Goal: Task Accomplishment & Management: Complete application form

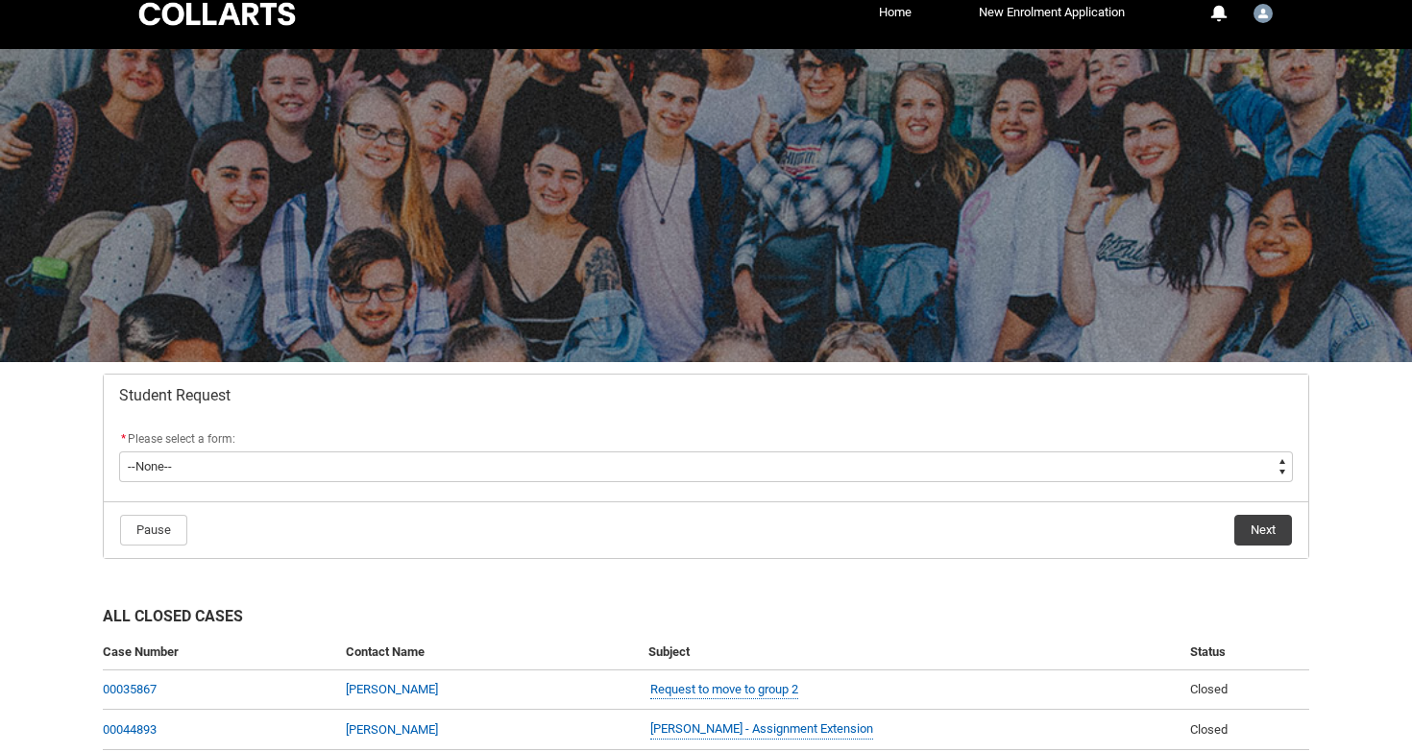
scroll to position [49, 0]
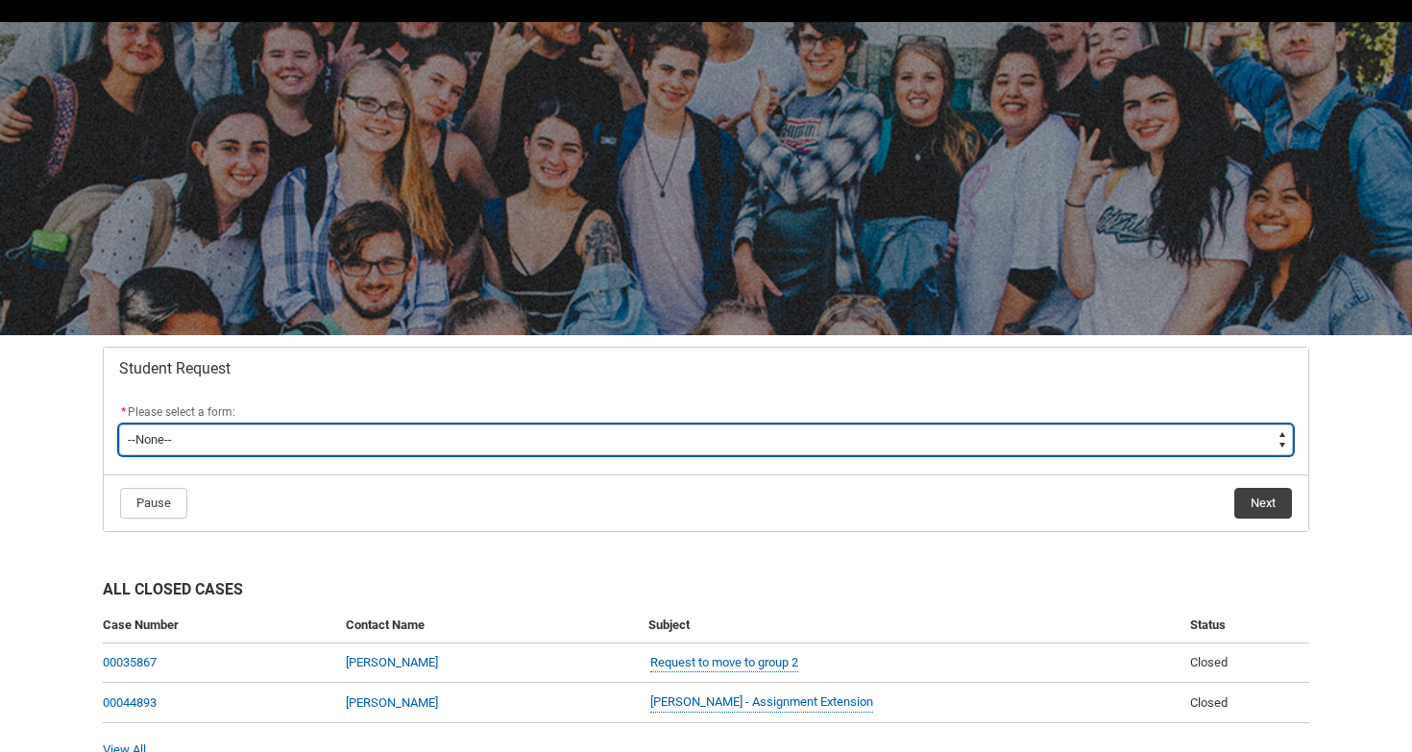
type lightning-select "Special_Consideration_Choice"
select select "Special_Consideration_Choice"
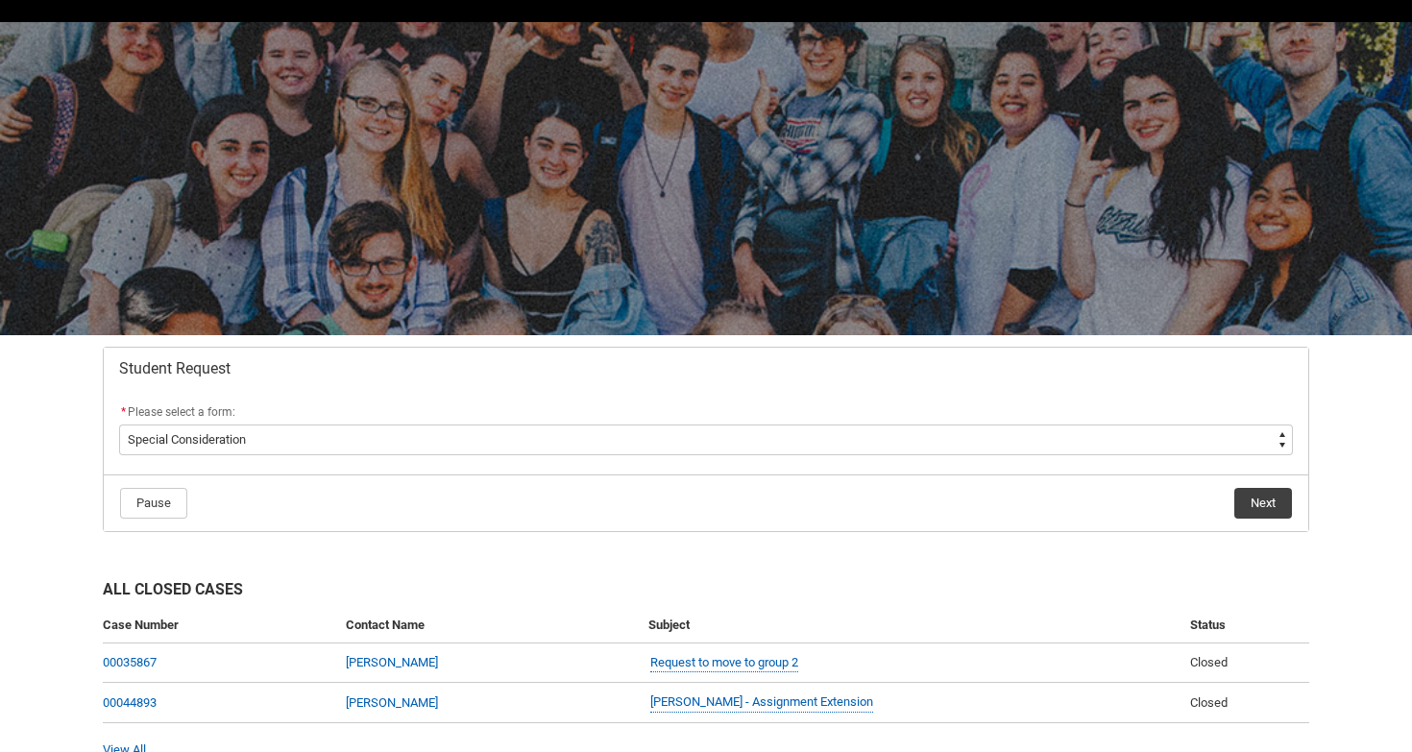
click at [1270, 513] on button "Next" at bounding box center [1263, 503] width 58 height 31
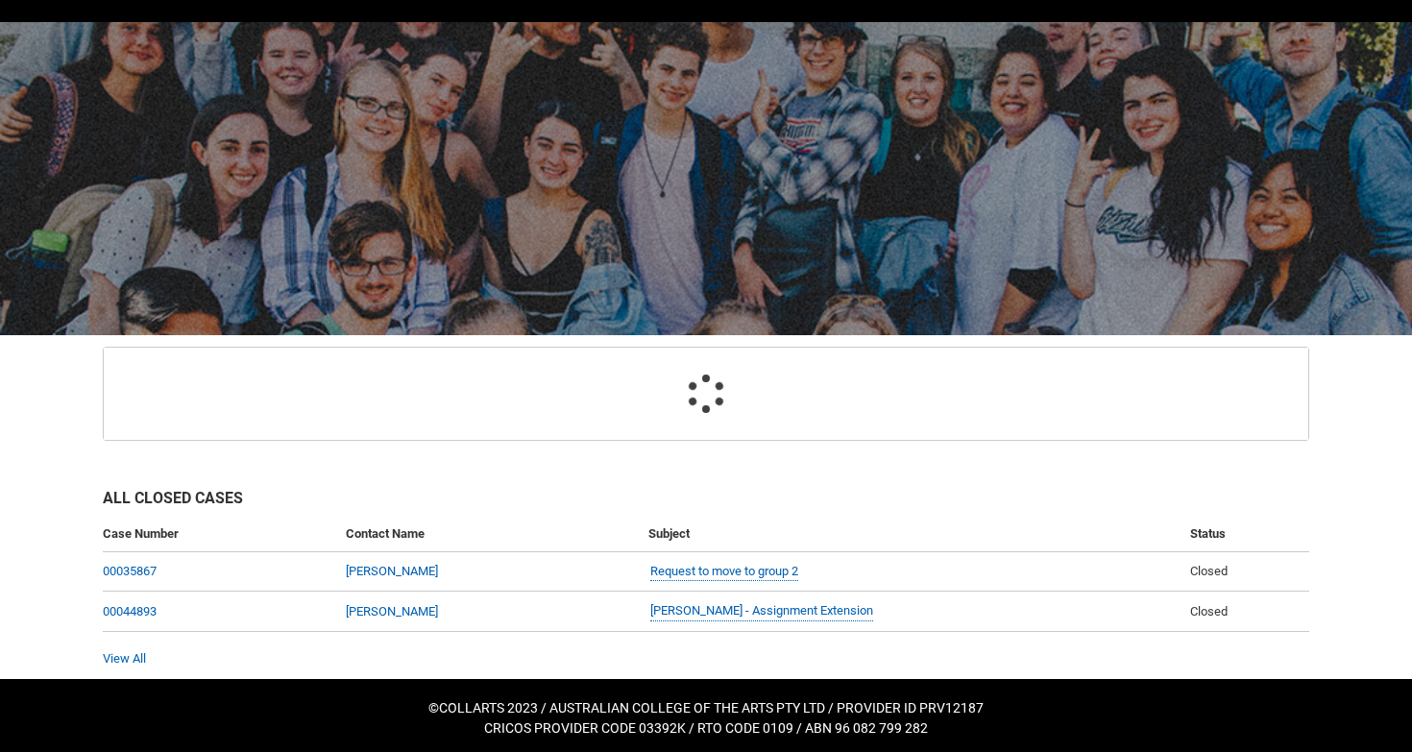
scroll to position [156, 0]
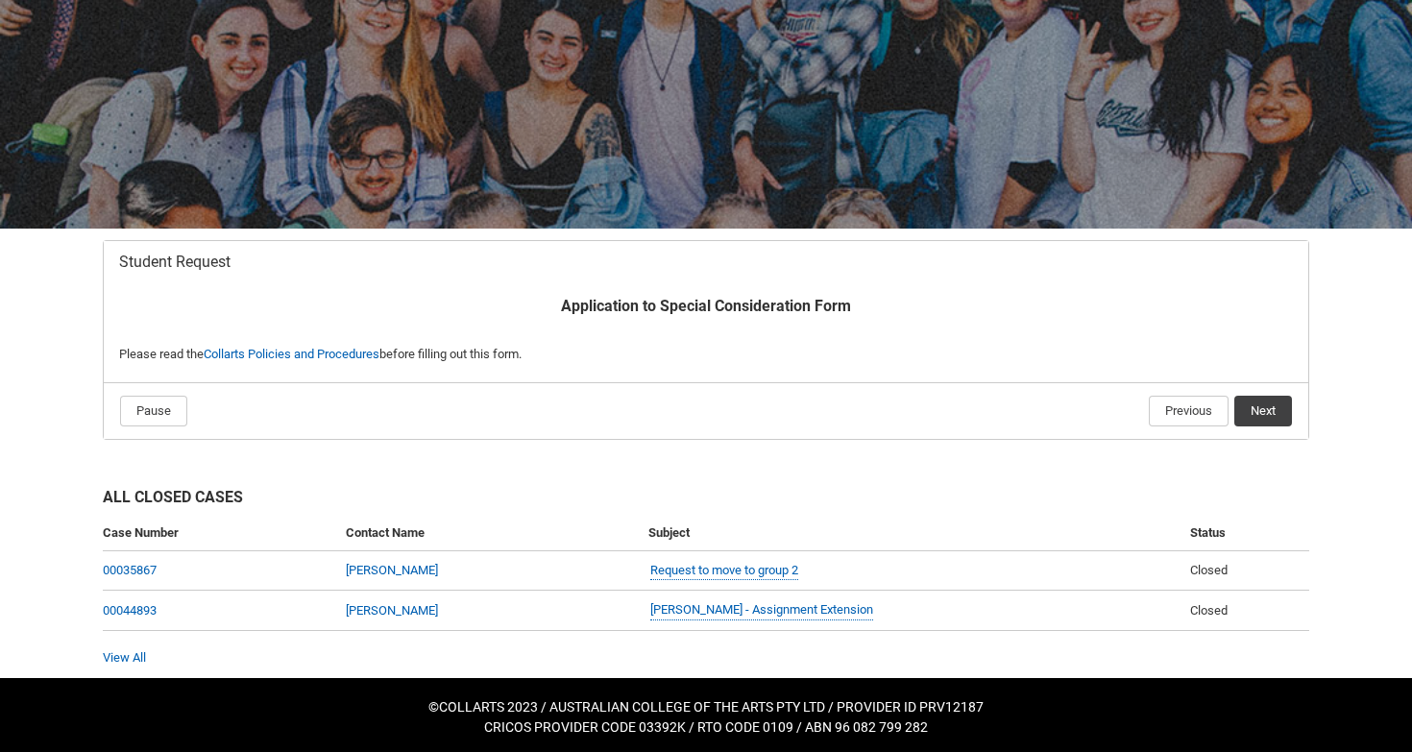
click at [1258, 400] on button "Next" at bounding box center [1263, 411] width 58 height 31
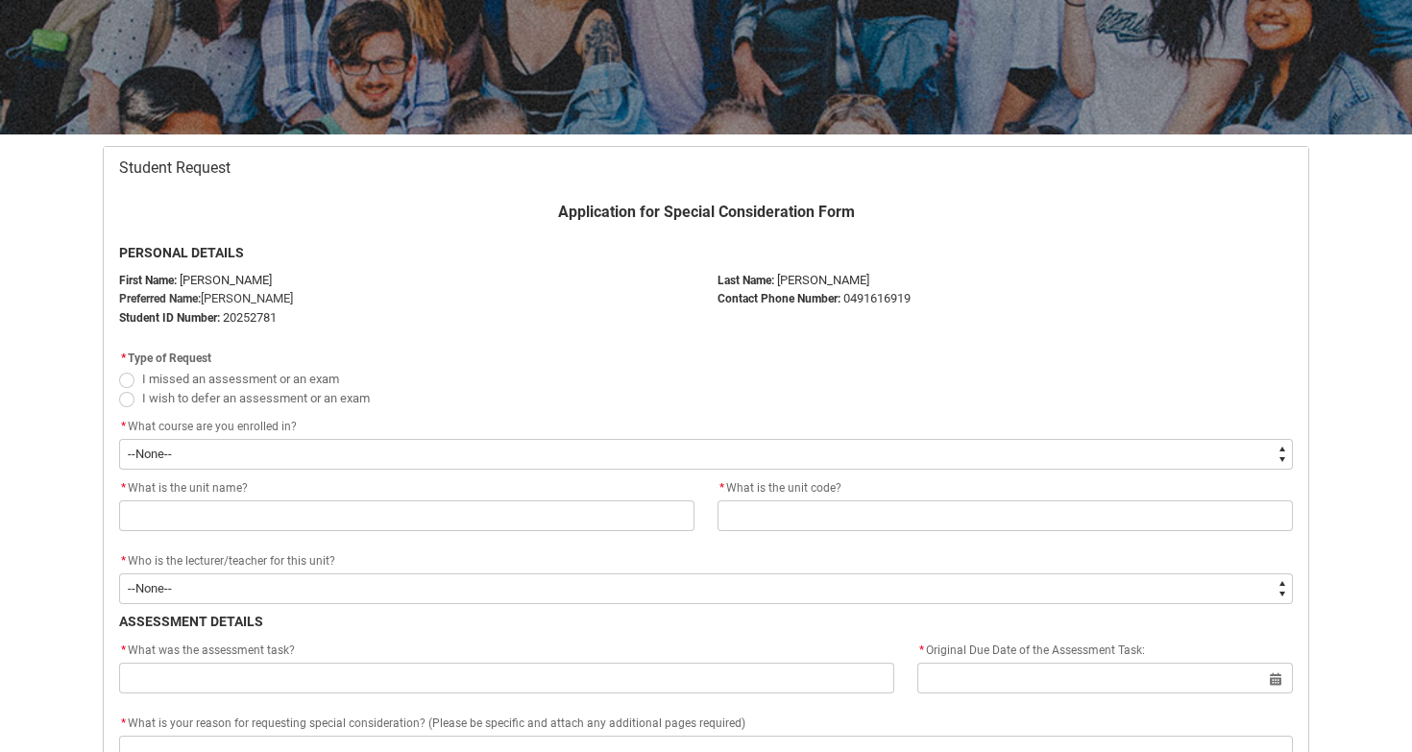
scroll to position [266, 0]
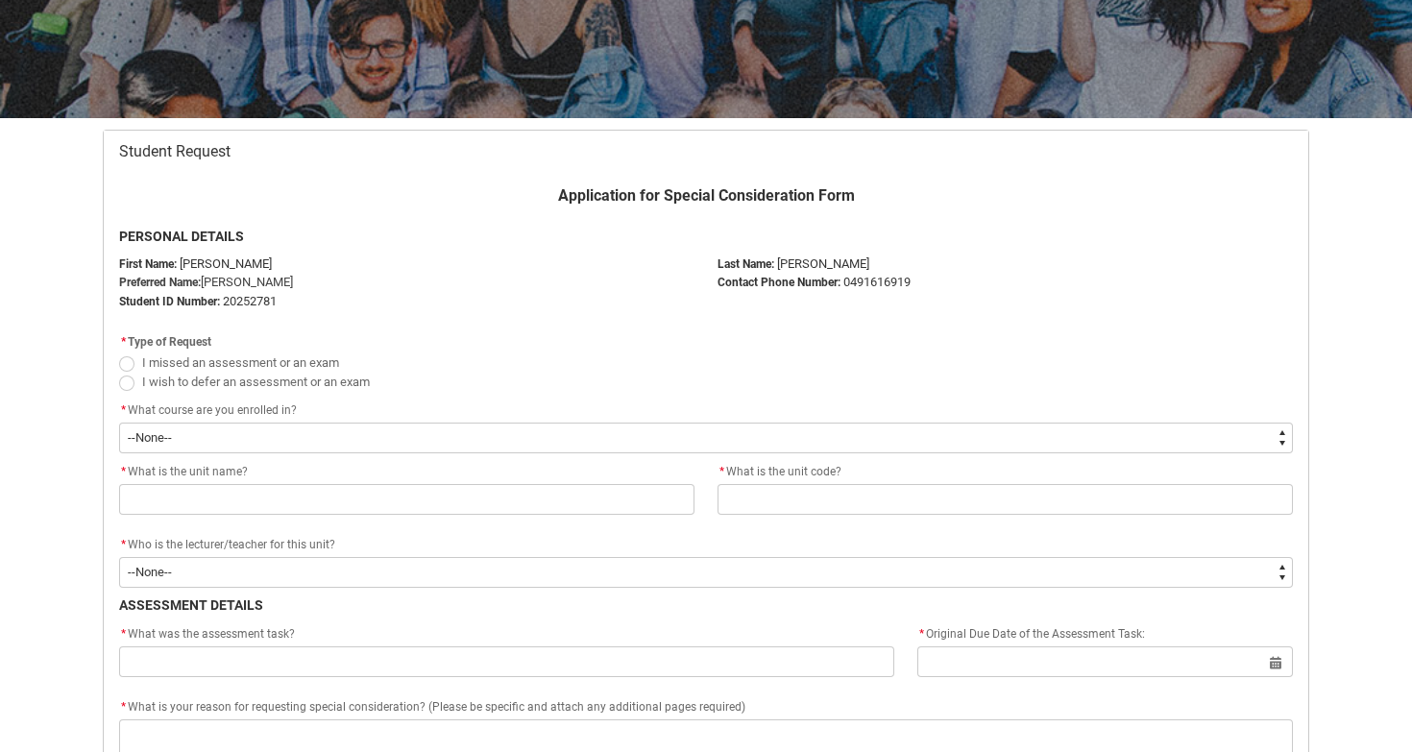
click at [120, 358] on span "Redu_Student_Request flow" at bounding box center [126, 363] width 15 height 15
click at [119, 352] on input "I missed an assessment or an exam" at bounding box center [118, 352] width 1 height 1
radio input "true"
click at [129, 380] on span "Redu_Student_Request flow" at bounding box center [126, 383] width 15 height 15
click at [119, 372] on input "I wish to defer an assessment or an exam" at bounding box center [118, 371] width 1 height 1
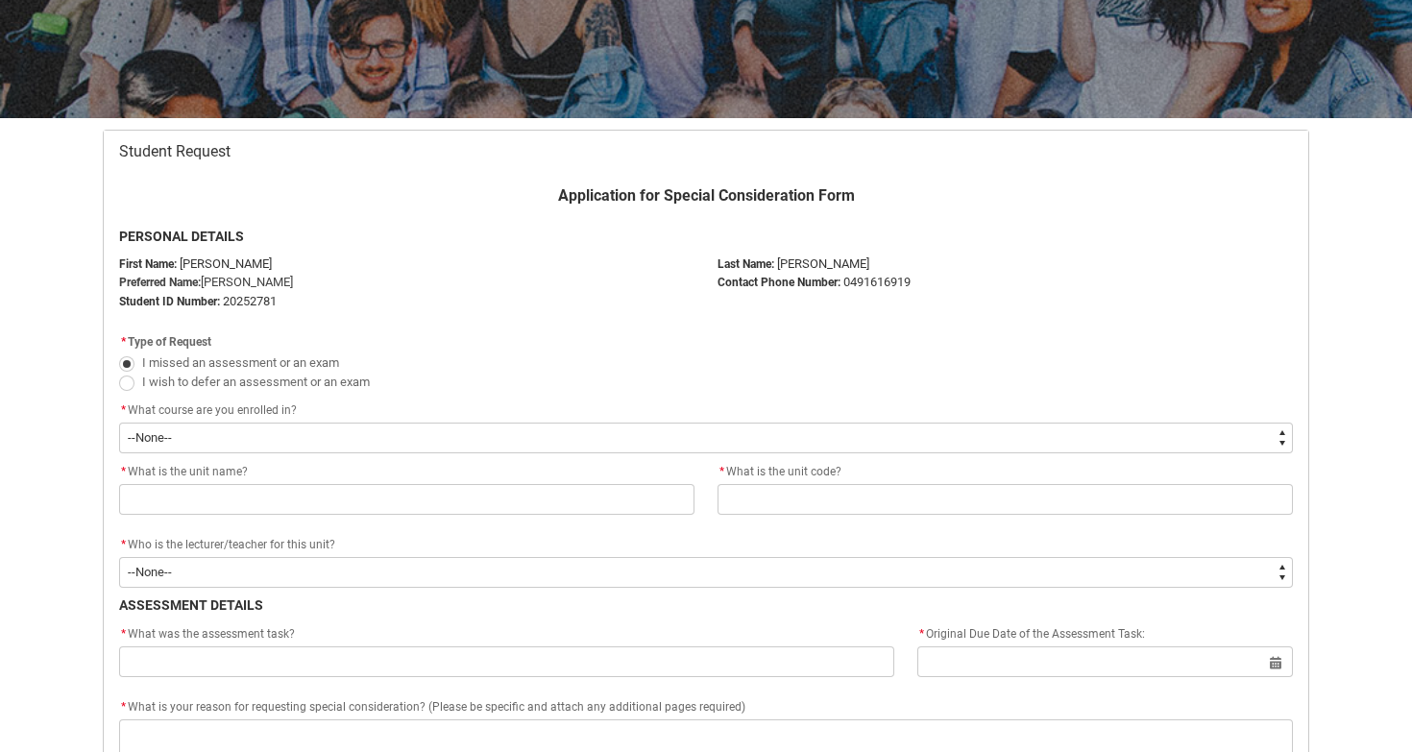
radio input "true"
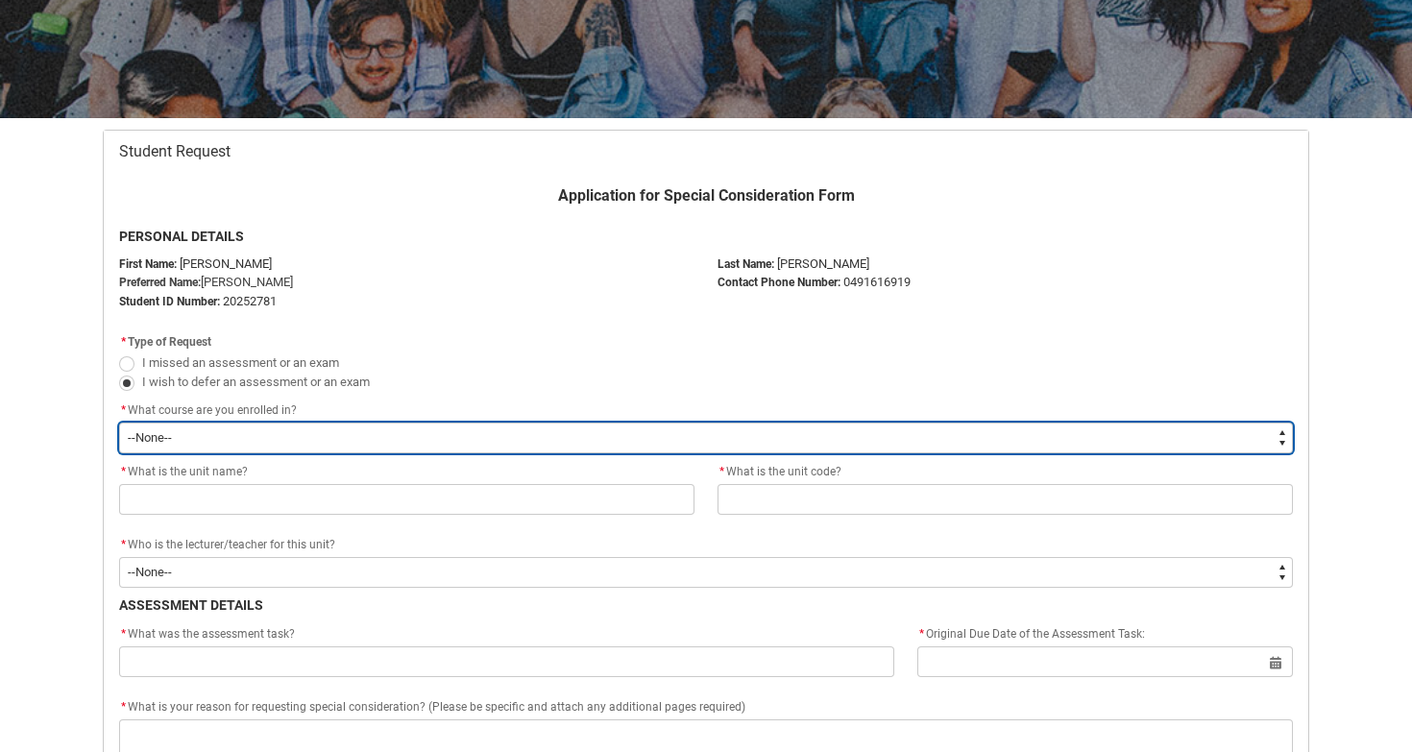
type lightning-select "recordPicklist_ProgramEnrollment.a0jOZ000003OhLRYA0"
select select "recordPicklist_ProgramEnrollment.a0jOZ000003OhLRYA0"
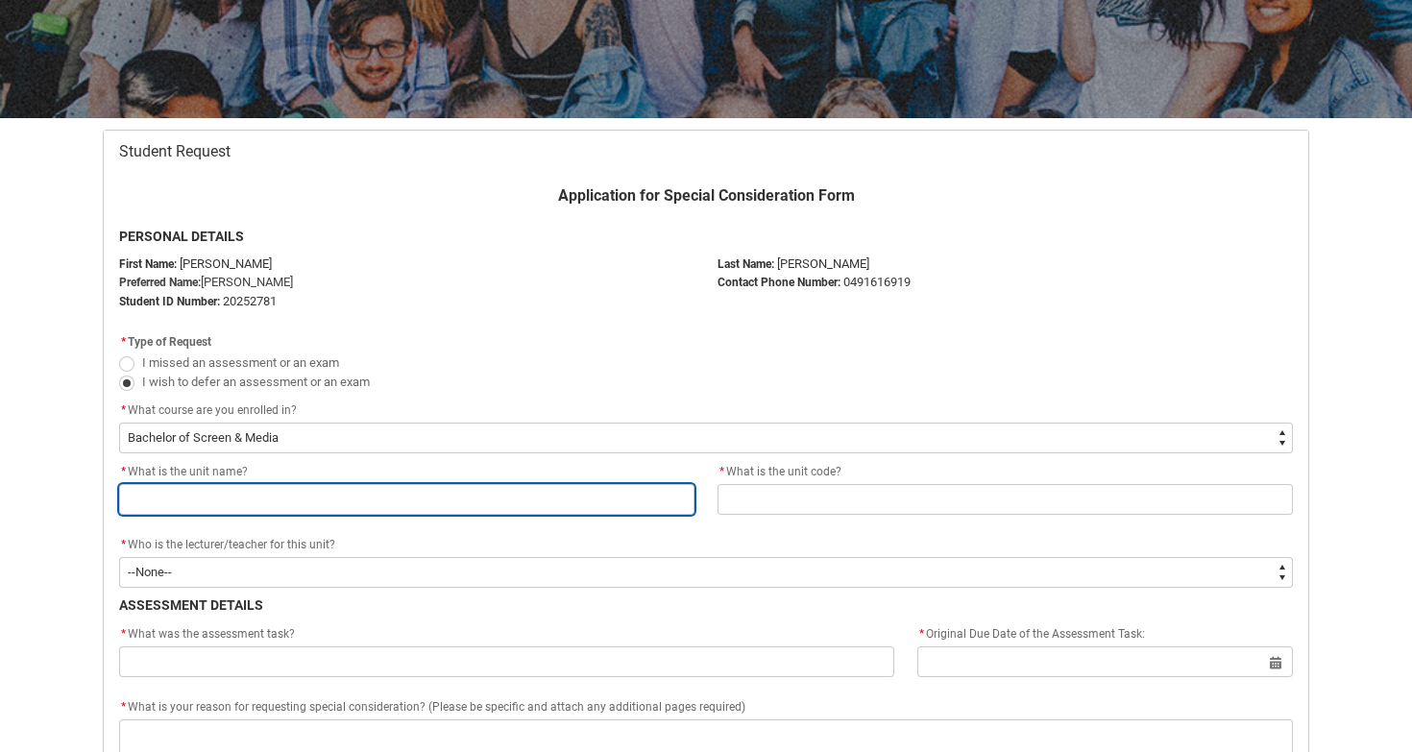
click at [215, 501] on input "Redu_Student_Request flow" at bounding box center [406, 499] width 575 height 31
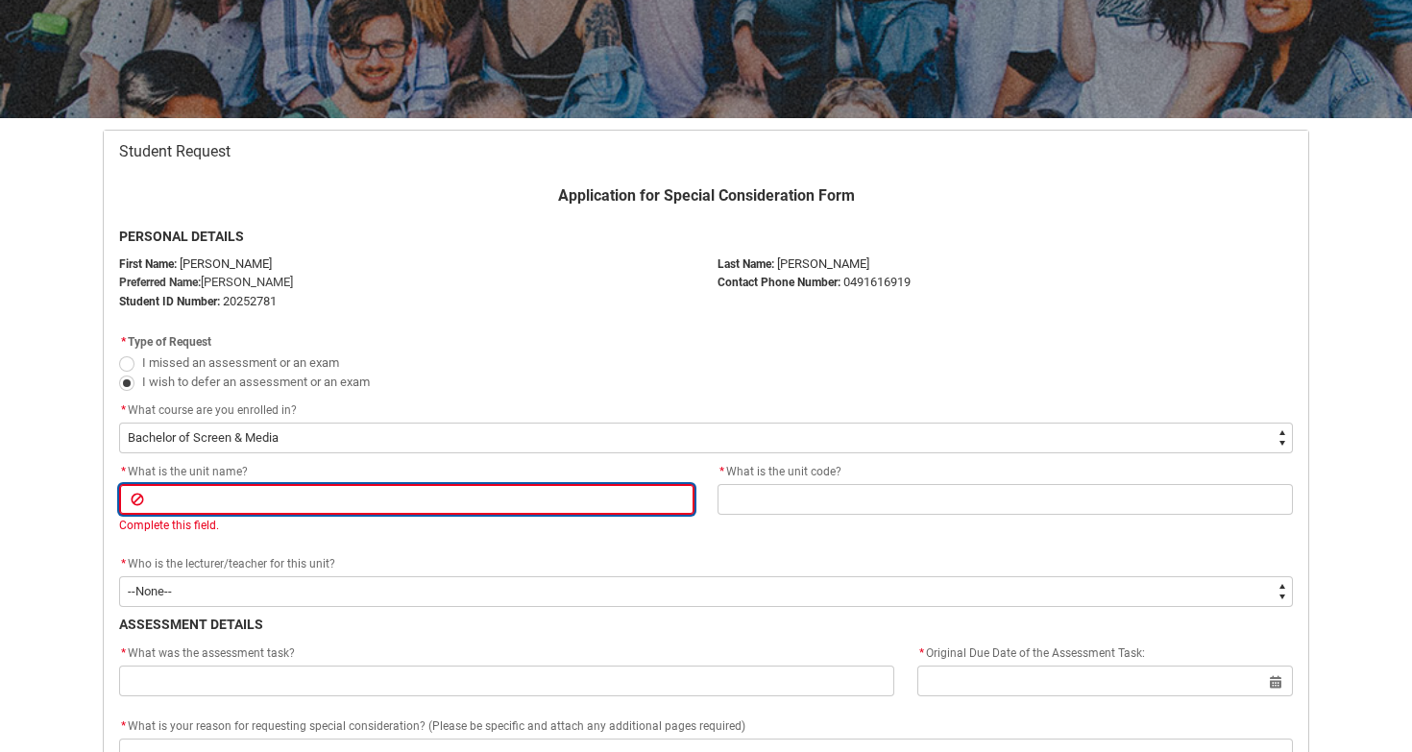
paste input "[SCMDFES] Digital Film Editing"
type lightning-primitive-input-simple "[SCMDFES] Digital Film Editing"
type input "[SCMDFES] Digital Film Editing"
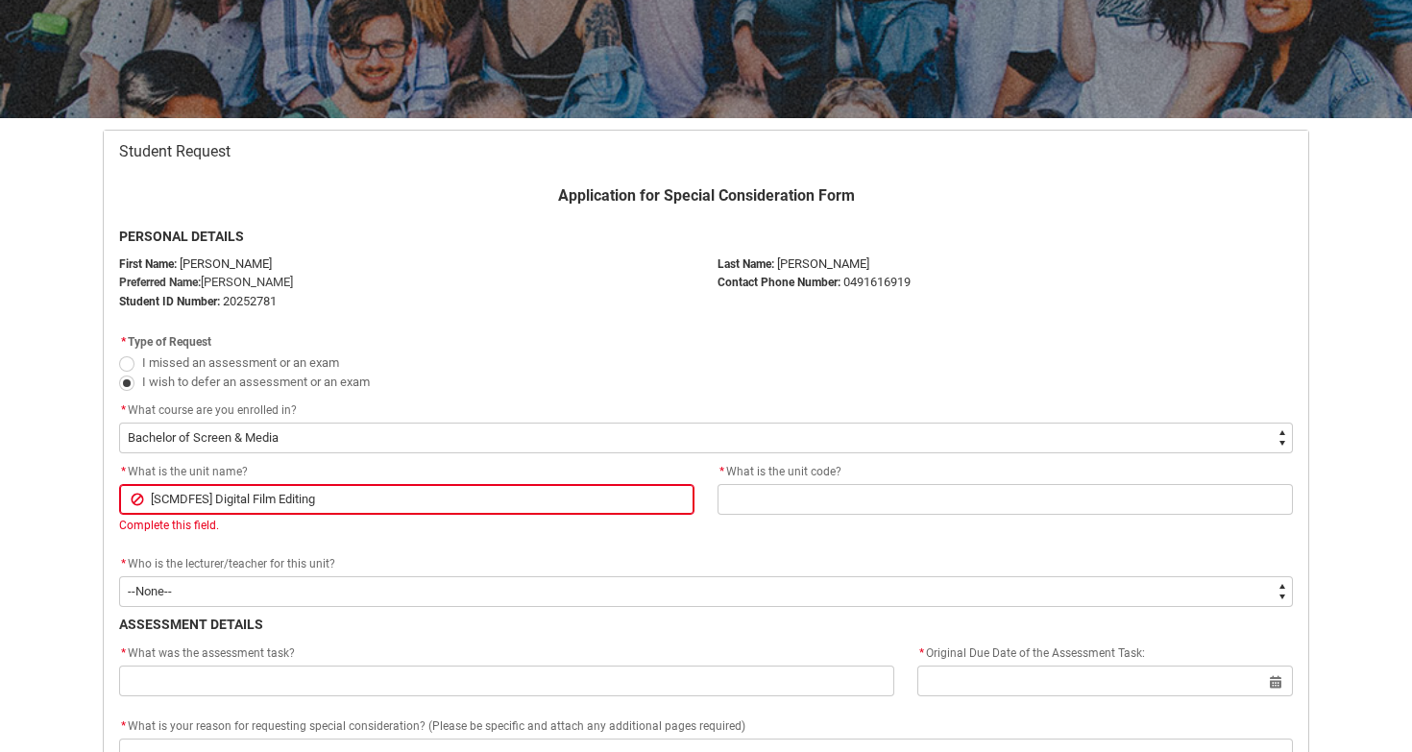
click at [800, 475] on span "* What is the unit code?" at bounding box center [779, 471] width 124 height 13
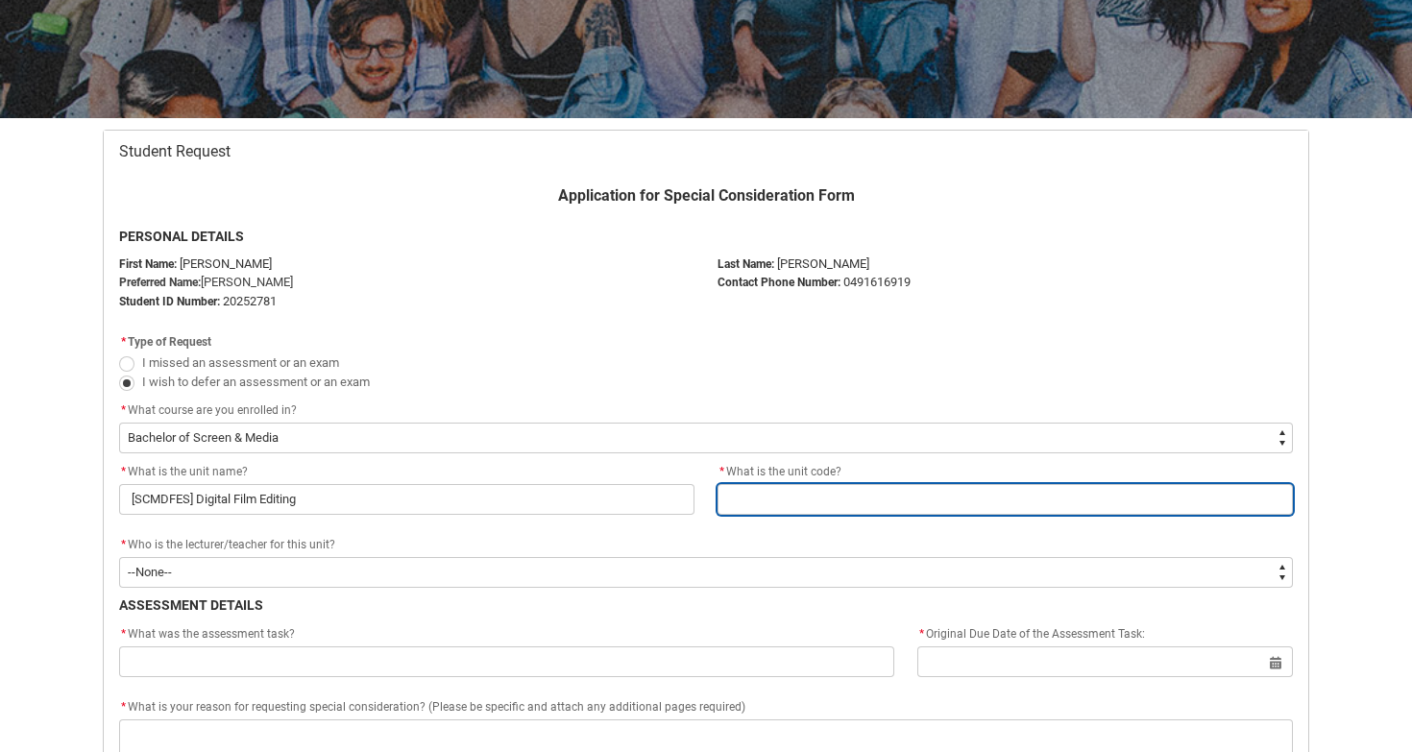
click at [800, 502] on input "Redu_Student_Request flow" at bounding box center [1004, 499] width 575 height 31
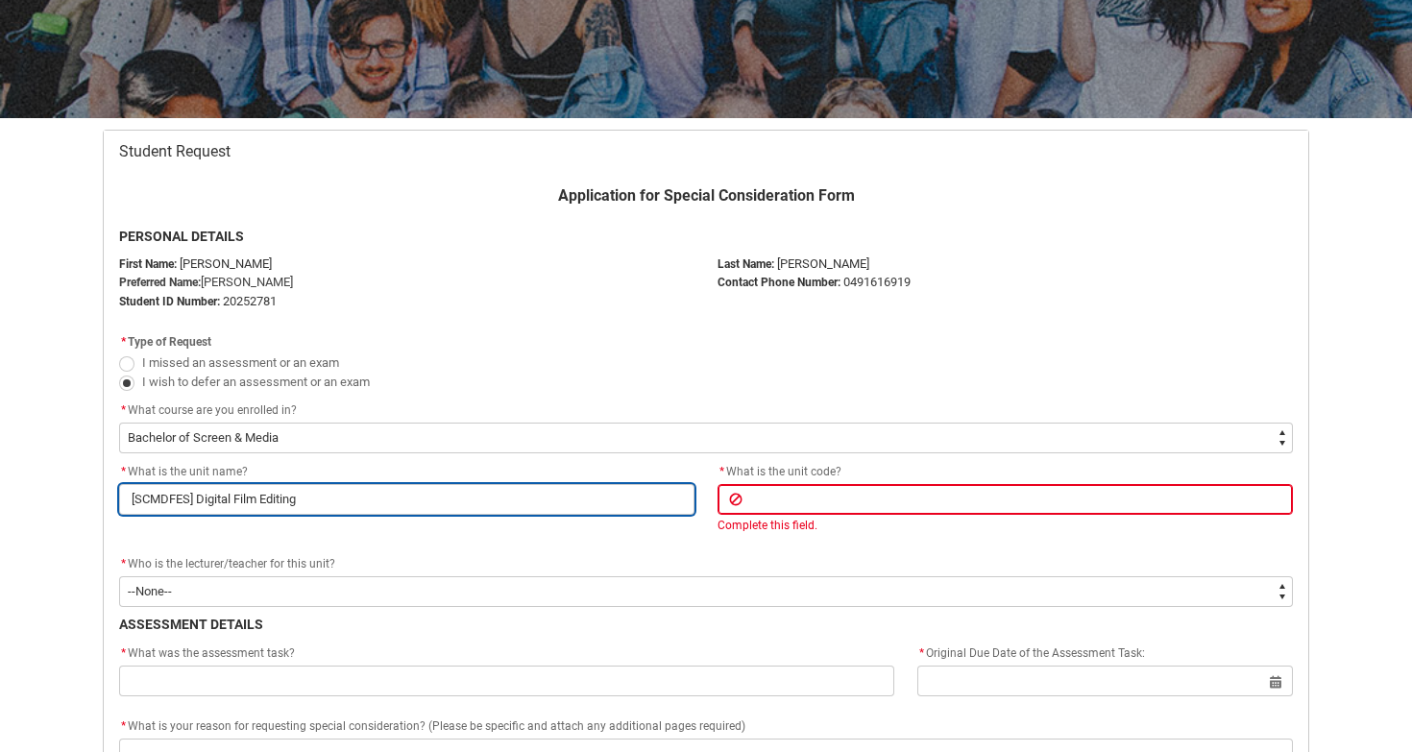
drag, startPoint x: 197, startPoint y: 495, endPoint x: 111, endPoint y: 496, distance: 85.5
click at [111, 496] on flowruntime-screen-field "* What is the unit name? [SCMDFES] Digital Film Editing" at bounding box center [407, 491] width 598 height 61
type lightning-primitive-input-simple "Digital Film Editing"
type input "Digital Film Editing"
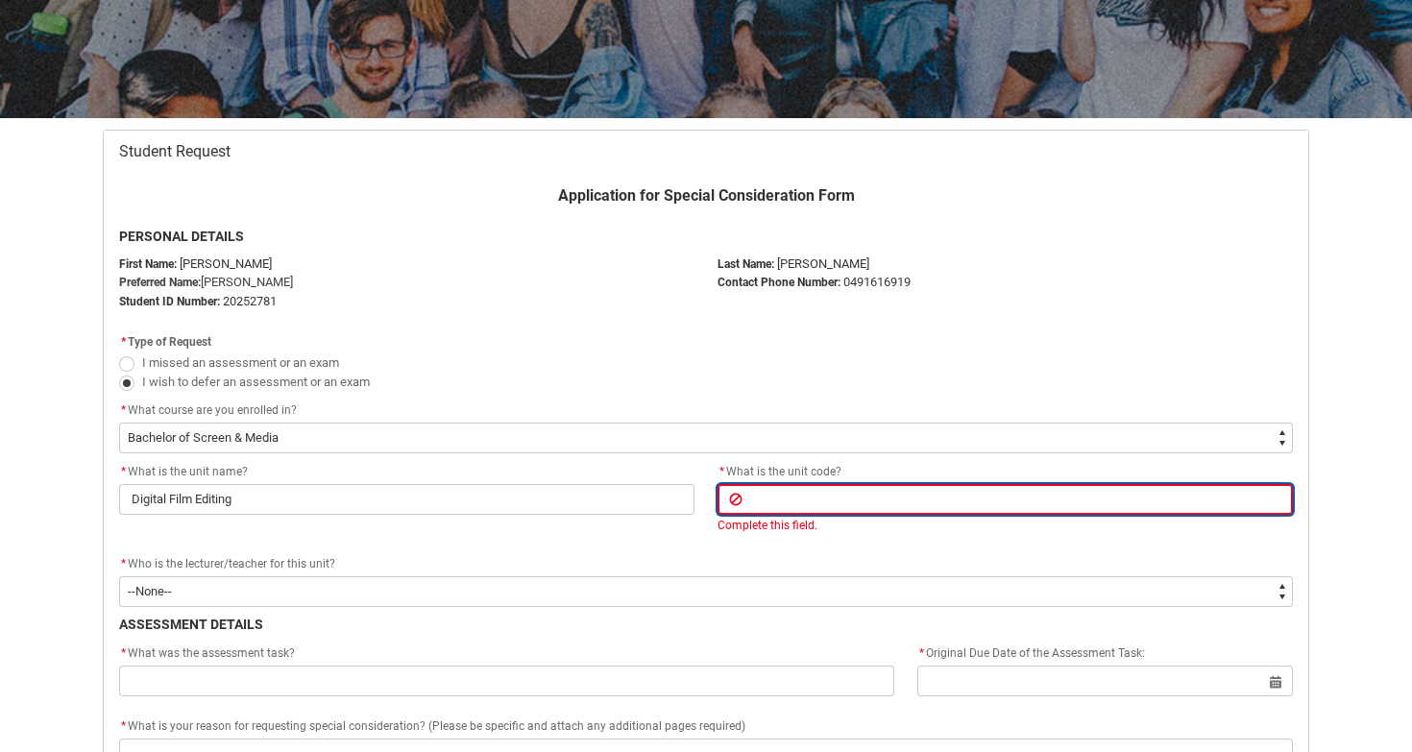
click at [865, 496] on input "Redu_Student_Request flow" at bounding box center [1004, 499] width 575 height 31
paste input "[SCMDFES]"
type lightning-primitive-input-simple "[SCMDFES]"
type input "[SCMDFES]"
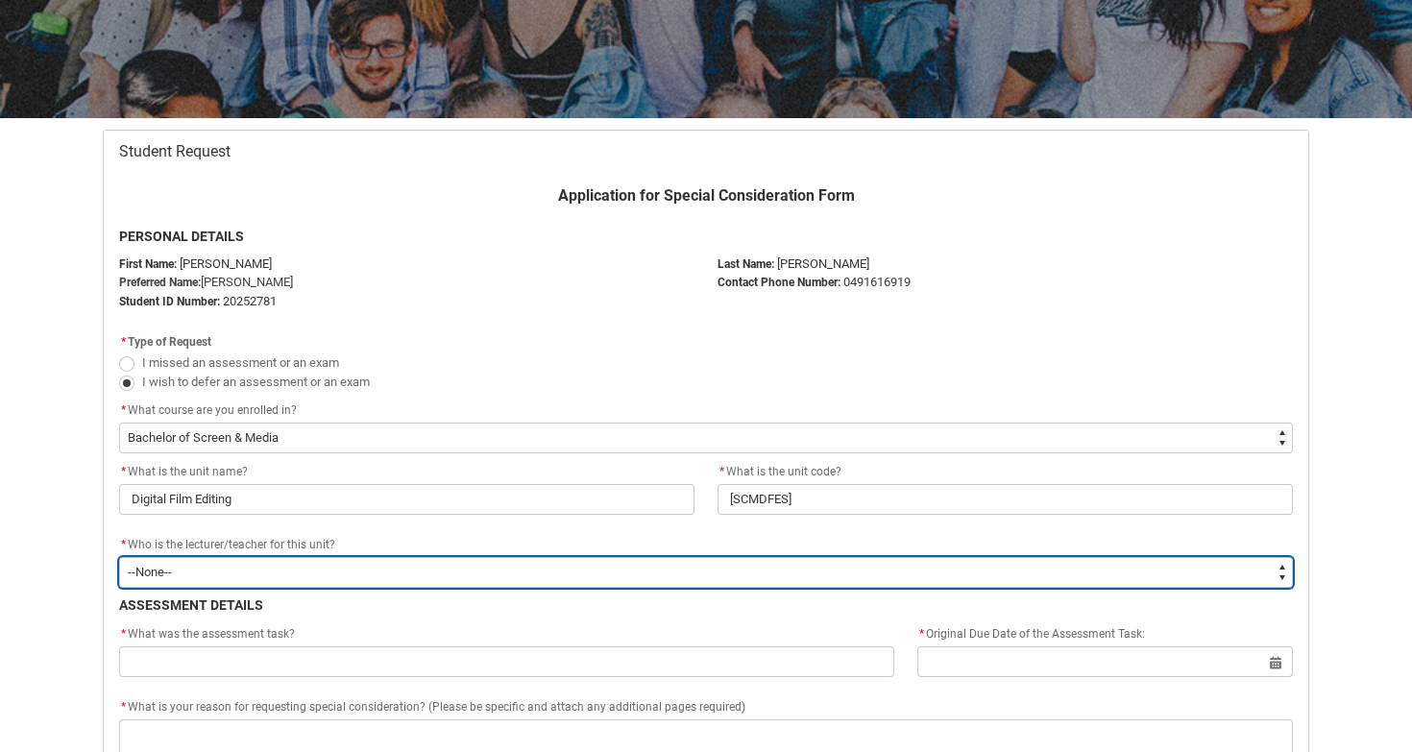
type lightning-select "Faculty_NamefromAtoM.003OZ000008QgwhYAC"
select select "Faculty_NamefromAtoM.003OZ000008QgwhYAC"
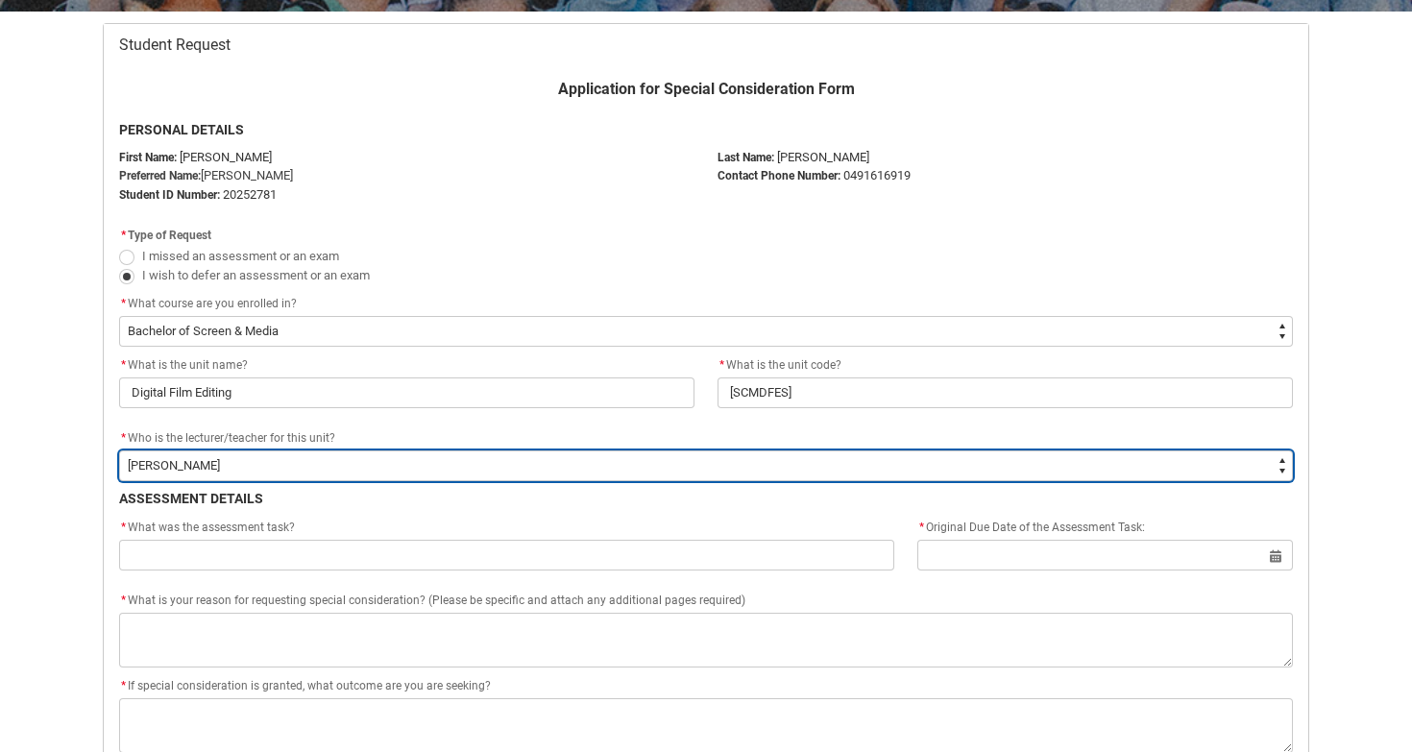
scroll to position [391, 0]
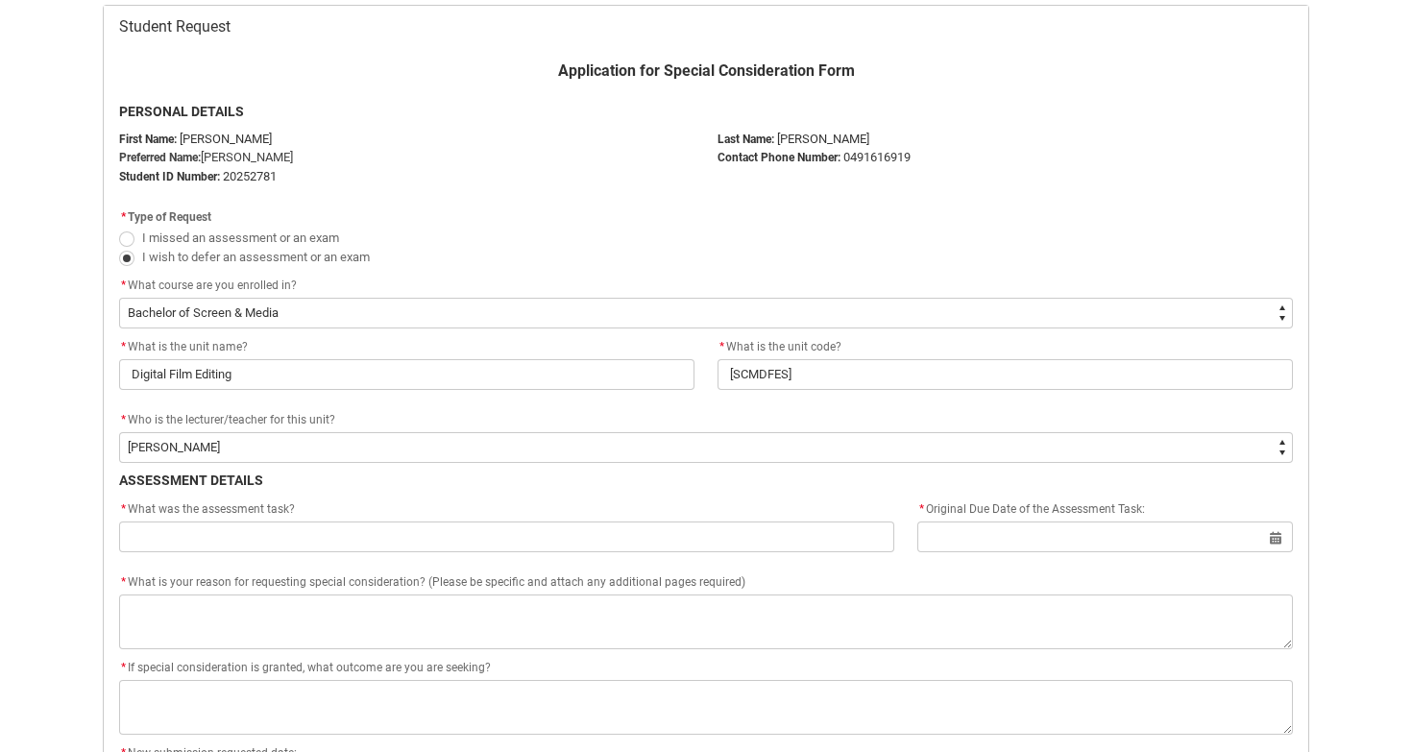
click at [496, 553] on flowruntime-screen-field "* What was the assessment task?" at bounding box center [507, 528] width 798 height 61
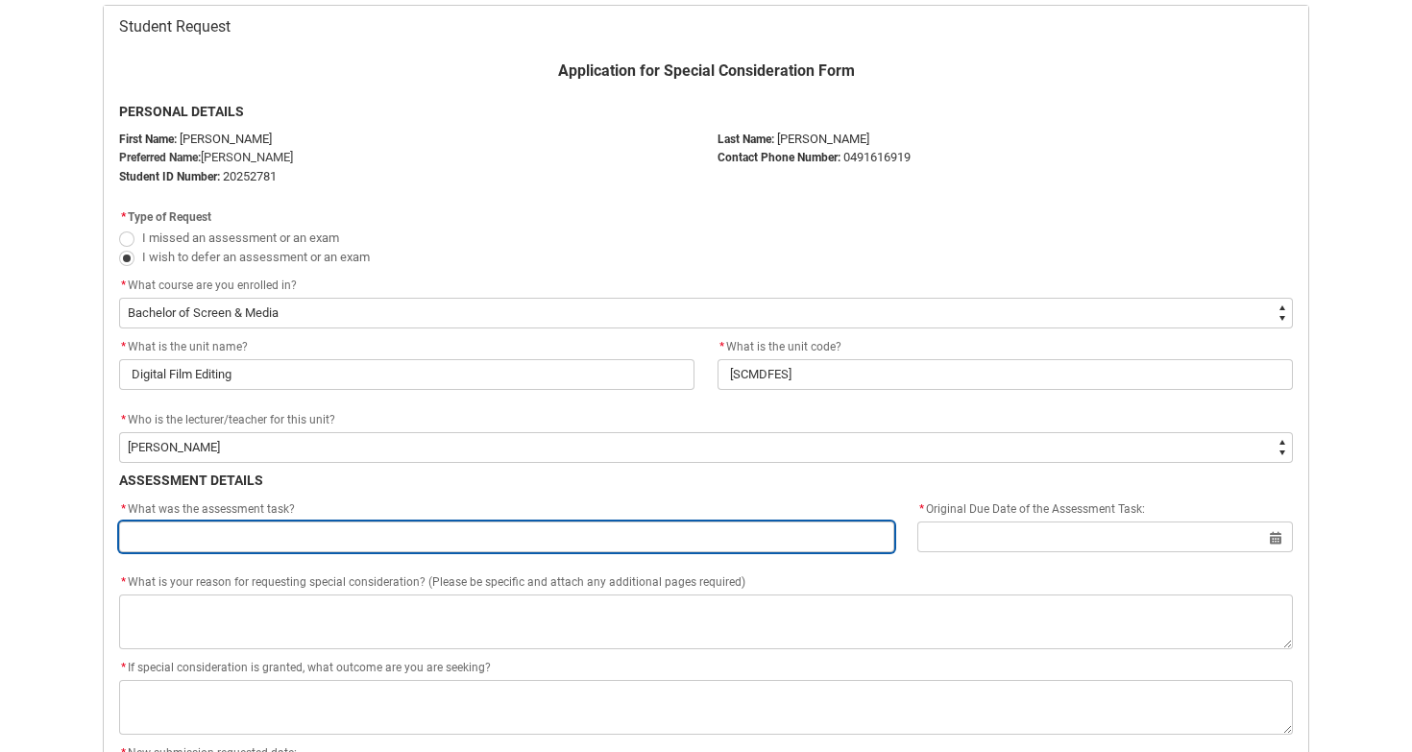
click at [467, 533] on input "Redu_Student_Request flow" at bounding box center [506, 537] width 775 height 31
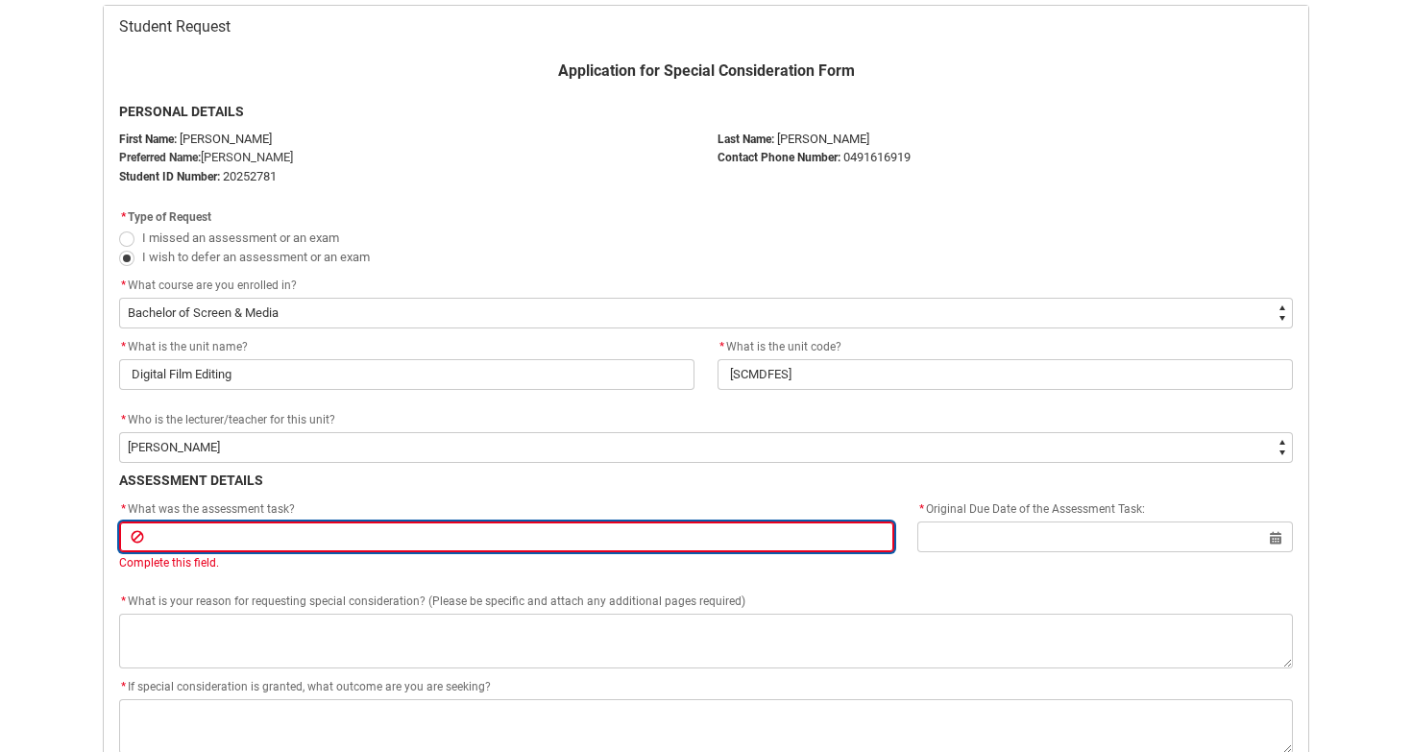
paste input "Assignment 2 - Produce a final edit of a film"
type lightning-primitive-input-simple "Assignment 2 - Produce a final edit of a film"
type input "Assignment 2 - Produce a final edit of a film"
type lightning-primitive-input-simple "Assignment 2 - Produce a final edit of a film"
type input "Assignment 2 - Produce a final edit of a film"
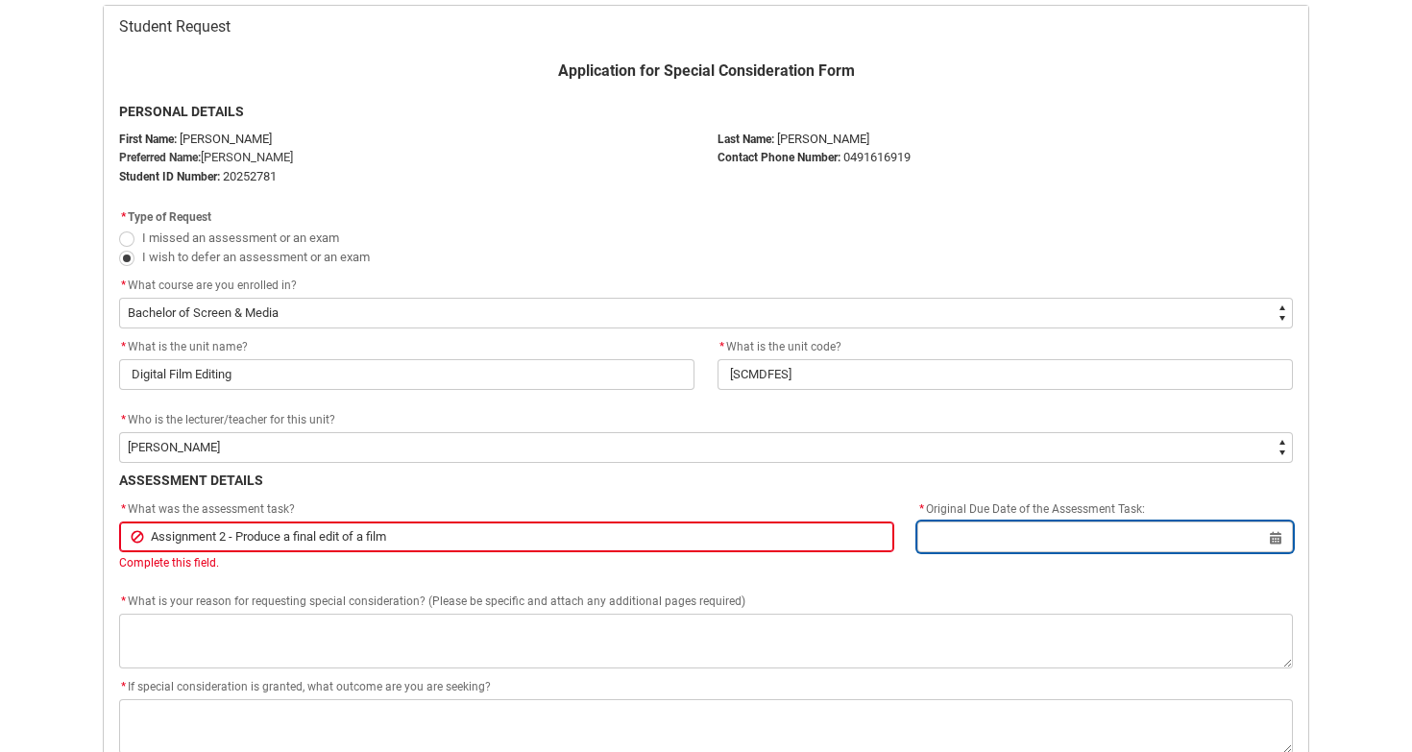
click at [1027, 528] on input "Redu_Student_Request flow" at bounding box center [1105, 537] width 376 height 31
select select "2025"
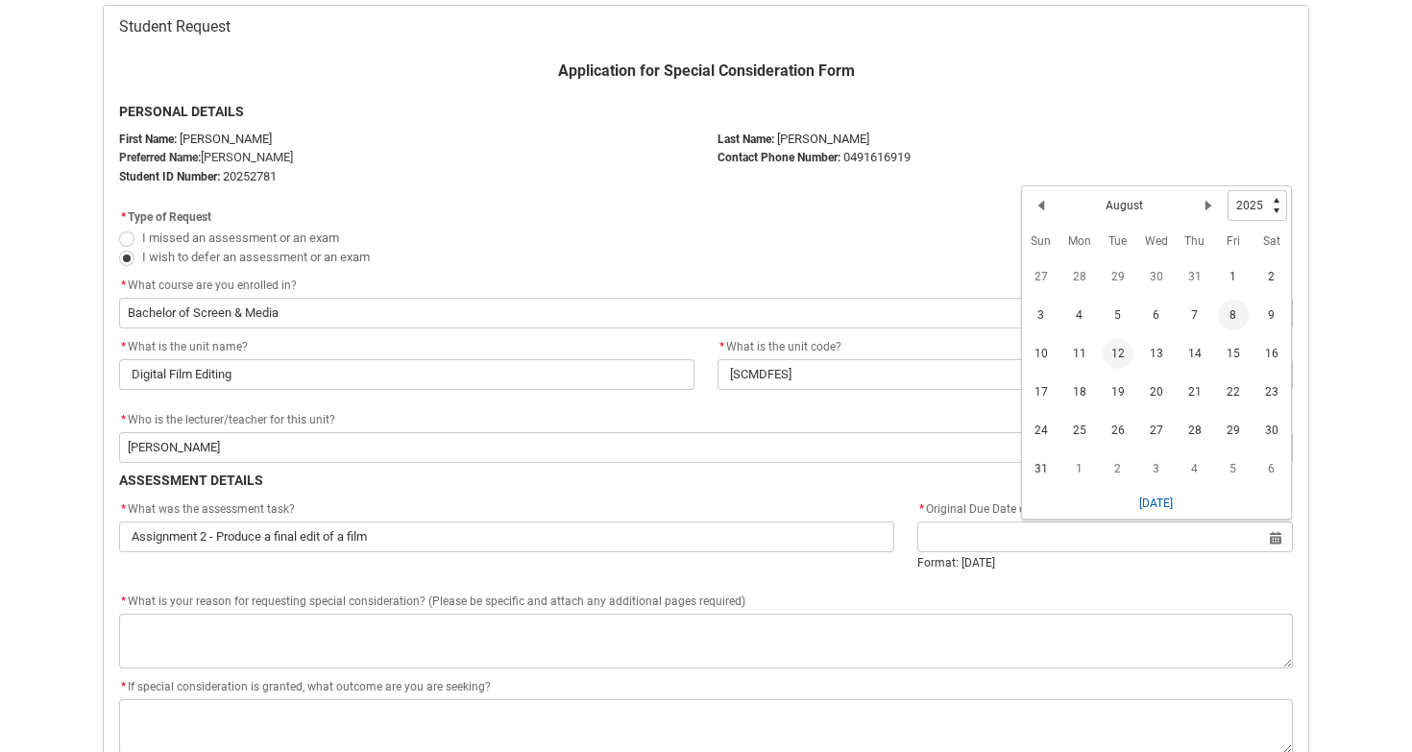
click at [1236, 320] on span "8" at bounding box center [1233, 315] width 31 height 31
type lightning-datepicker "[DATE]"
type lightning-input "[DATE]"
type input "[DATE]"
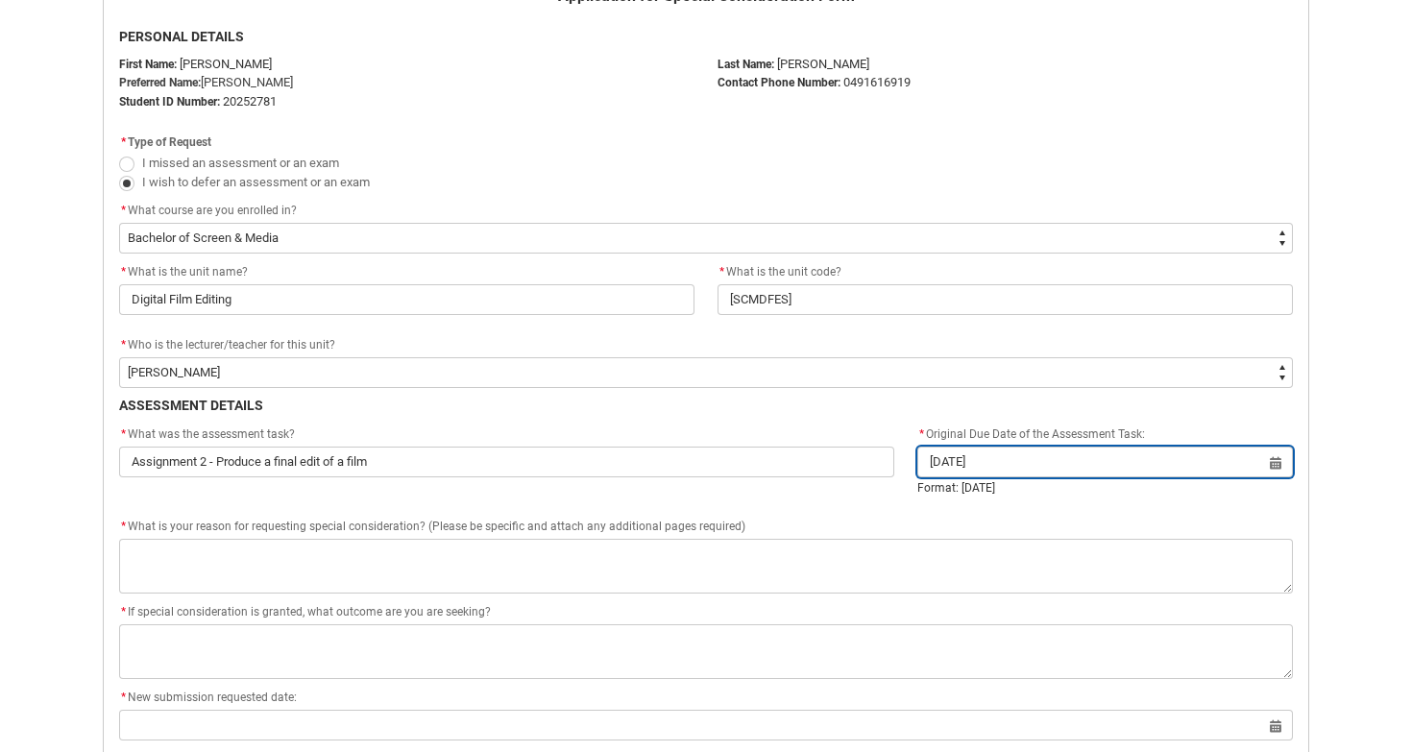
scroll to position [491, 0]
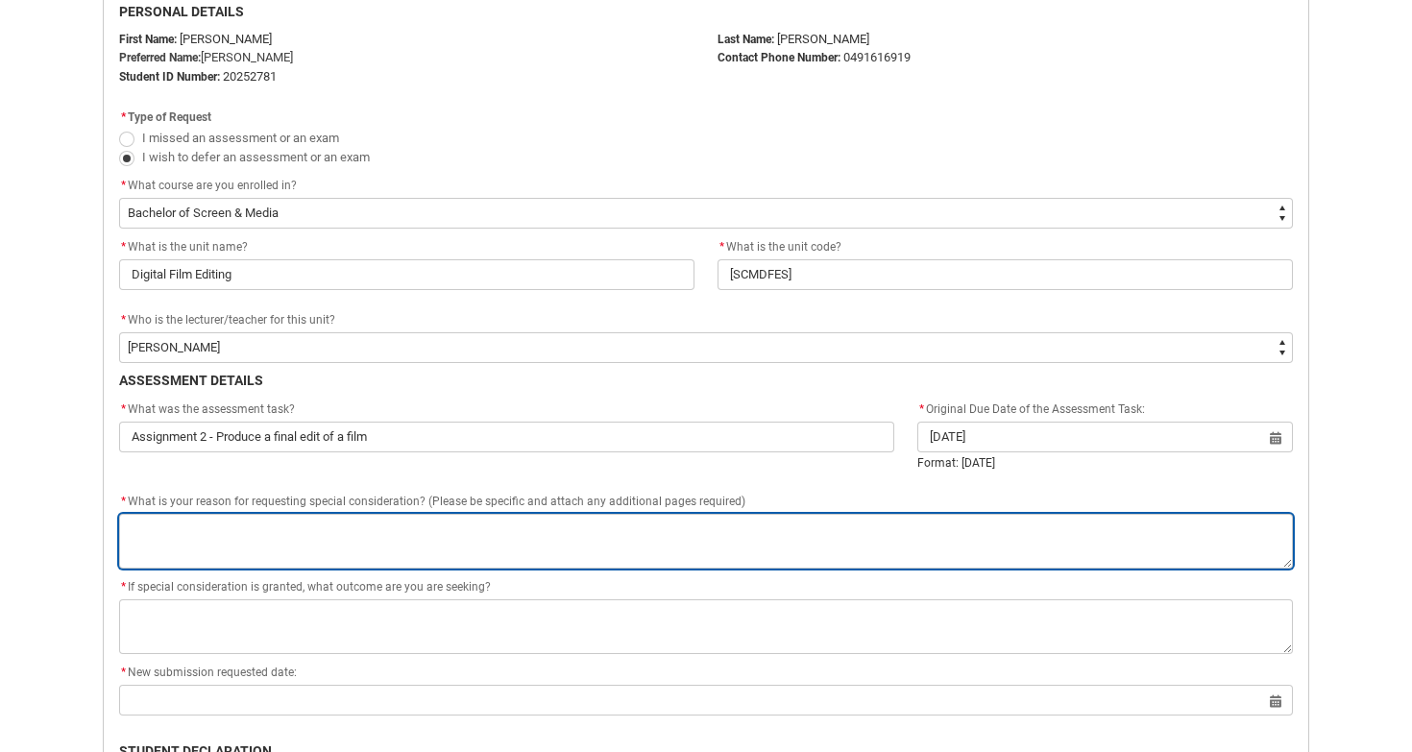
click at [631, 518] on textarea "*" at bounding box center [706, 541] width 1174 height 55
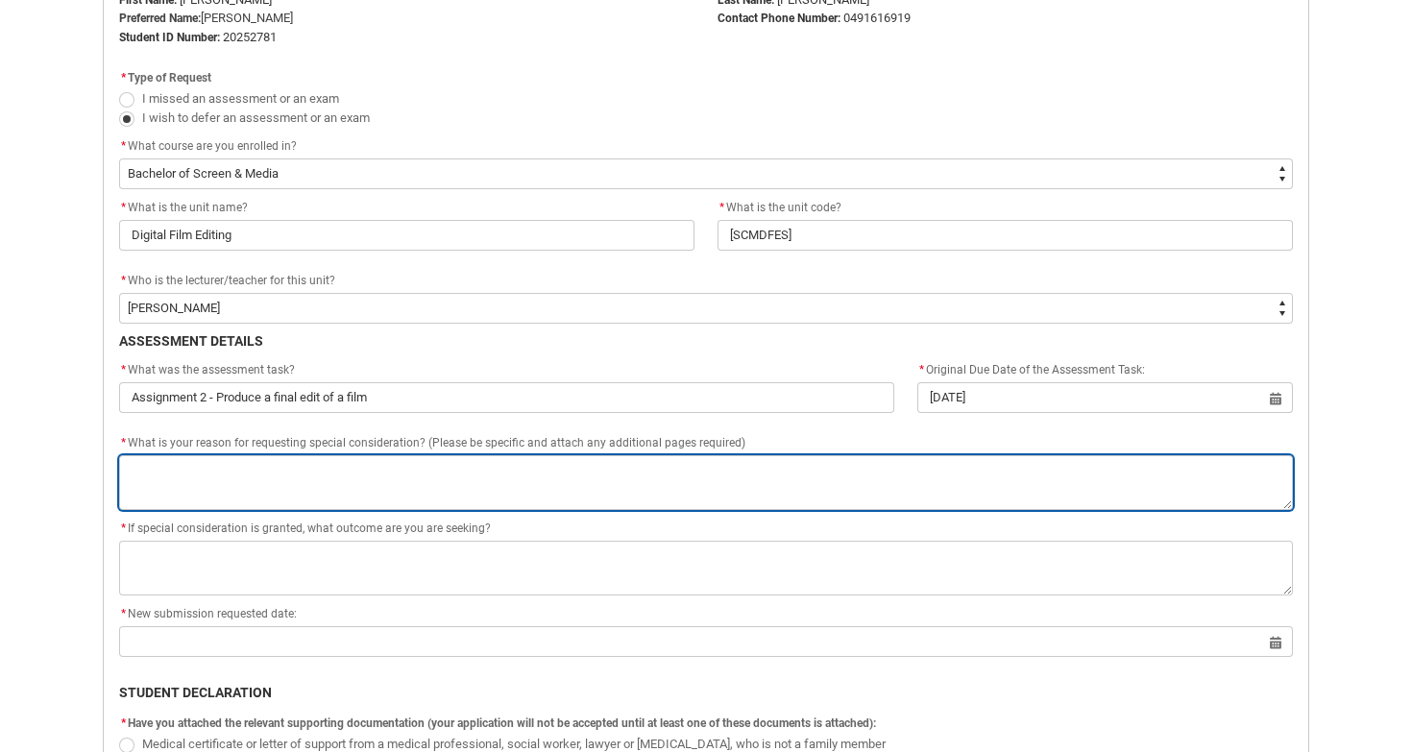
scroll to position [546, 0]
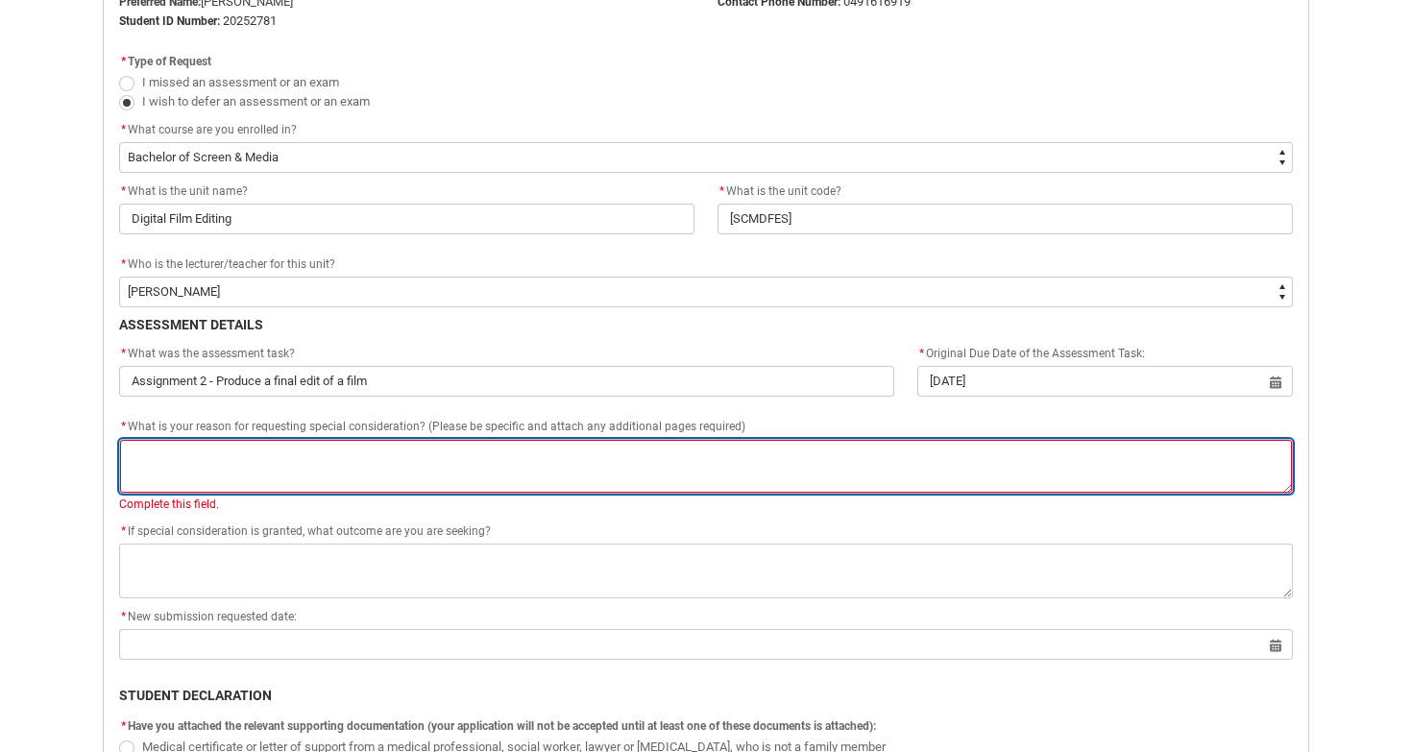
paste textarea "Unfortunately, in accordance with student policy, we cannot proceed to forward …"
type lightning-textarea "Unfortunately, in accordance with student policy, we cannot proceed to forward …"
type textarea "Unfortunately, in accordance with student policy, we cannot proceed to forward …"
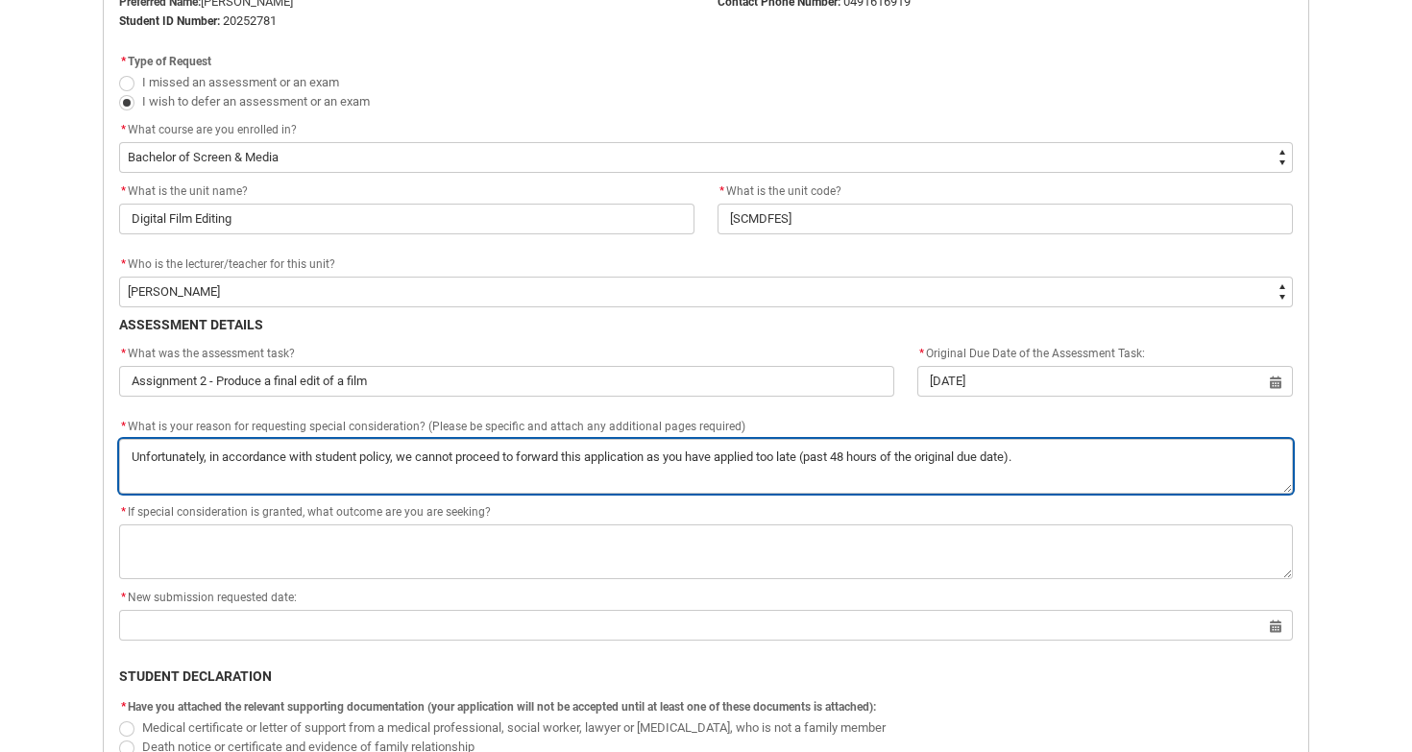
drag, startPoint x: 695, startPoint y: 451, endPoint x: 400, endPoint y: 458, distance: 294.9
click at [400, 458] on textarea "*" at bounding box center [706, 466] width 1174 height 55
type lightning-textarea "Unfortunately, in accordance with student policy, have applied too late (past 4…"
type textarea "Unfortunately, in accordance with student policy, have applied too late (past 4…"
type lightning-textarea "Unfortunately, in accordance with student policy, I have applied too late (past…"
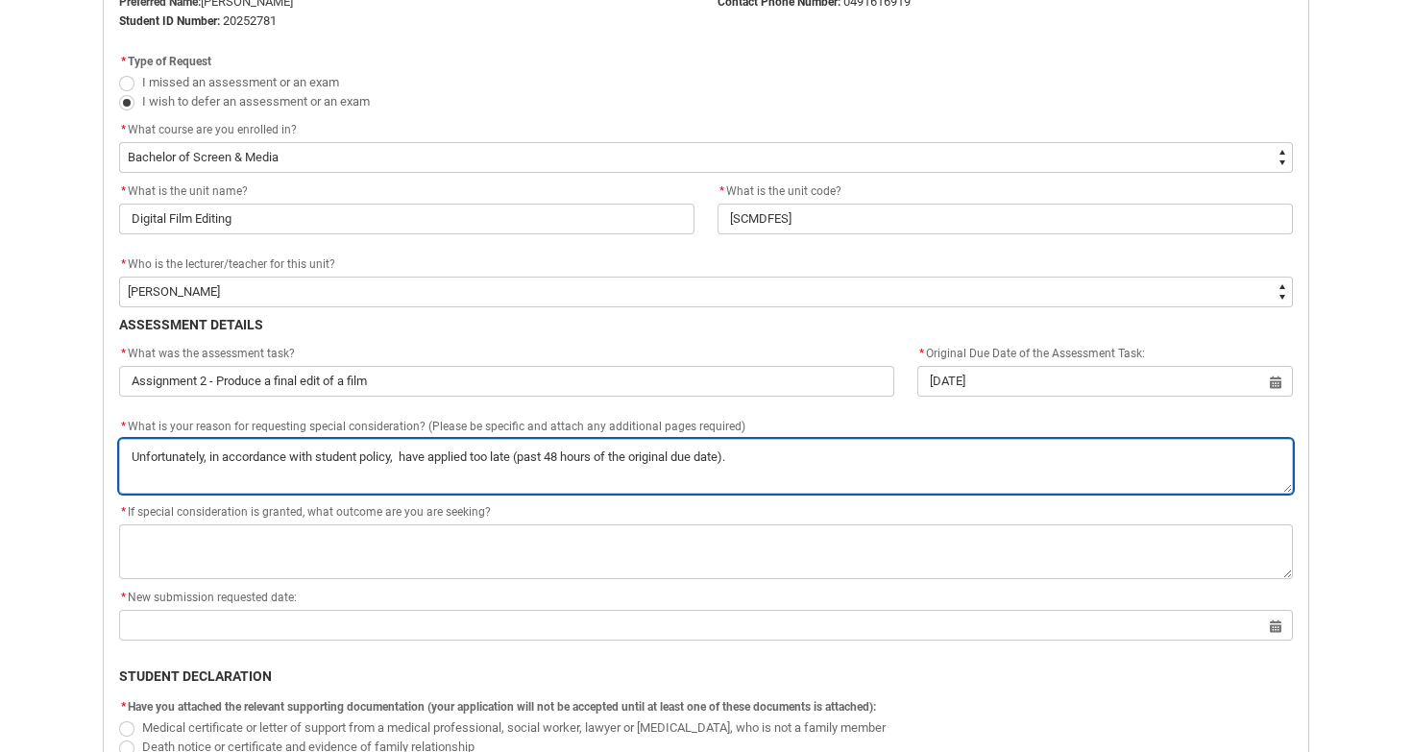
type textarea "Unfortunately, in accordance with student policy, I have applied too late (past…"
click at [775, 454] on textarea "*" at bounding box center [706, 466] width 1174 height 55
click at [522, 448] on textarea "*" at bounding box center [706, 466] width 1174 height 55
type lightning-textarea "Unfortunately, in accordance with student policy, I have applied too late (past…"
type textarea "Unfortunately, in accordance with student policy, I have applied too late (past…"
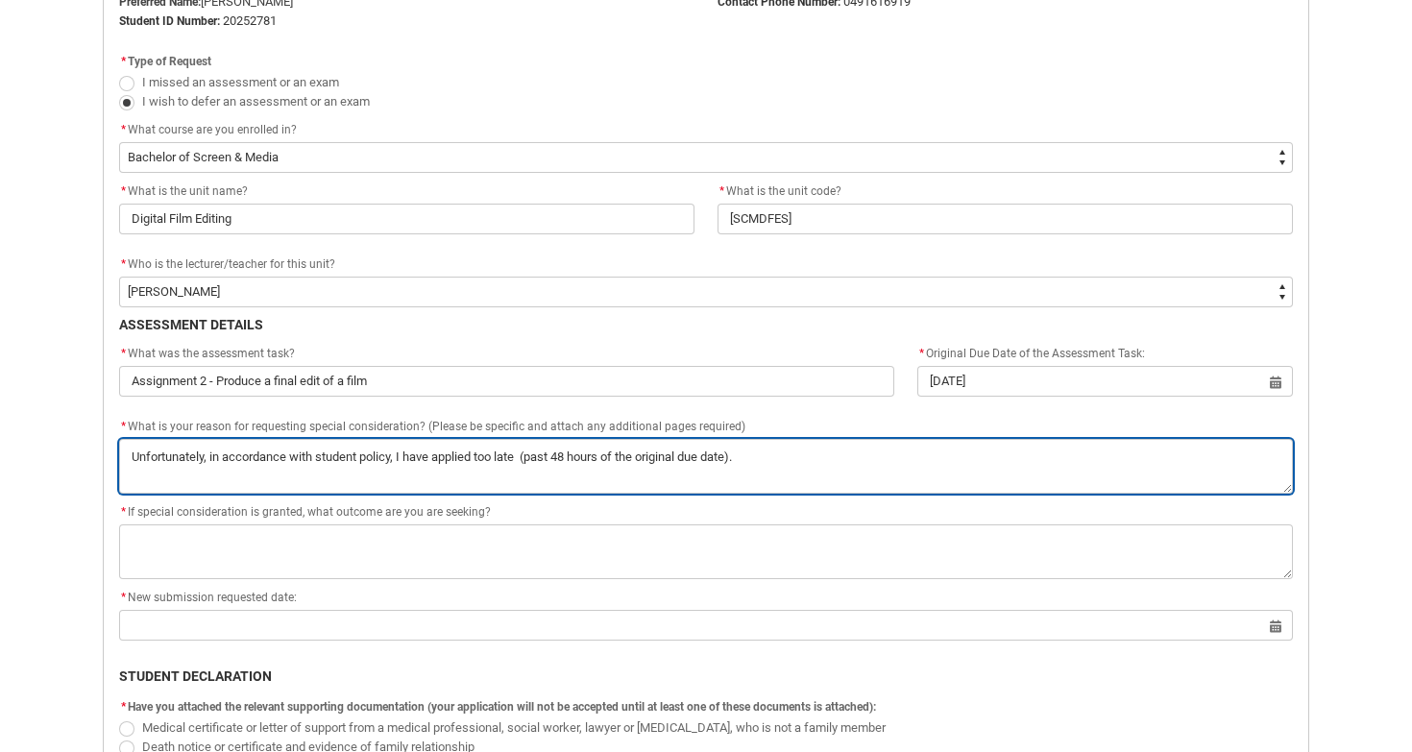
type lightning-textarea "Unfortunately, in accordance with student policy, I have applied too late f (pa…"
type textarea "Unfortunately, in accordance with student policy, I have applied too late f (pa…"
type lightning-textarea "Unfortunately, in accordance with student policy, I have applied too late fo (p…"
type textarea "Unfortunately, in accordance with student policy, I have applied too late fo (p…"
type lightning-textarea "Unfortunately, in accordance with student policy, I have applied too late for (…"
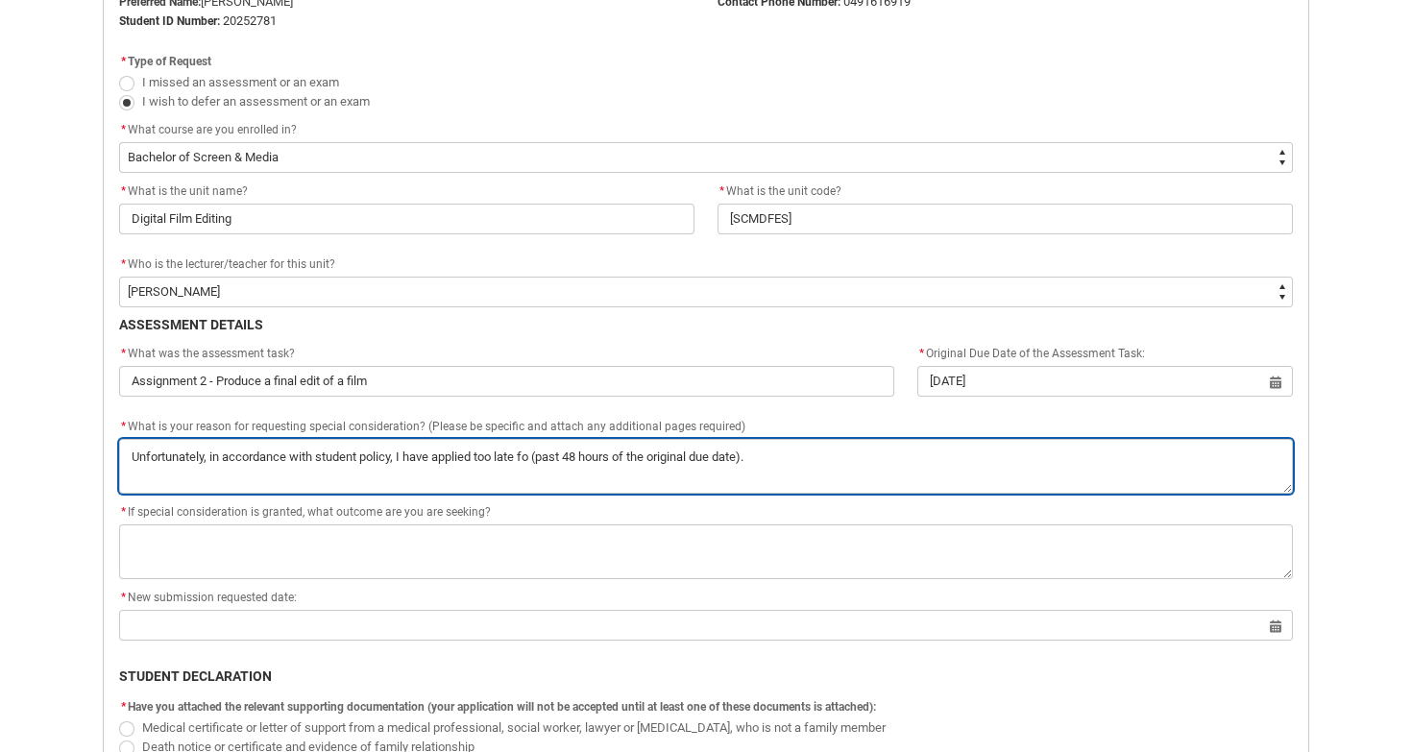
type textarea "Unfortunately, in accordance with student policy, I have applied too late for (…"
type lightning-textarea "Unfortunately, in accordance with student policy, I have applied too late for (…"
type textarea "Unfortunately, in accordance with student policy, I have applied too late for (…"
type lightning-textarea "Unfortunately, in accordance with student policy, I have applied too late for a…"
type textarea "Unfortunately, in accordance with student policy, I have applied too late for a…"
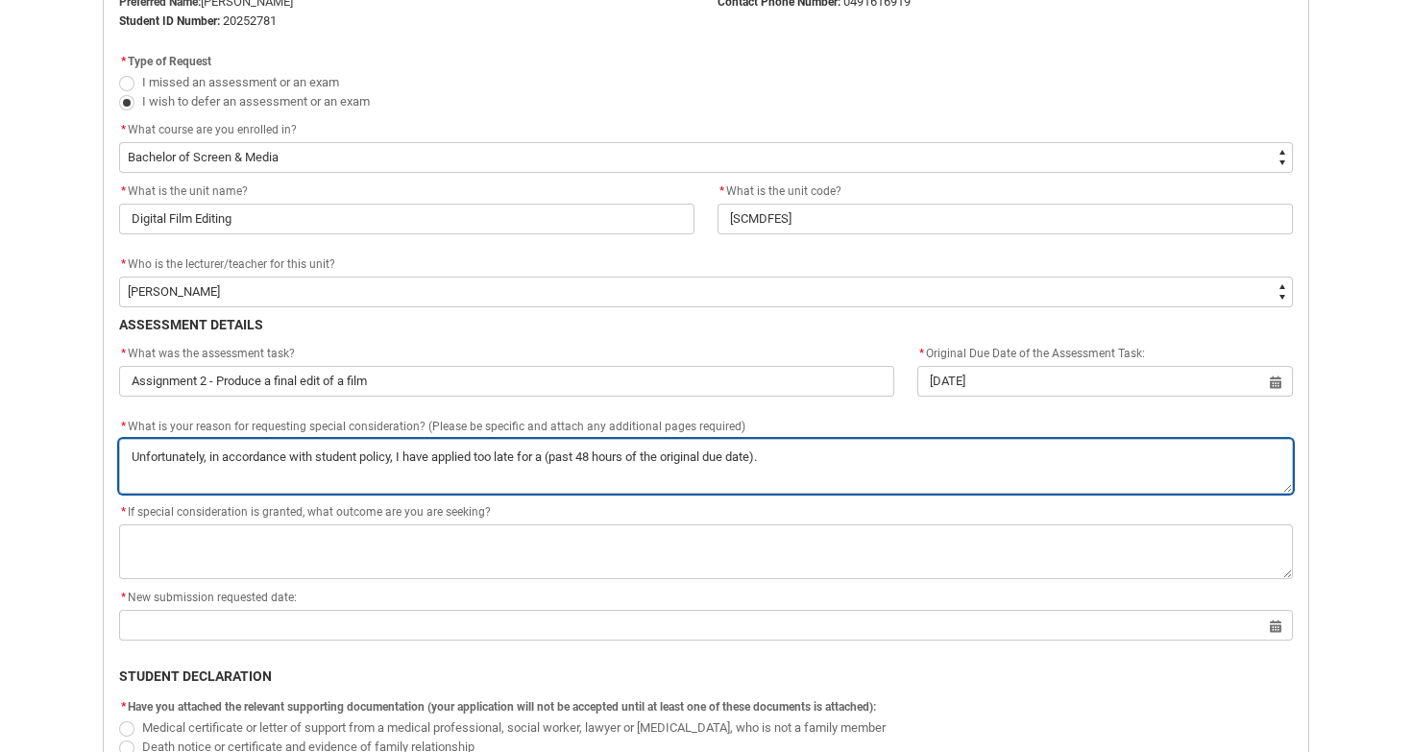
type lightning-textarea "Unfortunately, in accordance with student policy, I have applied too late for a…"
type textarea "Unfortunately, in accordance with student policy, I have applied too late for a…"
type lightning-textarea "Unfortunately, in accordance with student policy, I have applied too late for a…"
type textarea "Unfortunately, in accordance with student policy, I have applied too late for a…"
type lightning-textarea "Unfortunately, in accordance with student policy, I have applied too late for a…"
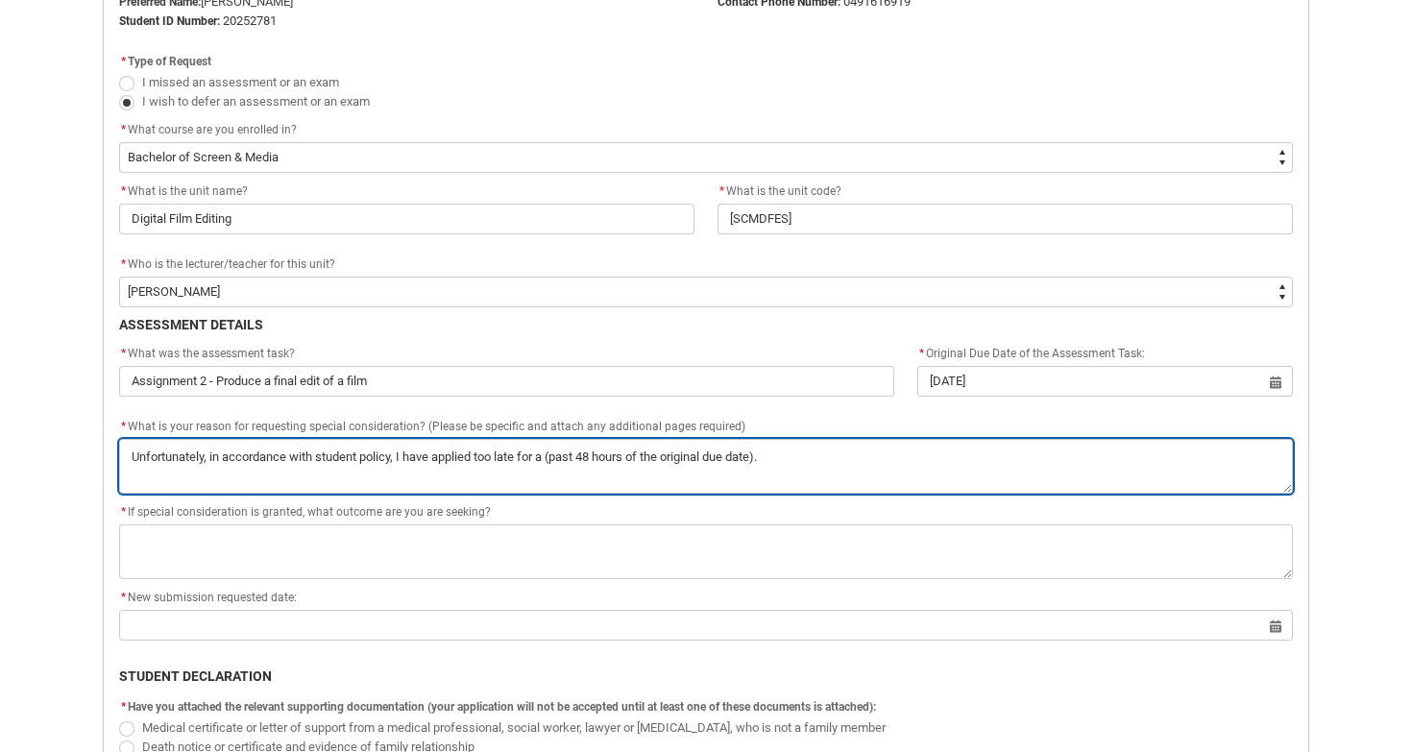
type textarea "Unfortunately, in accordance with student policy, I have applied too late for a…"
type lightning-textarea "Unfortunately, in accordance with student policy, I have applied too late for a…"
type textarea "Unfortunately, in accordance with student policy, I have applied too late for a…"
type lightning-textarea "Unfortunately, in accordance with student policy, I have applied too late for a…"
type textarea "Unfortunately, in accordance with student policy, I have applied too late for a…"
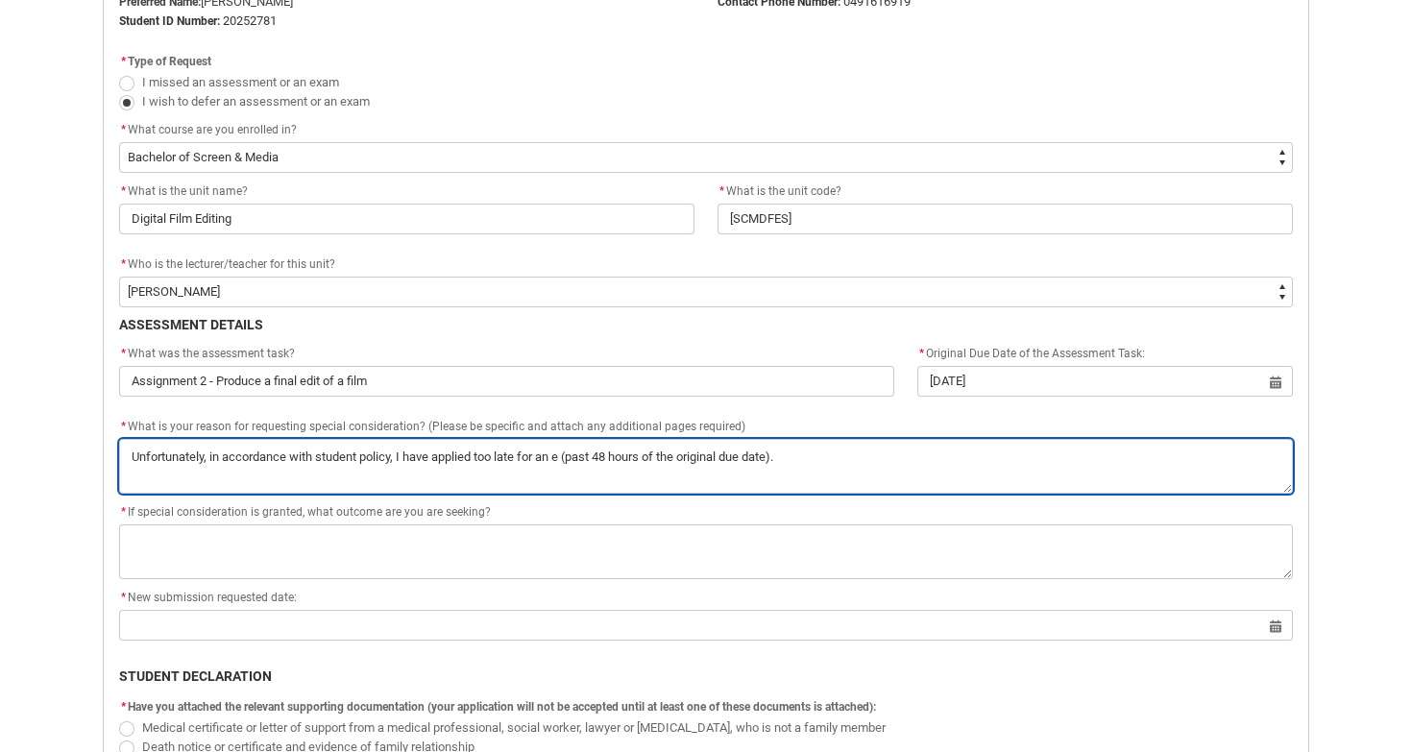
type lightning-textarea "Unfortunately, in accordance with student policy, I have applied too late for a…"
type textarea "Unfortunately, in accordance with student policy, I have applied too late for a…"
type lightning-textarea "Unfortunately, in accordance with student policy, I have applied too late for a…"
type textarea "Unfortunately, in accordance with student policy, I have applied too late for a…"
type lightning-textarea "Unfortunately, in accordance with student policy, I have applied too late for a…"
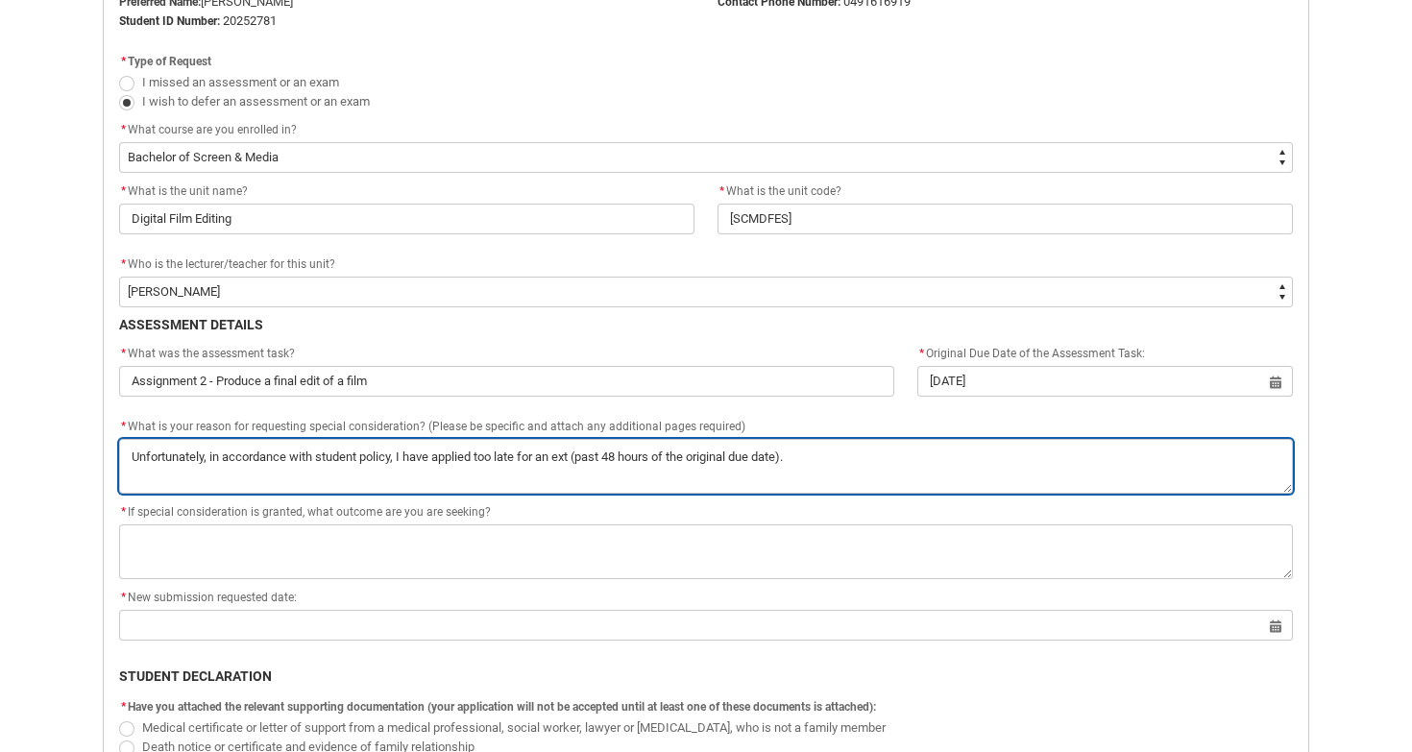
type textarea "Unfortunately, in accordance with student policy, I have applied too late for a…"
type lightning-textarea "Unfortunately, in accordance with student policy, I have applied too late for a…"
type textarea "Unfortunately, in accordance with student policy, I have applied too late for a…"
type lightning-textarea "Unfortunately, in accordance with student policy, I have applied too late for a…"
type textarea "Unfortunately, in accordance with student policy, I have applied too late for a…"
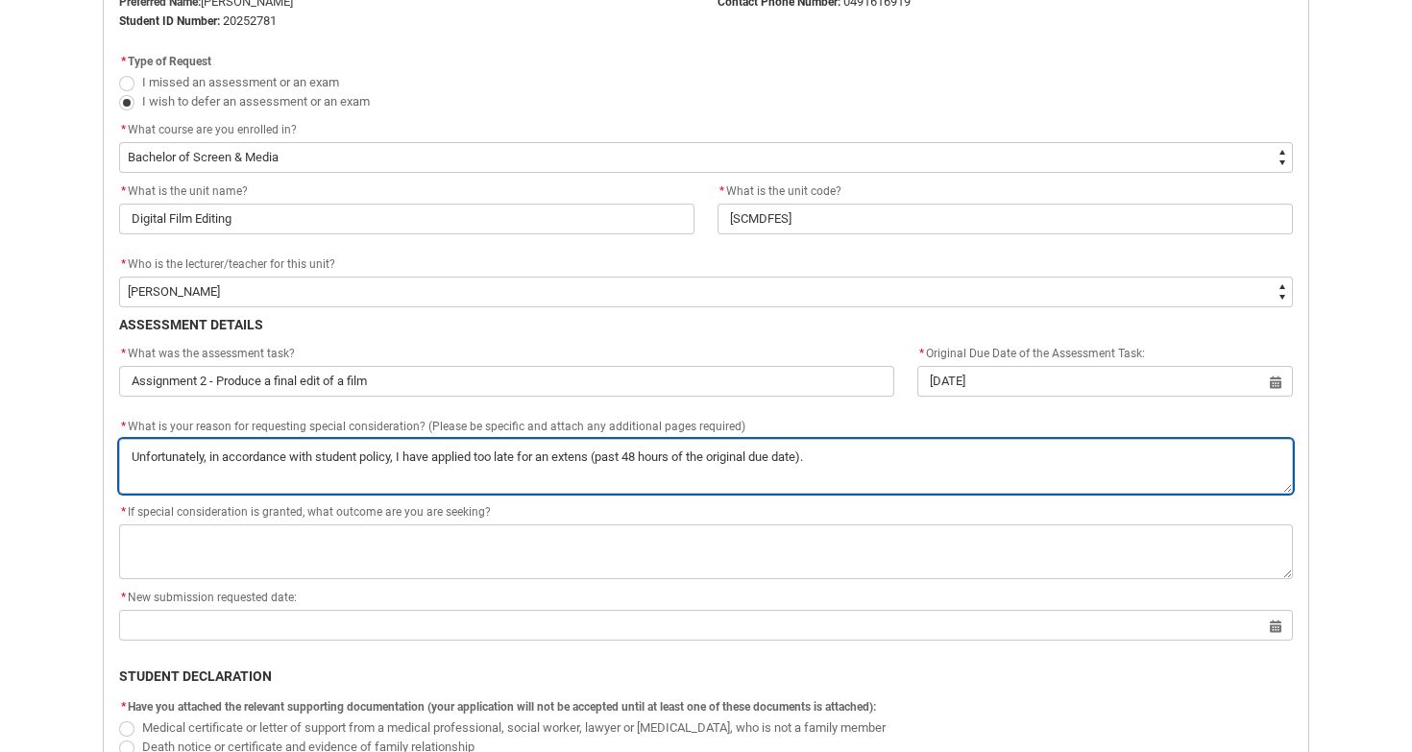
type lightning-textarea "Unfortunately, in accordance with student policy, I have applied too late for a…"
type textarea "Unfortunately, in accordance with student policy, I have applied too late for a…"
type lightning-textarea "Unfortunately, in accordance with student policy, I have applied too late for a…"
type textarea "Unfortunately, in accordance with student policy, I have applied too late for a…"
type lightning-textarea "Unfortunately, in accordance with student policy, I have applied too late for a…"
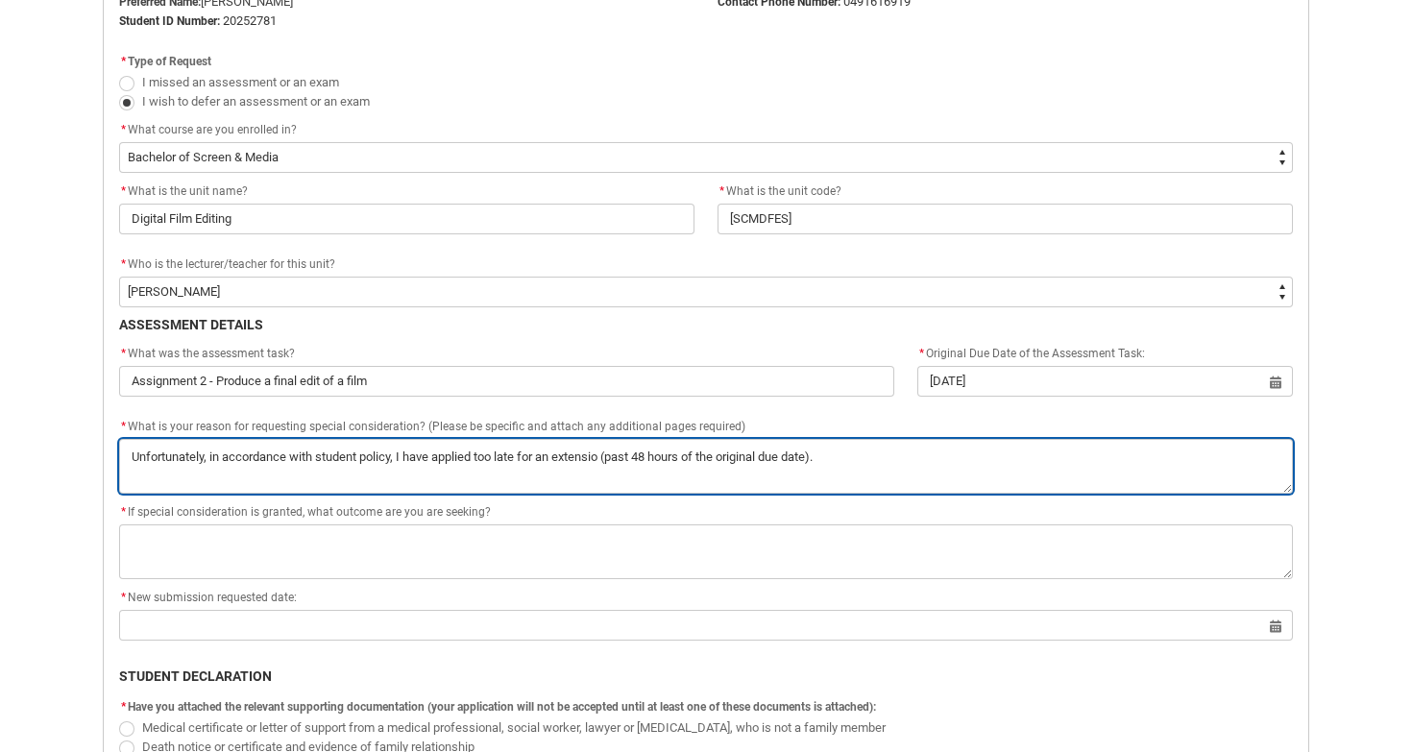
type textarea "Unfortunately, in accordance with student policy, I have applied too late for a…"
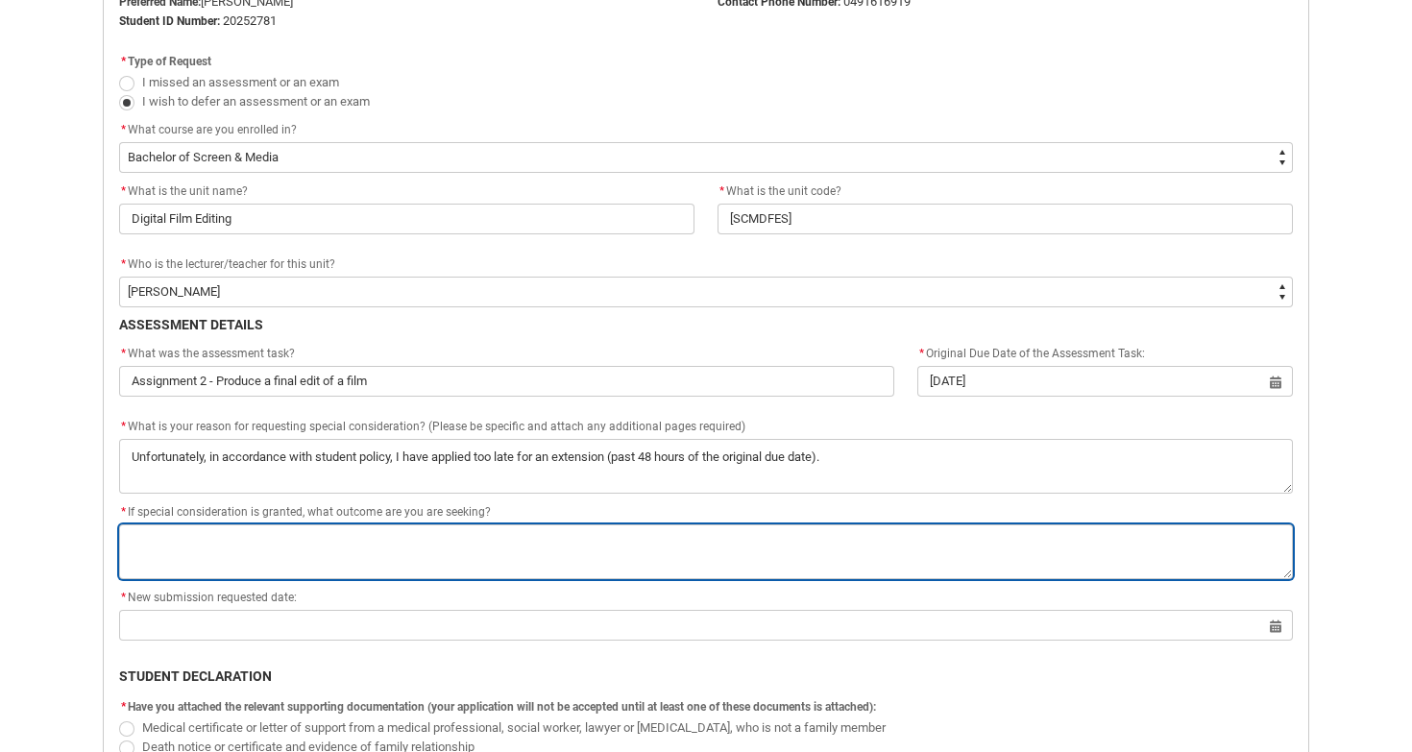
click at [445, 546] on textarea "*" at bounding box center [706, 551] width 1174 height 55
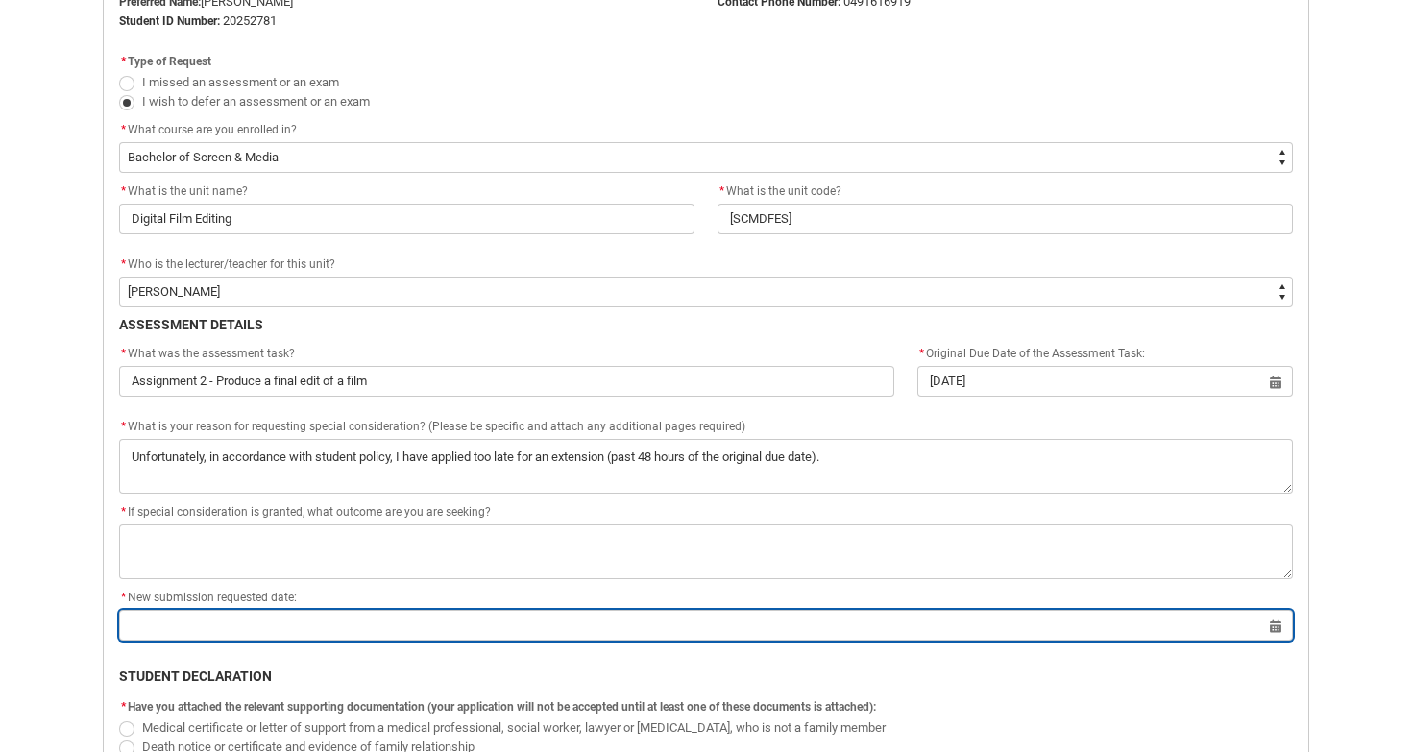
click at [421, 625] on div "* New submission requested date: Select a date for Format: [DATE]" at bounding box center [706, 614] width 1174 height 54
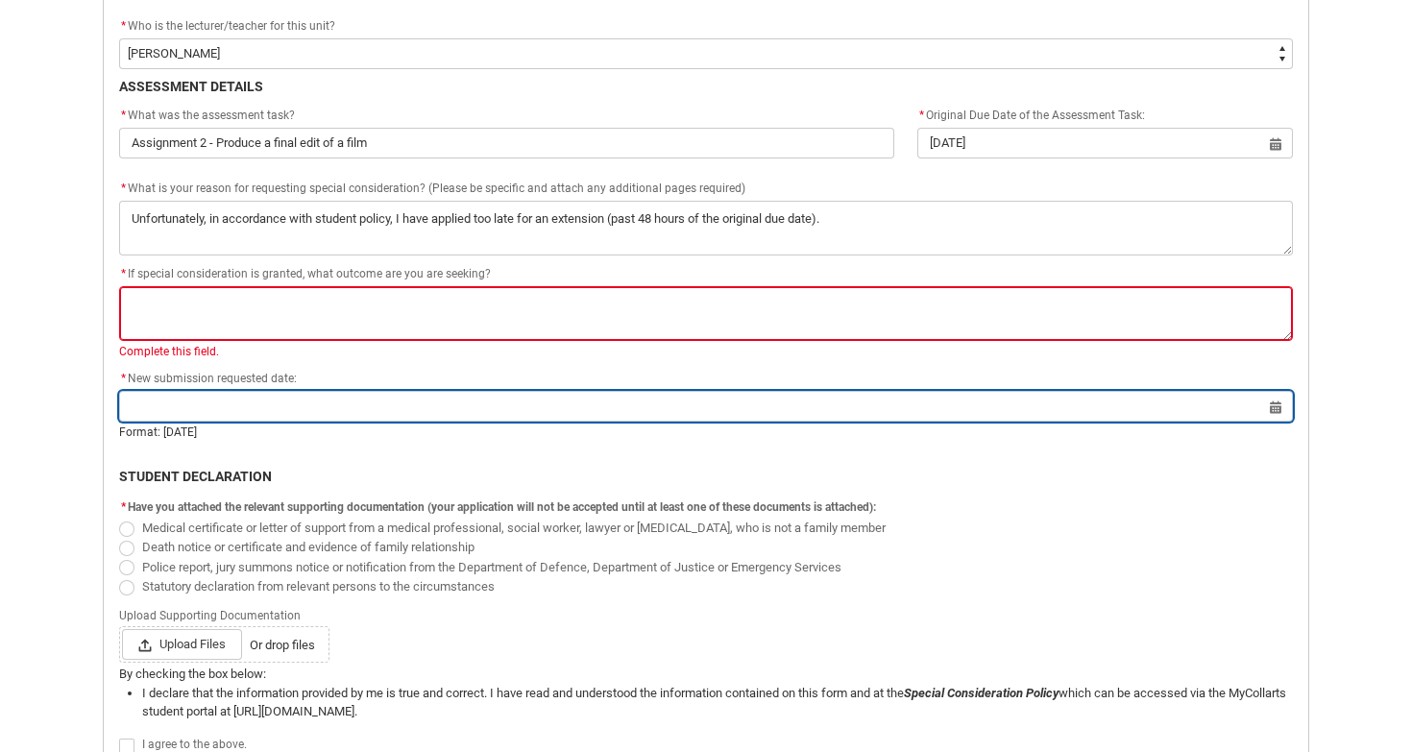
scroll to position [818, 0]
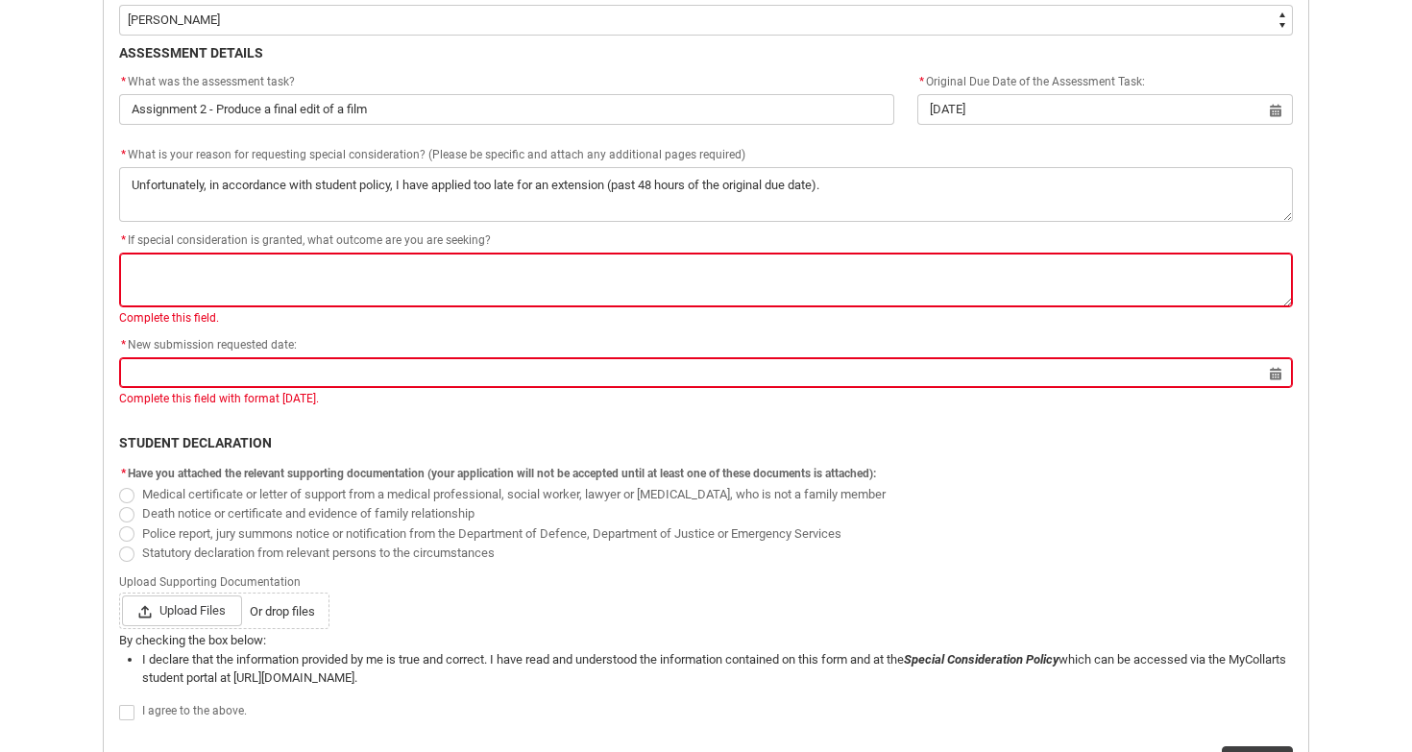
click at [122, 494] on span "Redu_Student_Request flow" at bounding box center [126, 495] width 15 height 15
click at [119, 484] on input "Medical certificate or letter of support from a medical professional, social wo…" at bounding box center [118, 483] width 1 height 1
radio input "true"
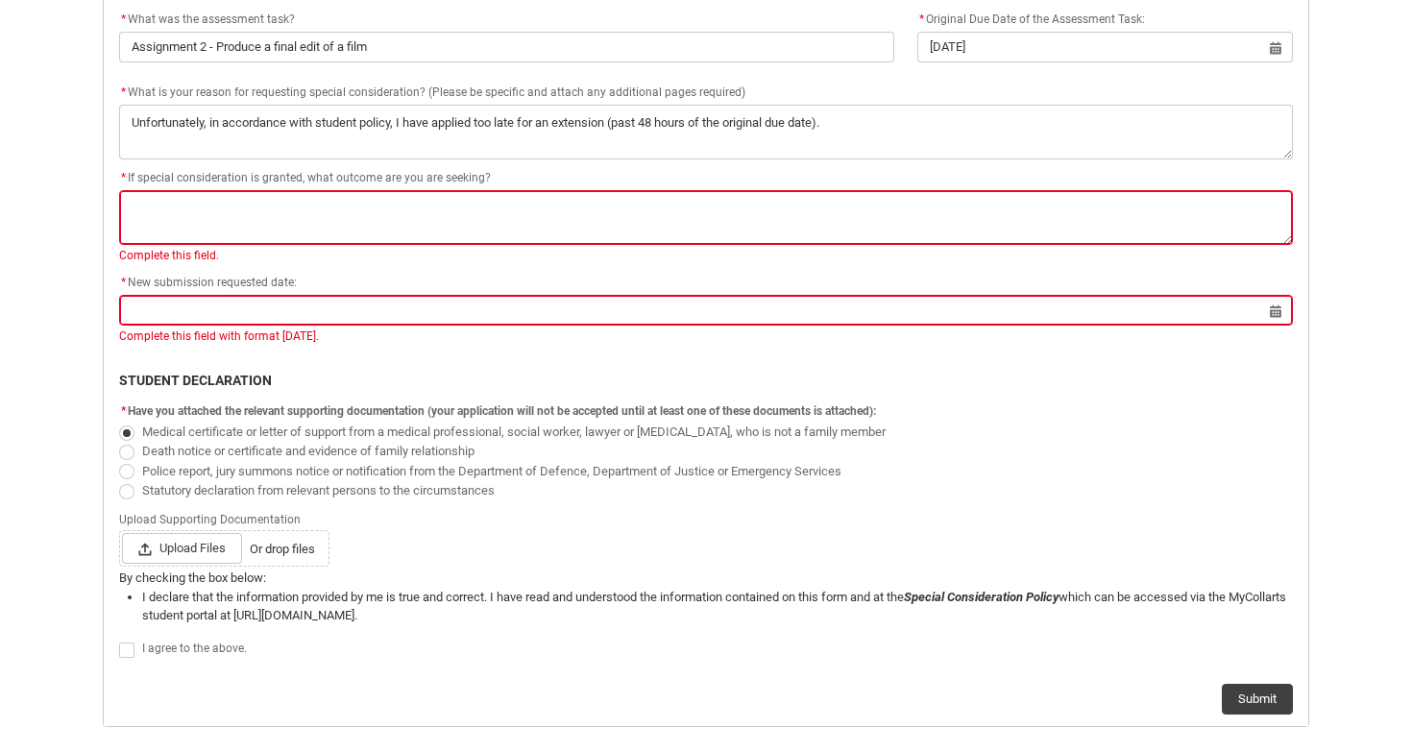
click at [118, 645] on flowruntime-screen-field "I agree to the above." at bounding box center [706, 653] width 1197 height 33
click at [120, 650] on span "Redu_Student_Request flow" at bounding box center [126, 650] width 15 height 15
click at [119, 641] on input "Redu_Student_Request flow" at bounding box center [118, 640] width 1 height 1
type lightning-input "true"
checkbox input "true"
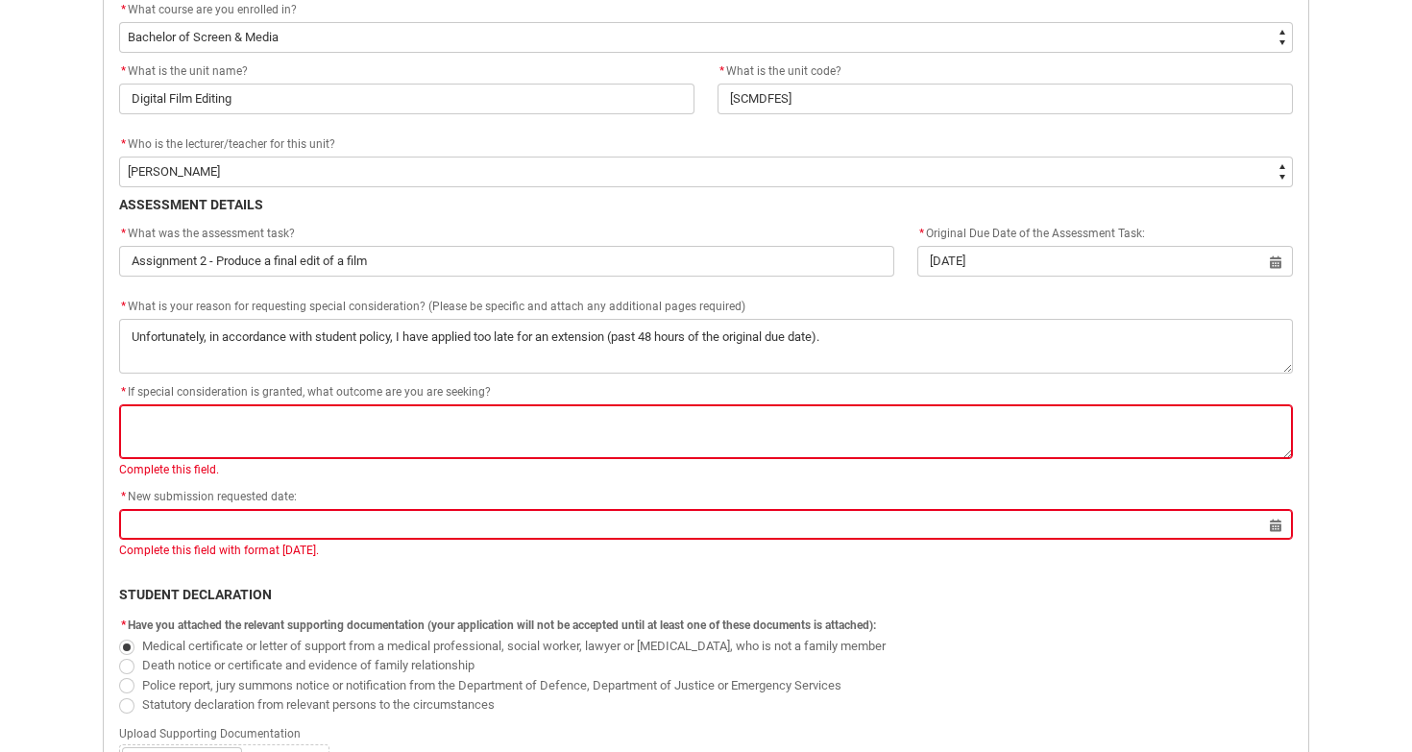
scroll to position [666, 0]
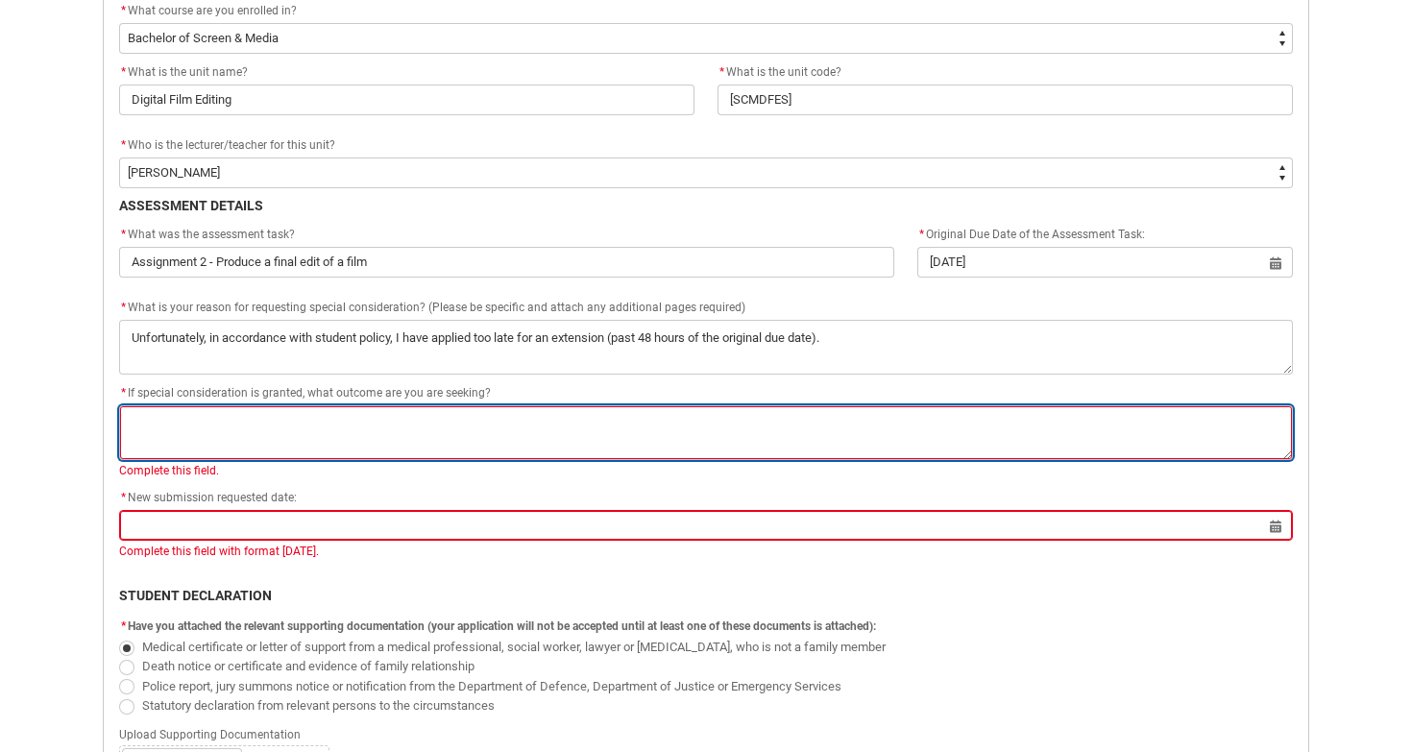
click at [431, 415] on textarea "*" at bounding box center [706, 432] width 1174 height 55
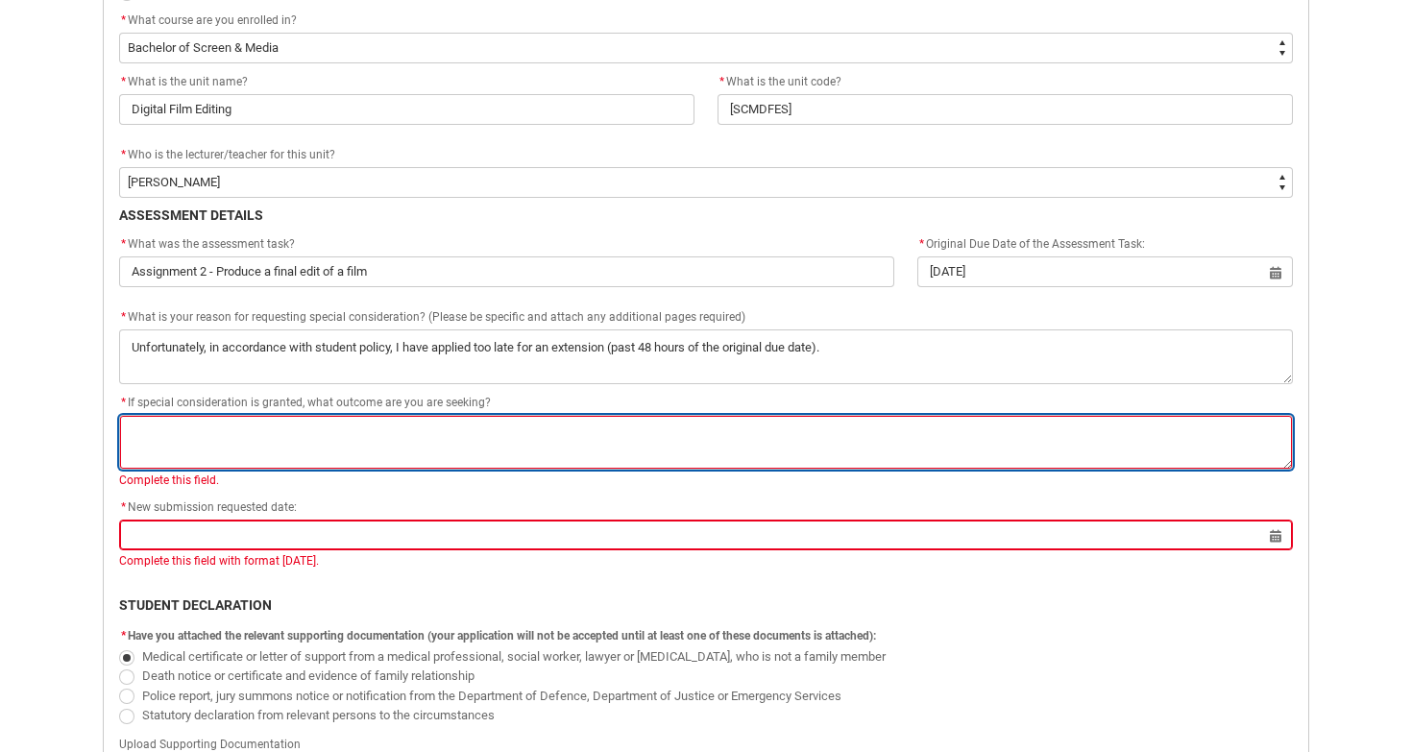
type lightning-textarea "t"
type textarea "t"
type lightning-textarea "to"
type textarea "to"
type lightning-textarea "to"
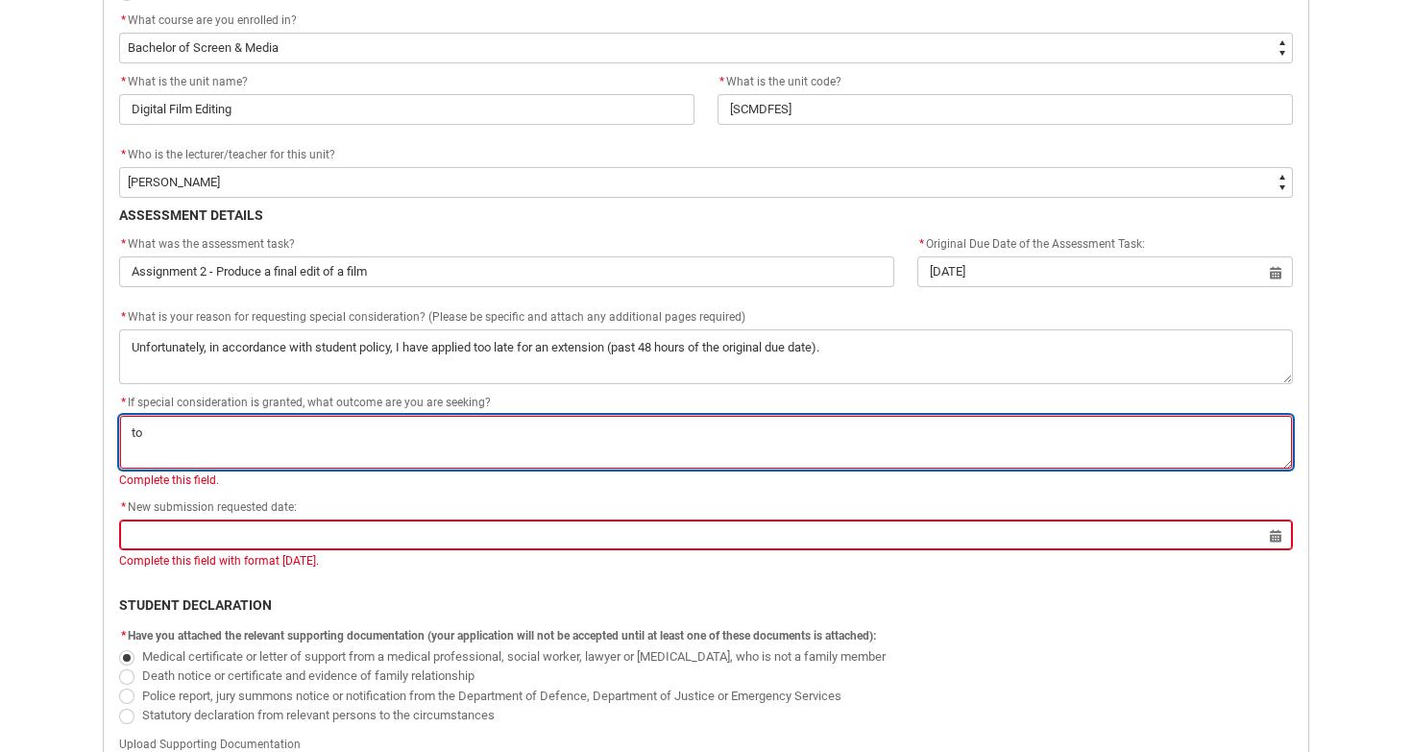
type textarea "to"
type lightning-textarea "to f"
type textarea "to f"
type lightning-textarea "to fi"
type textarea "to fi"
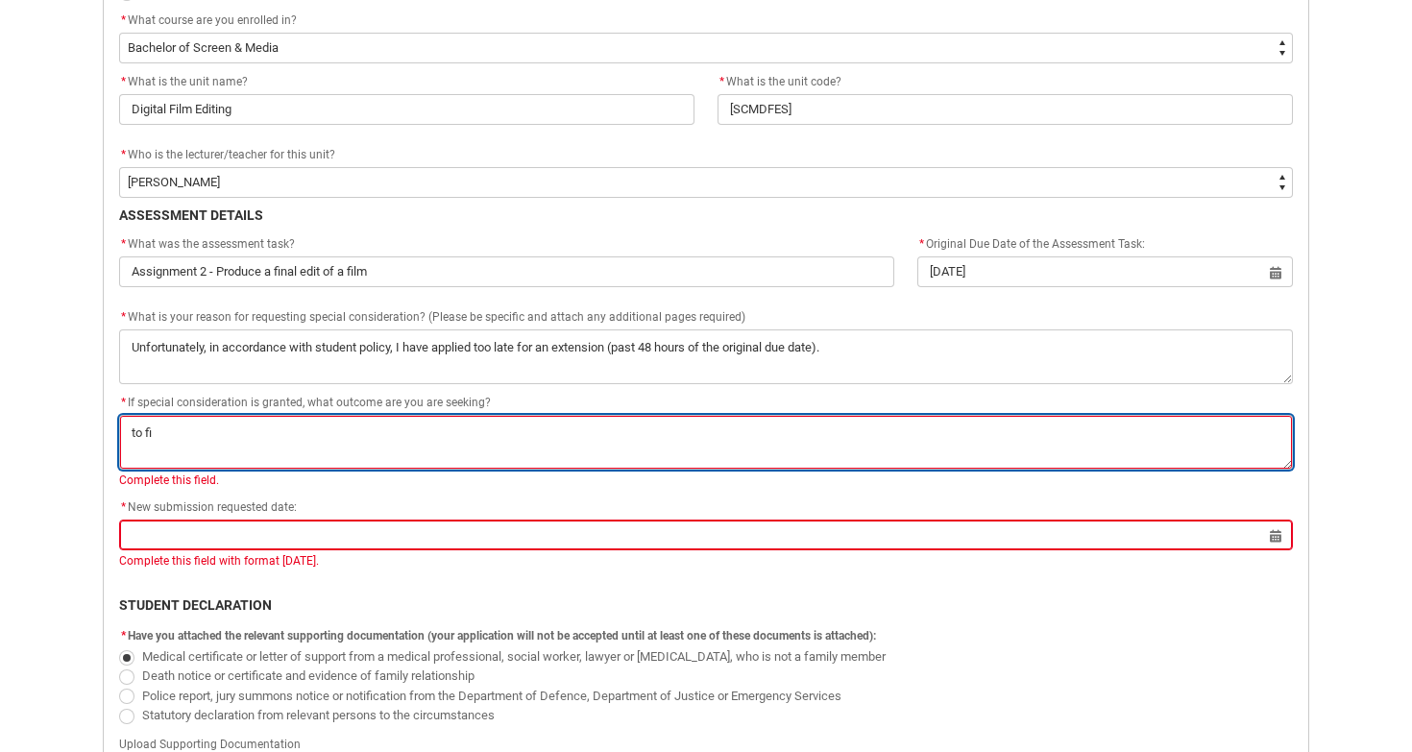
type lightning-textarea "to fin"
type textarea "to fin"
type lightning-textarea "to fins"
type textarea "to fins"
type lightning-textarea "to finsh"
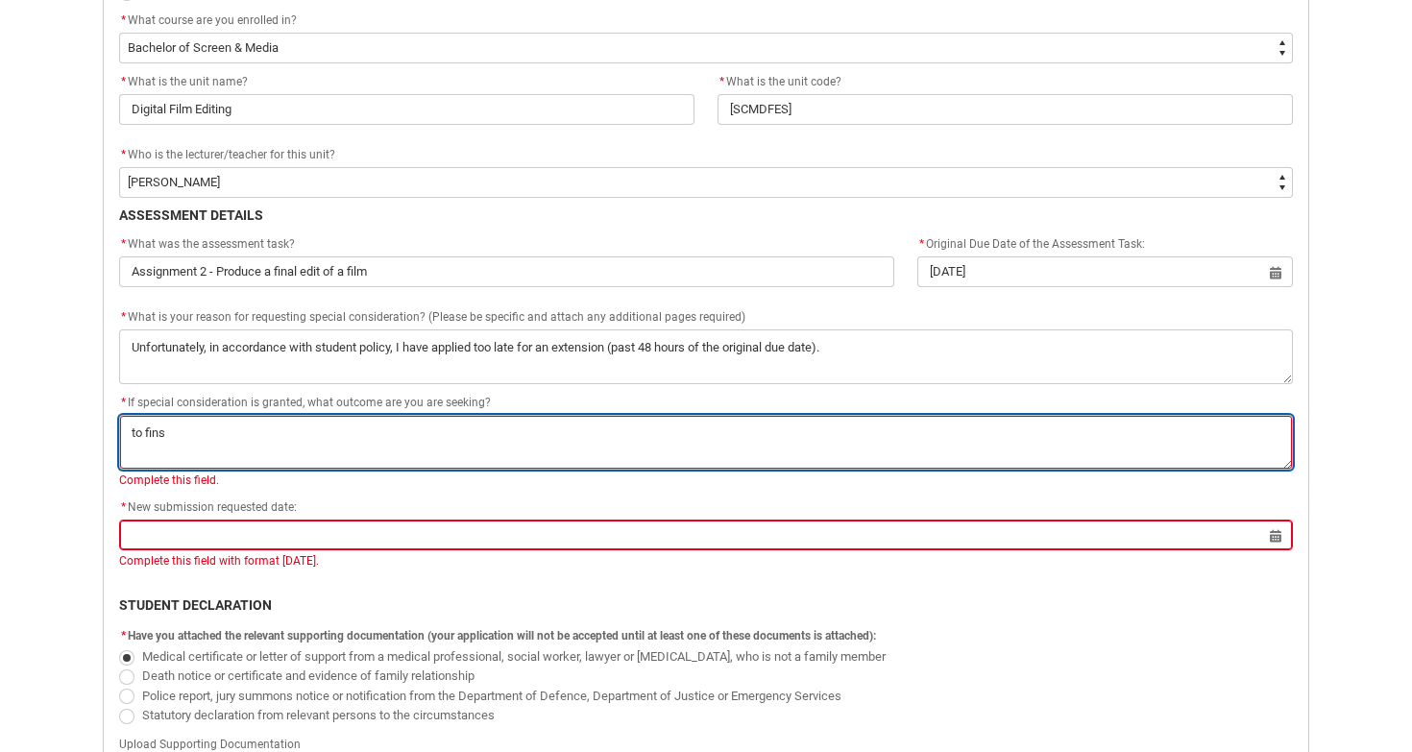
type textarea "to finsh"
type lightning-textarea "to finish"
type textarea "to finish"
type lightning-textarea "to finish m"
type textarea "to finish m"
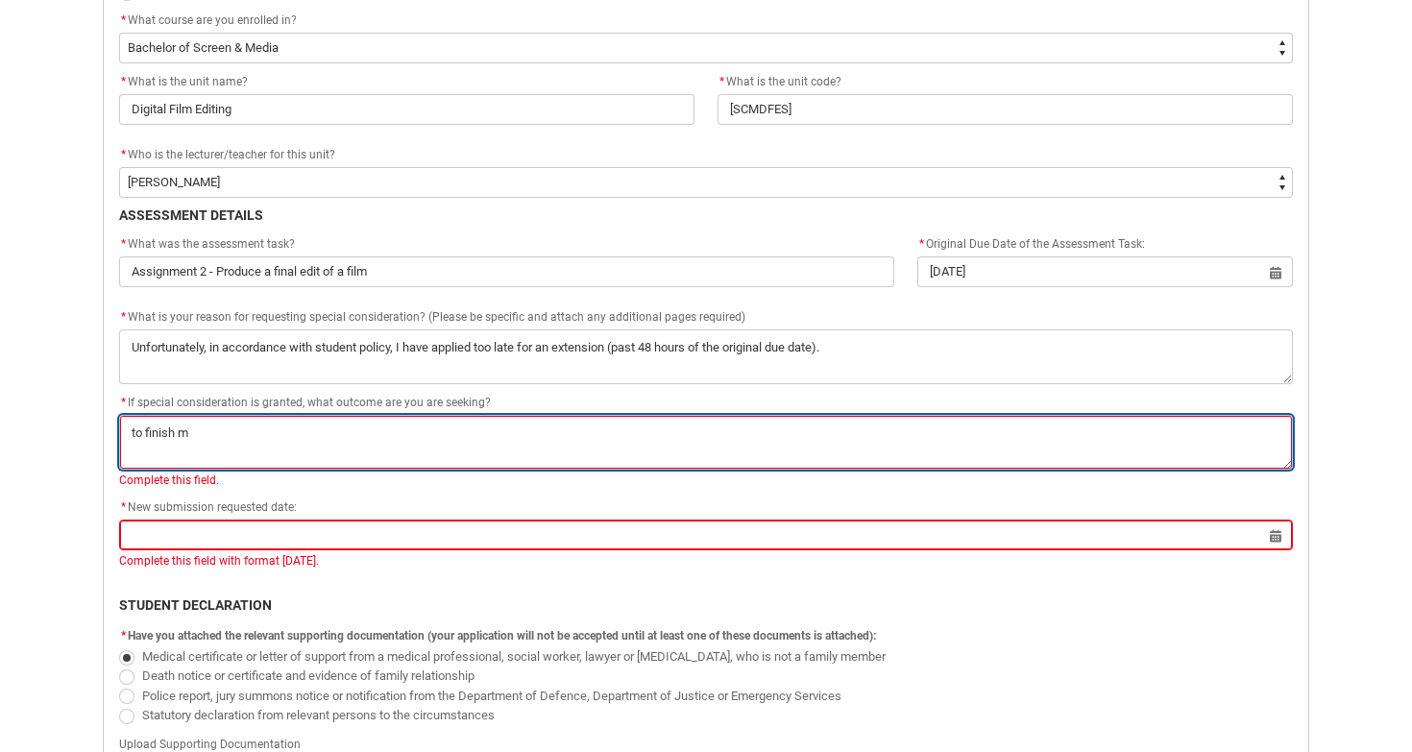
type lightning-textarea "to finish my"
type textarea "to finish my"
type lightning-textarea "to finish my"
type textarea "to finish my"
type lightning-textarea "to finish my a"
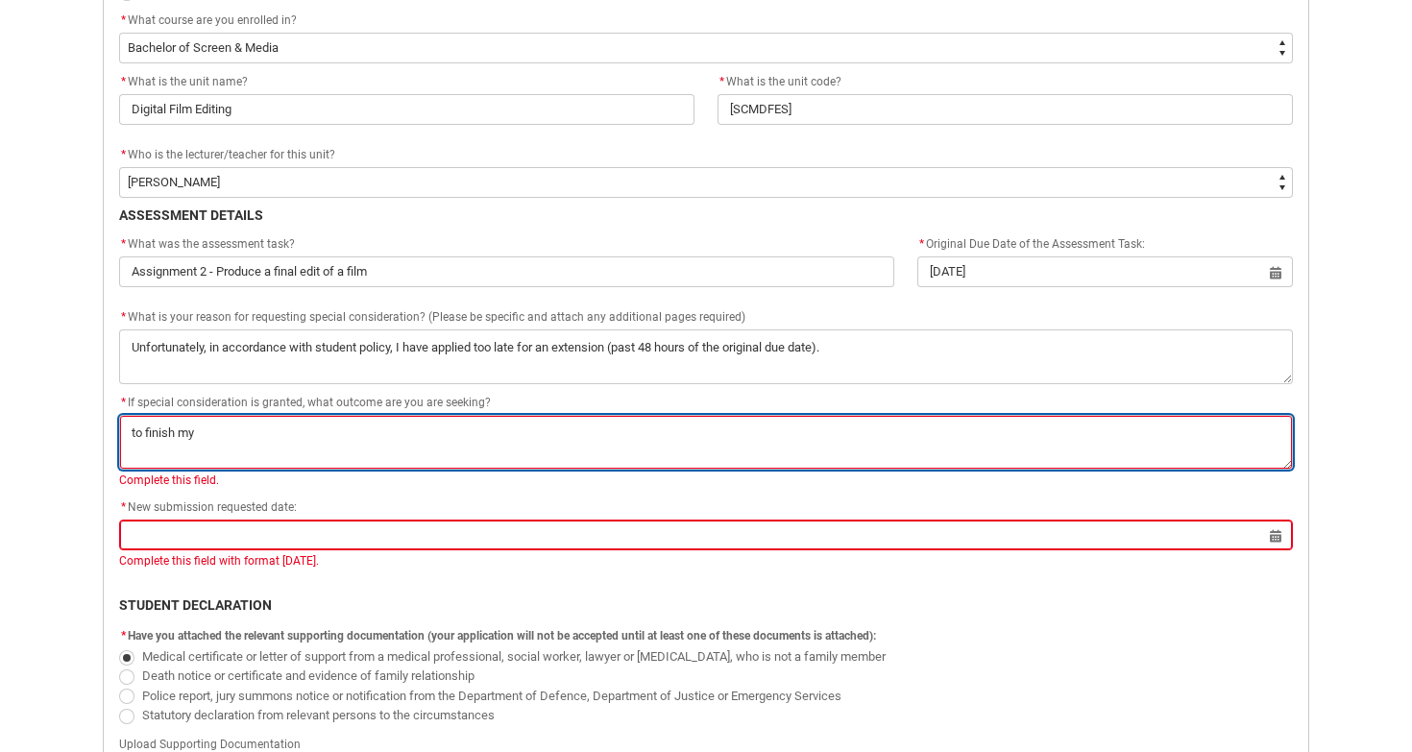
type textarea "to finish my a"
type lightning-textarea "to finish my as"
type textarea "to finish my as"
type lightning-textarea "to finish my ass"
type textarea "to finish my ass"
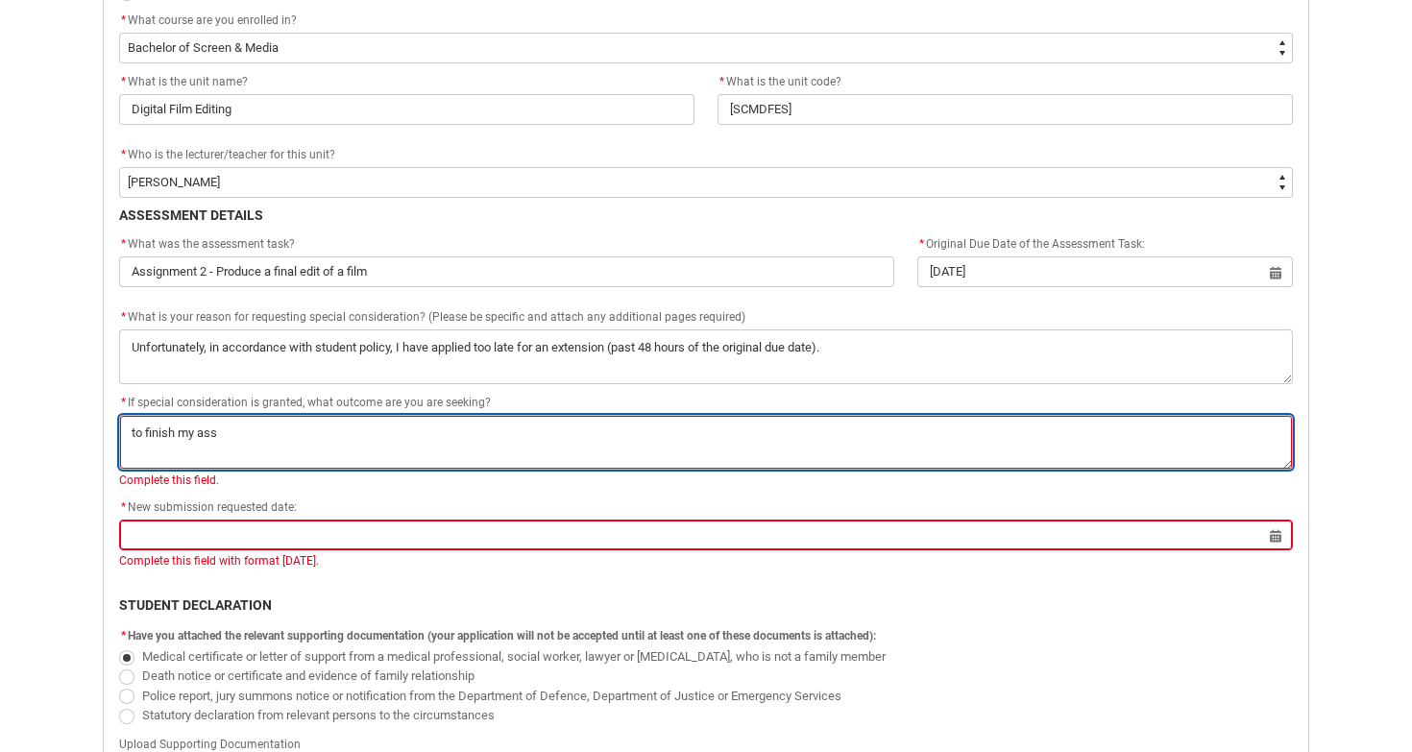
type lightning-textarea "to finish my assi"
type textarea "to finish my assi"
type lightning-textarea "to finish my assig"
type textarea "to finish my assig"
type lightning-textarea "to finish my assigm"
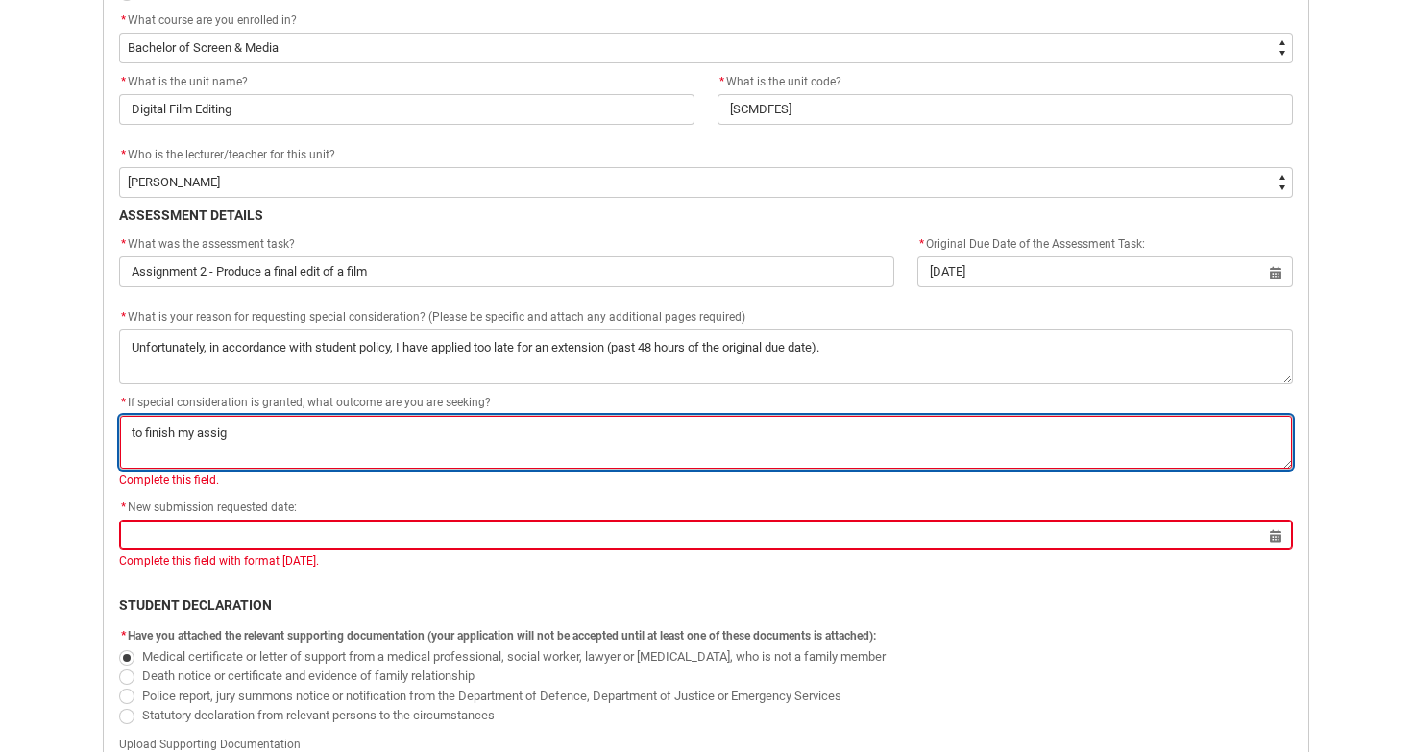
type textarea "to finish my assigm"
type lightning-textarea "to finish my assigme"
type textarea "to finish my assigme"
type lightning-textarea "to finish my assigmen"
type textarea "to finish my assigmen"
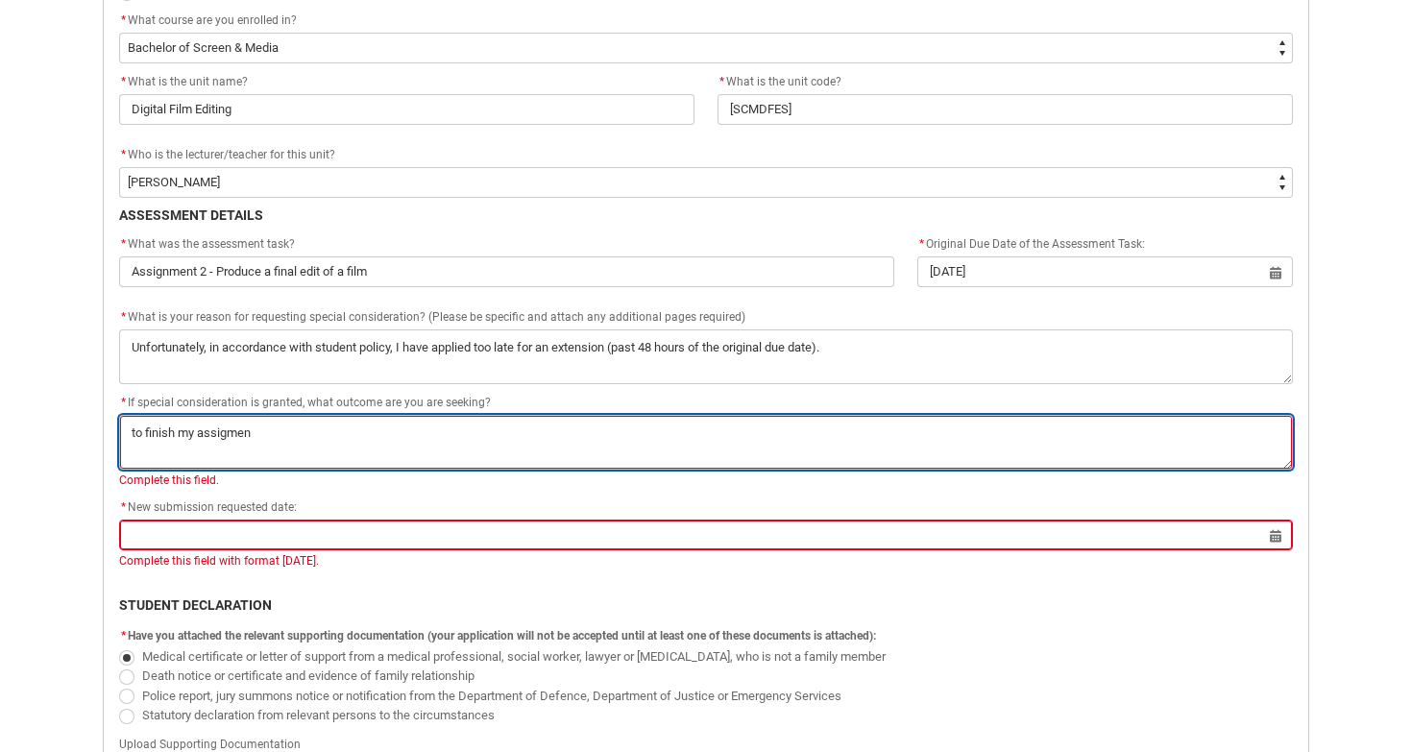
type lightning-textarea "to finish my assigment"
type textarea "to finish my assigment"
type lightning-textarea "to finish my assignment"
type textarea "to finish my assignment"
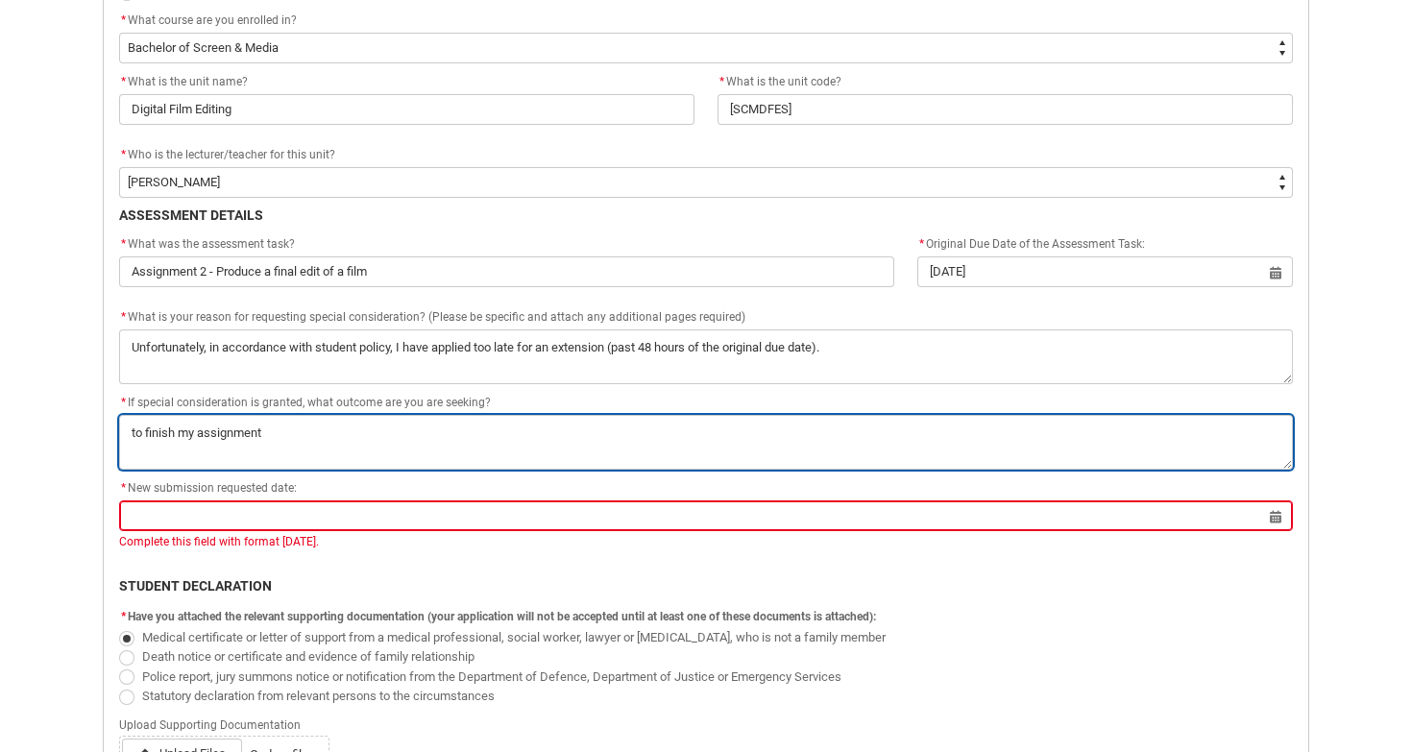
type lightning-textarea "to finish my assignment w"
type textarea "to finish my assignment w"
type lightning-textarea "to finish my assignment wi"
type textarea "to finish my assignment wi"
type lightning-textarea "to finish my assignment w"
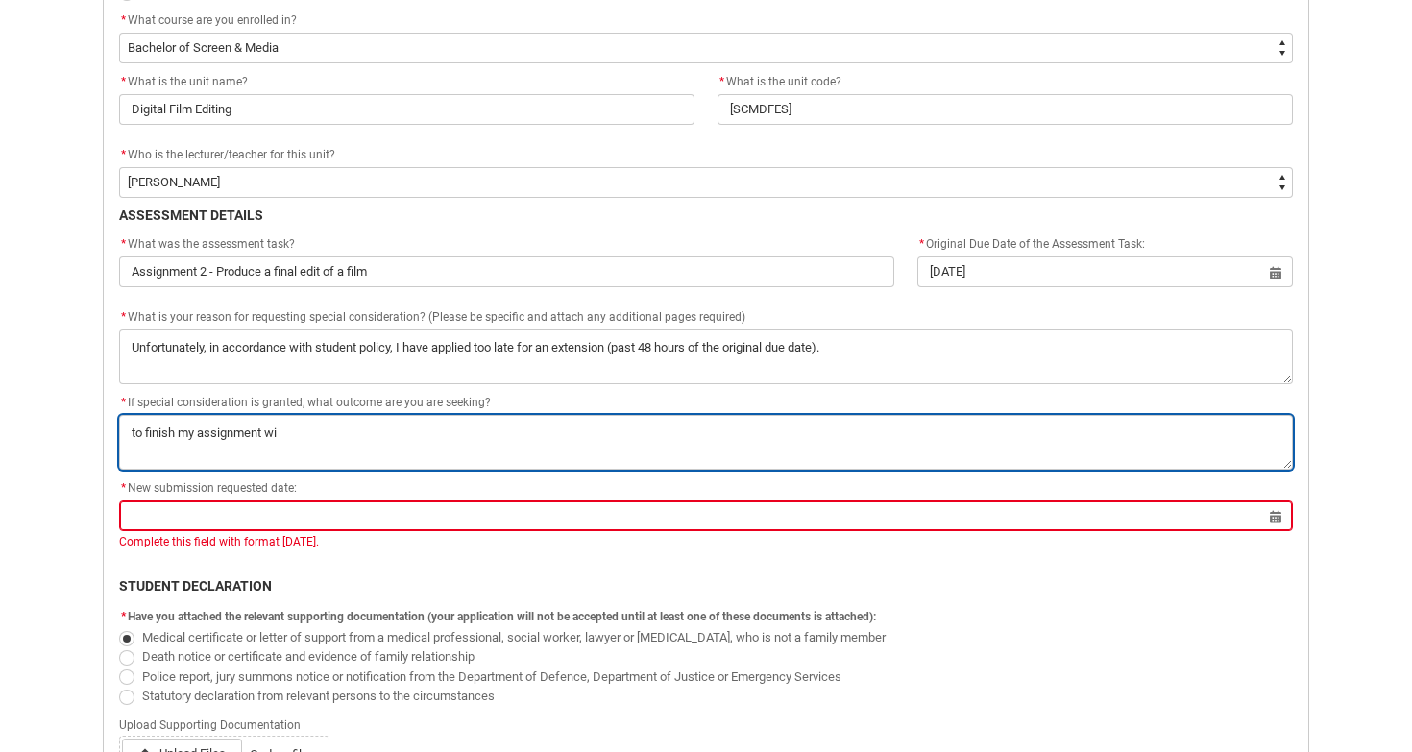
type textarea "to finish my assignment w"
type lightning-textarea "to finish my assignment wi"
type textarea "to finish my assignment wi"
type lightning-textarea "to finish my assignment wit"
type textarea "to finish my assignment wit"
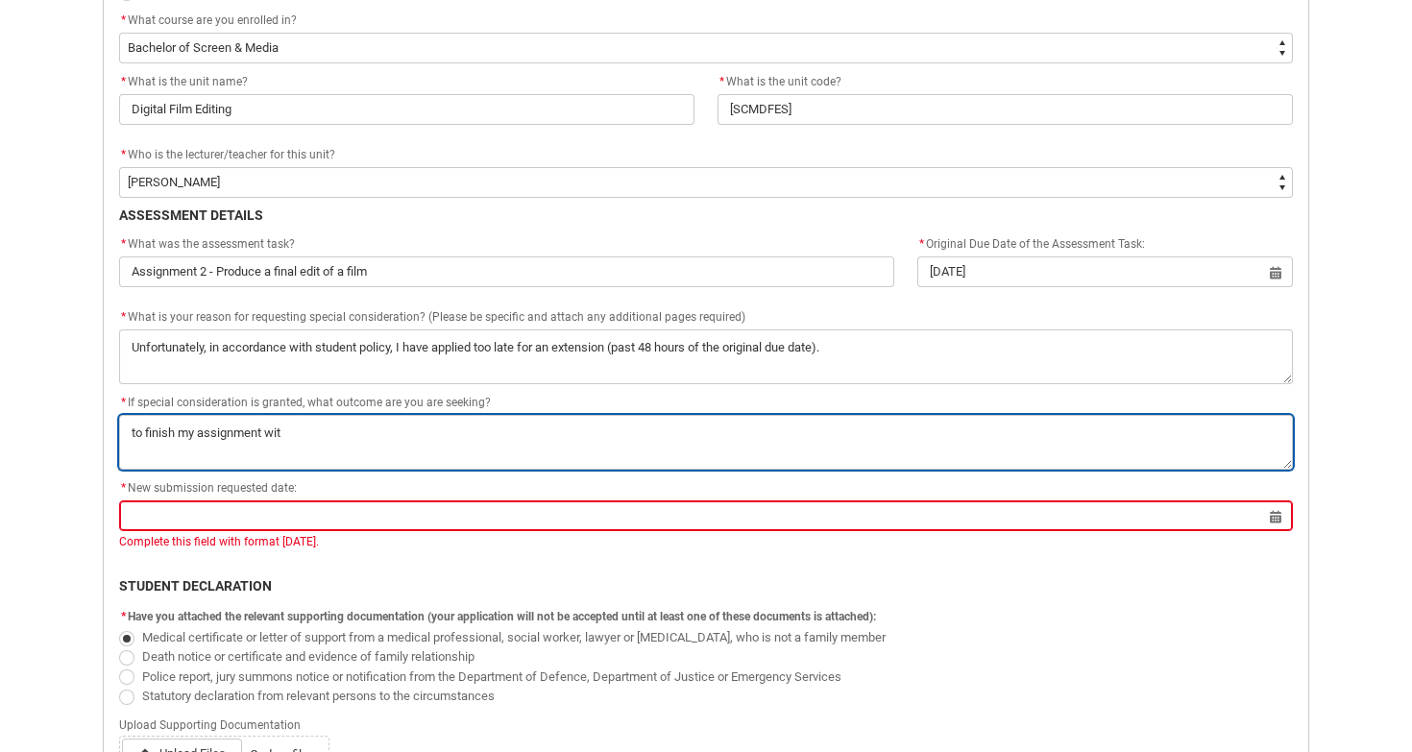
type lightning-textarea "to finish my assignment with"
type textarea "to finish my assignment with"
type lightning-textarea "to finish my assignment with"
type textarea "to finish my assignment with"
type lightning-textarea "to finish my assignment with g"
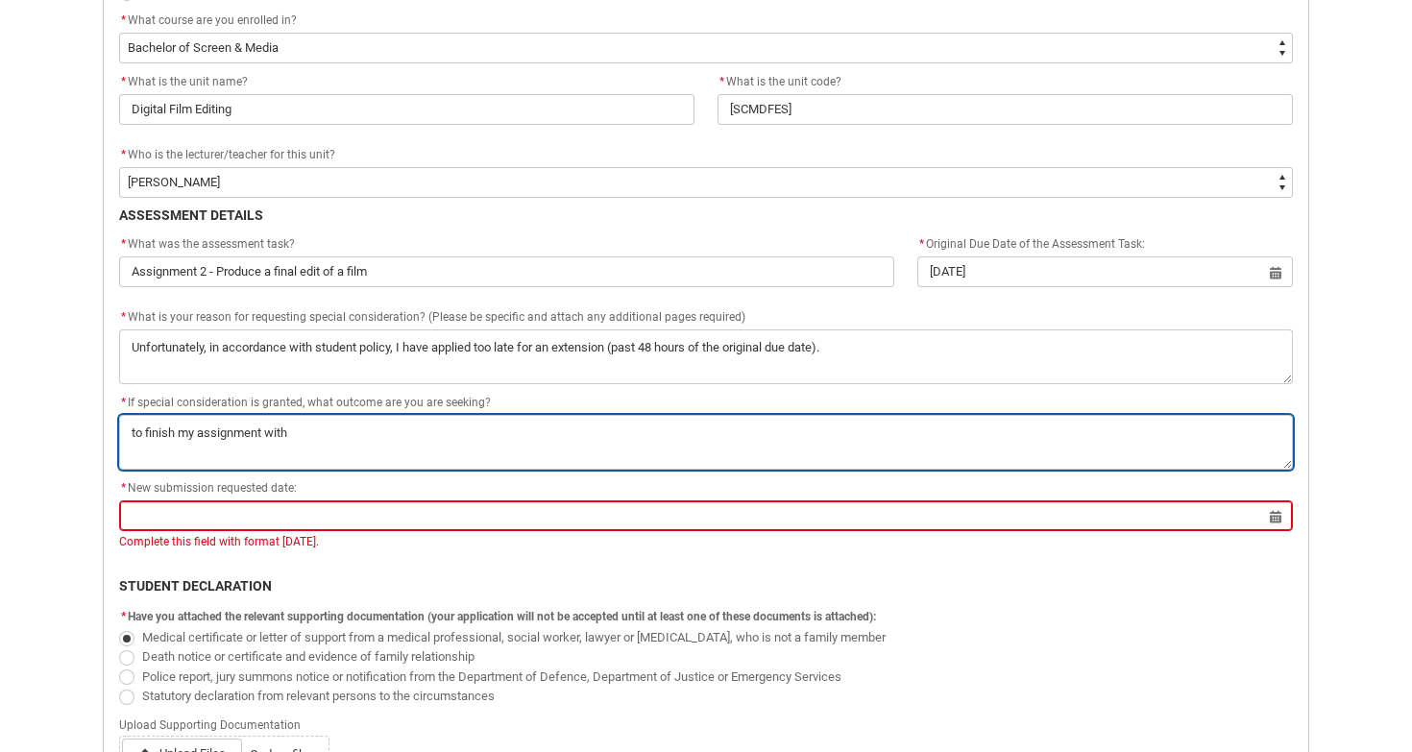
type textarea "to finish my assignment with g"
type lightning-textarea "to finish my assignment with"
type textarea "to finish my assignment with"
type lightning-textarea "to finish my assignment with"
type textarea "to finish my assignment with"
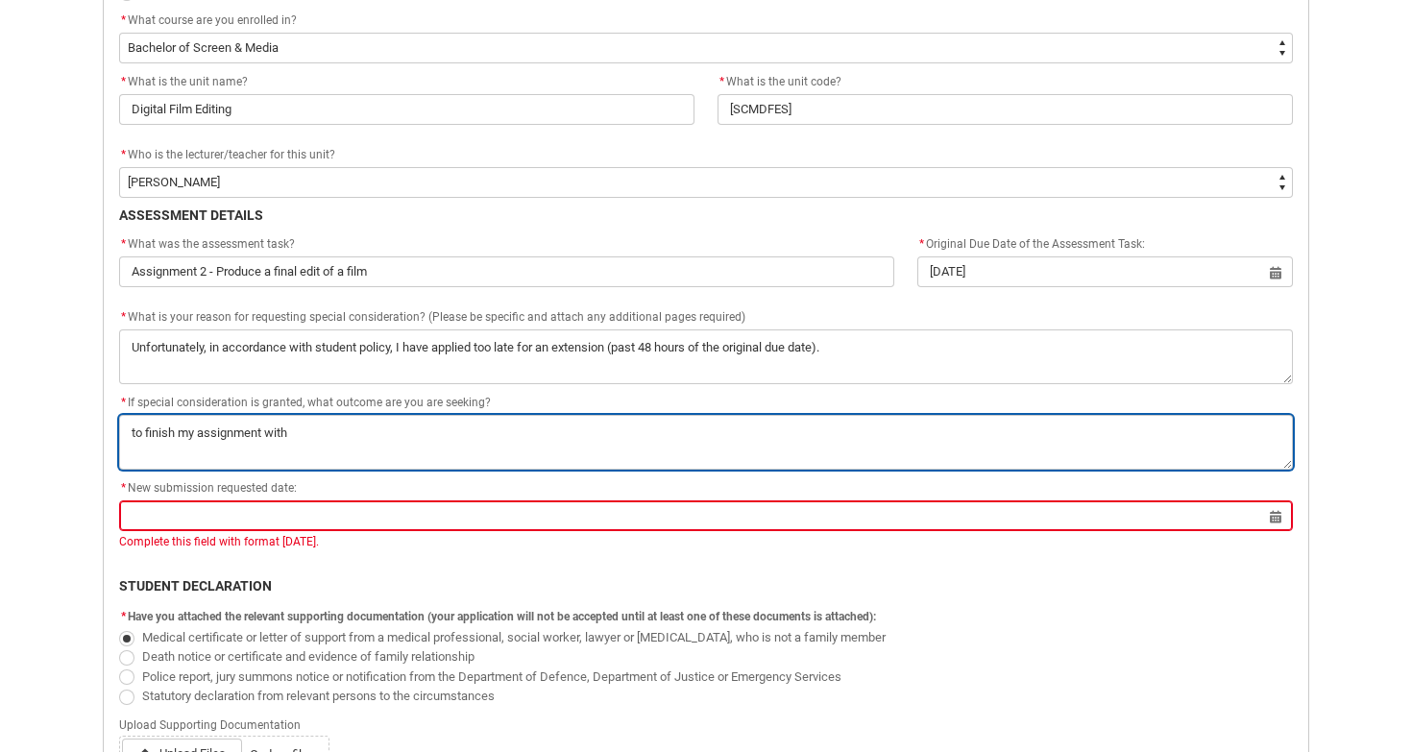
type lightning-textarea "to finish my assignment wit"
type textarea "to finish my assignment wit"
type lightning-textarea "to finish my assignment wi"
type textarea "to finish my assignment wi"
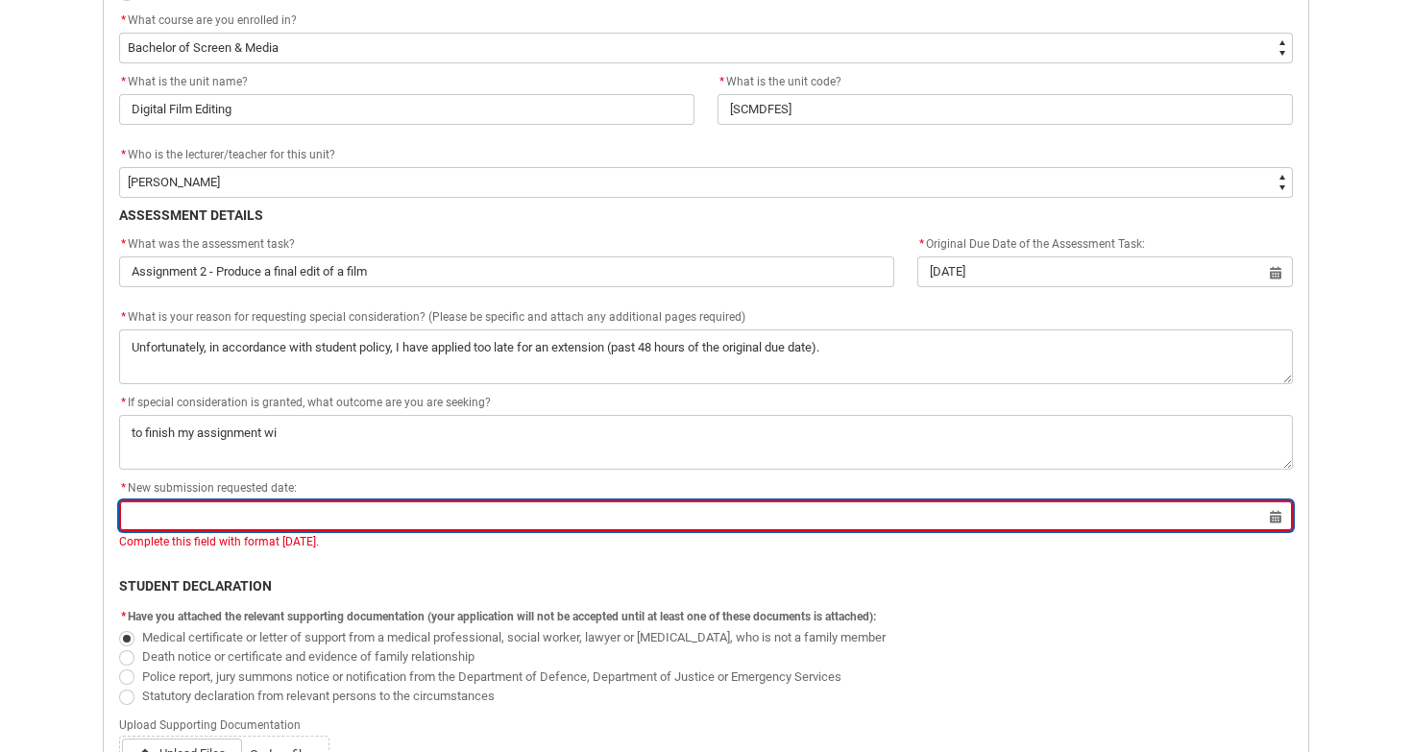
click at [301, 515] on input "Redu_Student_Request flow" at bounding box center [706, 515] width 1174 height 31
select select "2025"
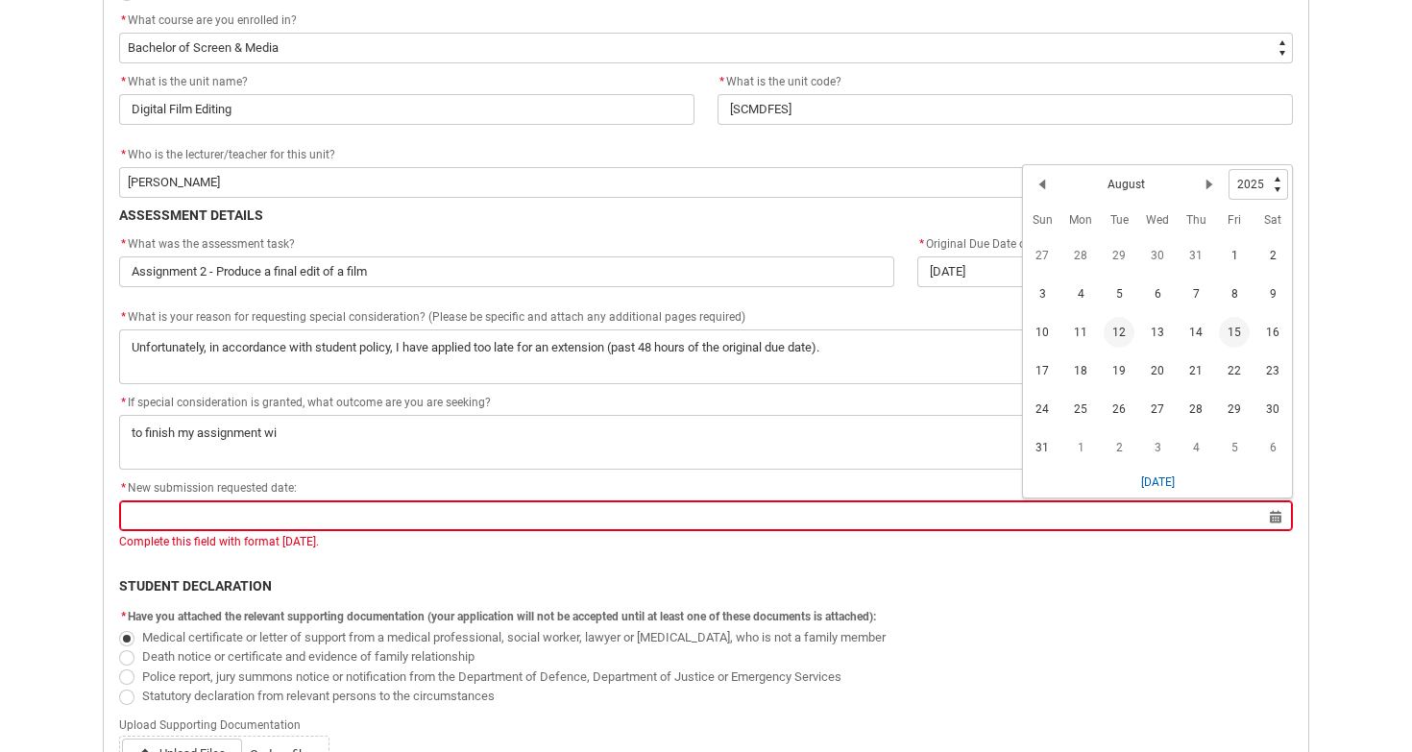
click at [1246, 335] on span "15" at bounding box center [1234, 332] width 31 height 31
type lightning-datepicker "[DATE]"
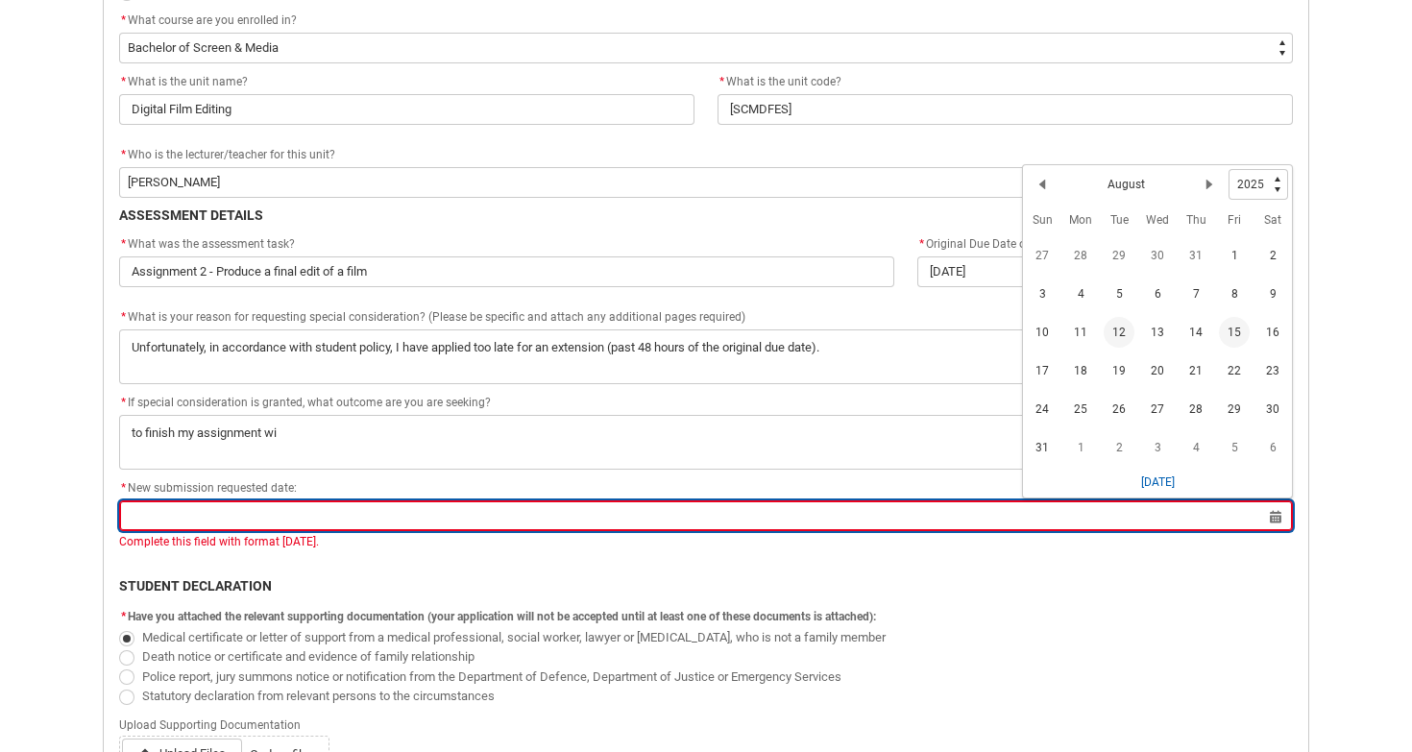
type lightning-input "[DATE]"
type input "[DATE]"
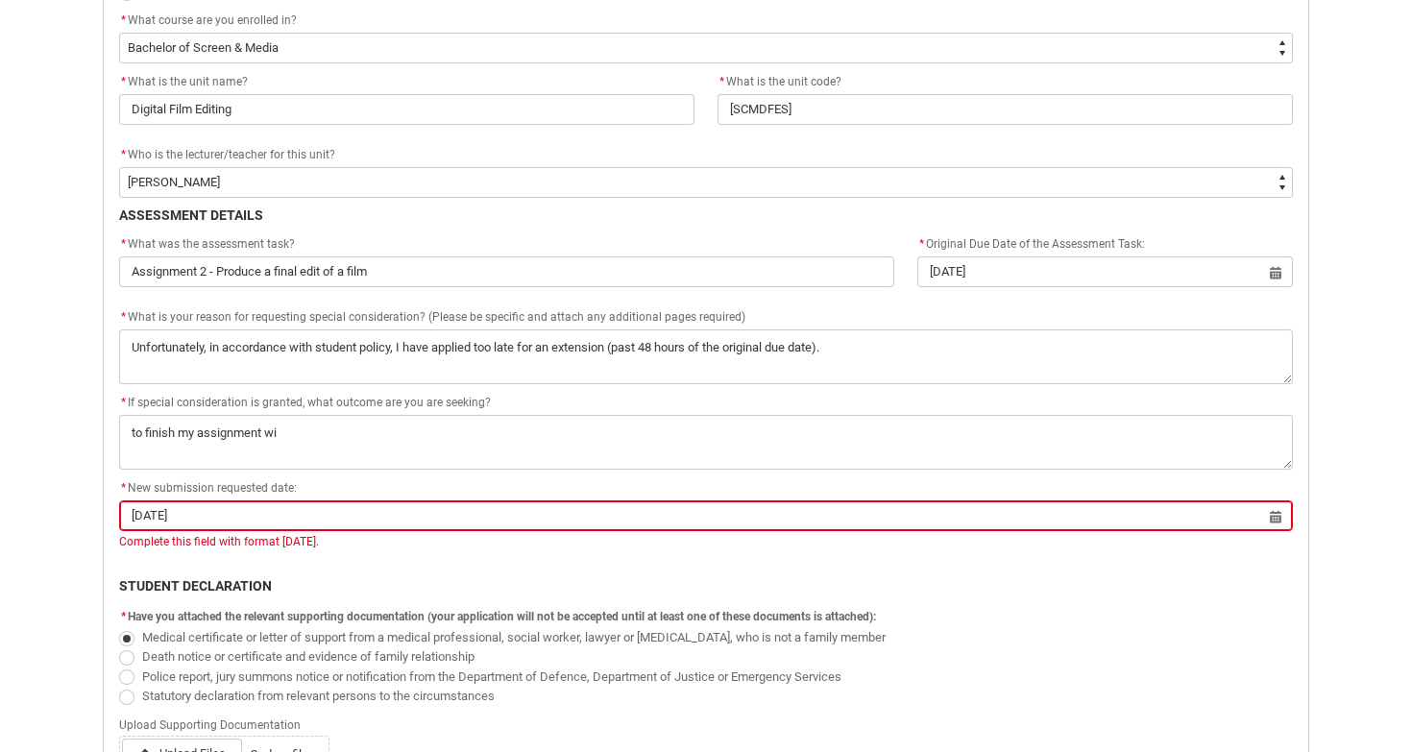
click at [753, 396] on div "* If special consideration is granted, what outcome are you are seeking?" at bounding box center [706, 403] width 1174 height 23
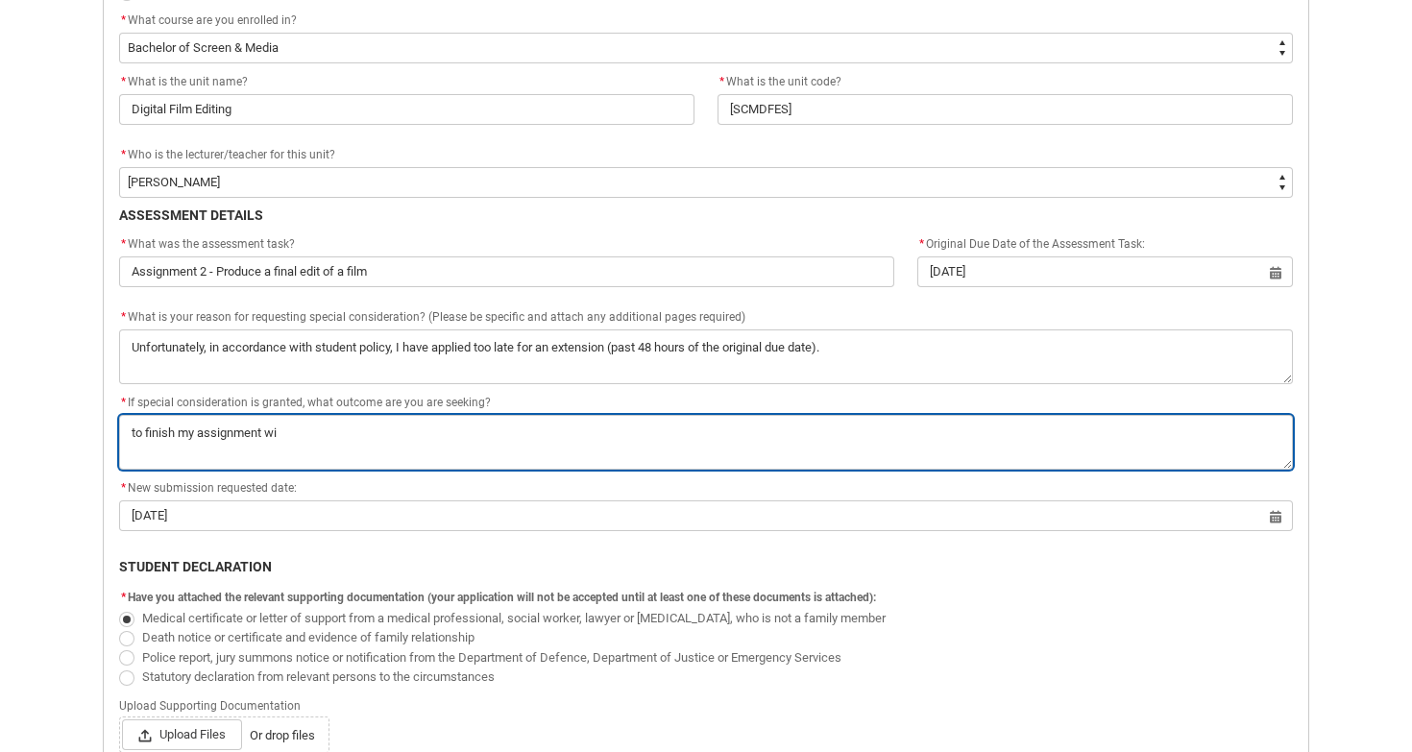
click at [748, 432] on textarea "*" at bounding box center [706, 442] width 1174 height 55
type lightning-textarea "to finish my assignment wit"
type textarea "to finish my assignment wit"
type lightning-textarea "to finish my assignment wi"
type textarea "to finish my assignment wi"
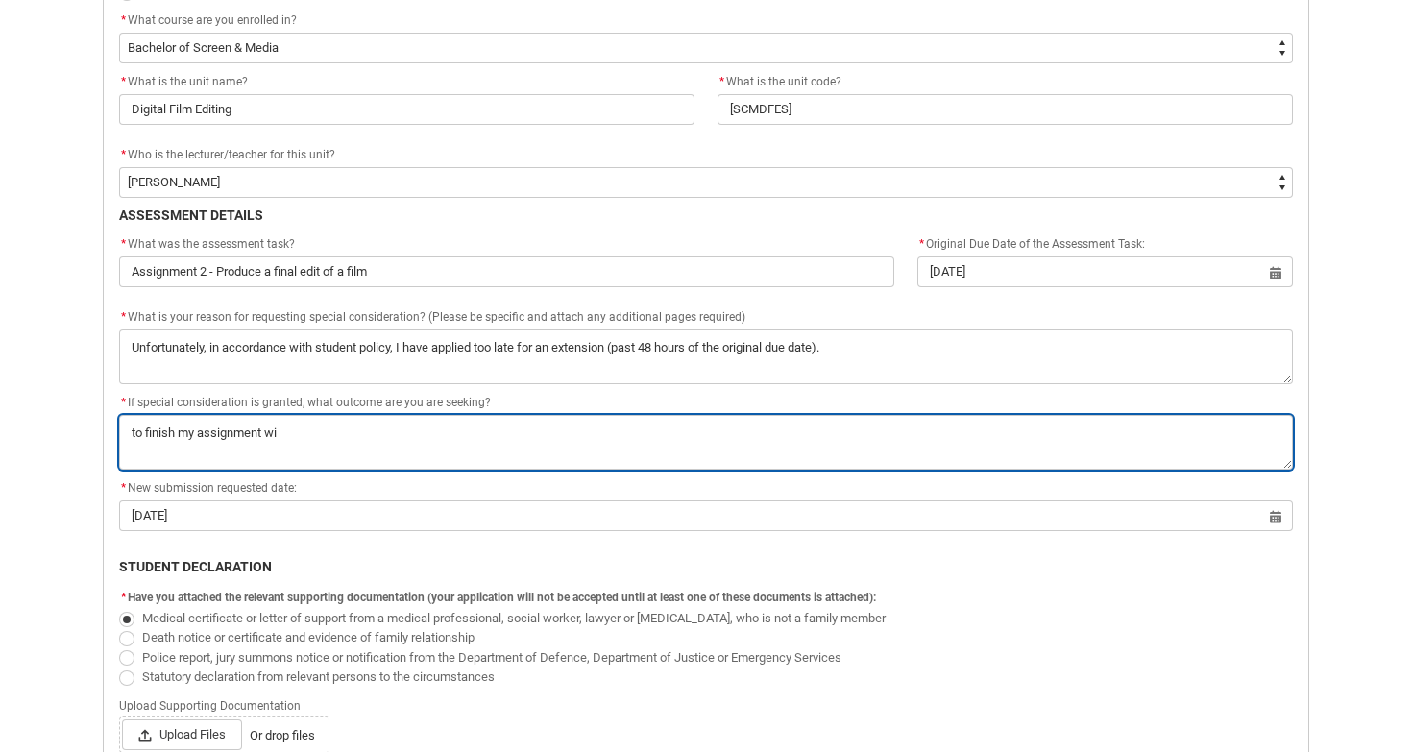
type lightning-textarea "to finish my assignment wit"
type textarea "to finish my assignment wit"
type lightning-textarea "to finish my assignment with"
type textarea "to finish my assignment with"
type lightning-textarea "to finish my assignment with"
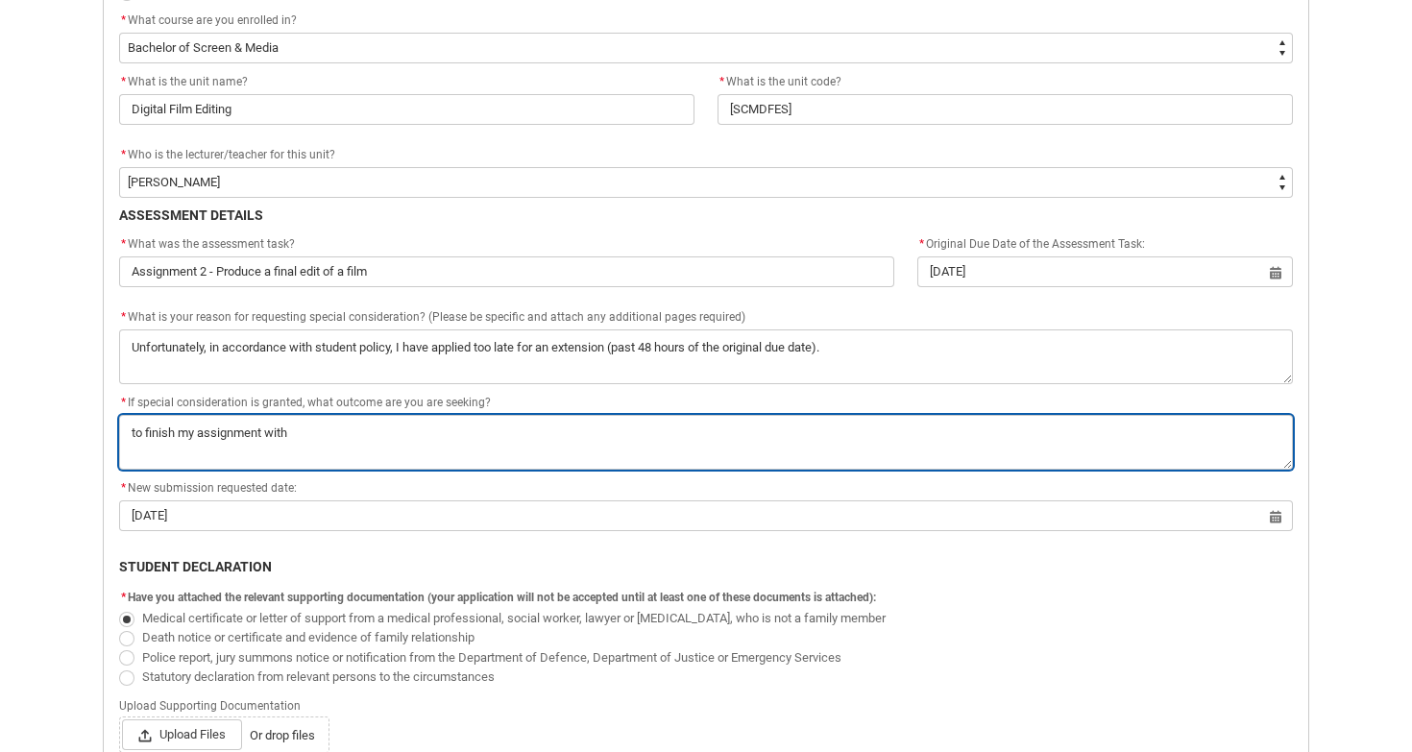
type textarea "to finish my assignment with"
type lightning-textarea "to finish my assignment with s"
type textarea "to finish my assignment with s"
type lightning-textarea "to finish my assignment with sp"
type textarea "to finish my assignment with sp"
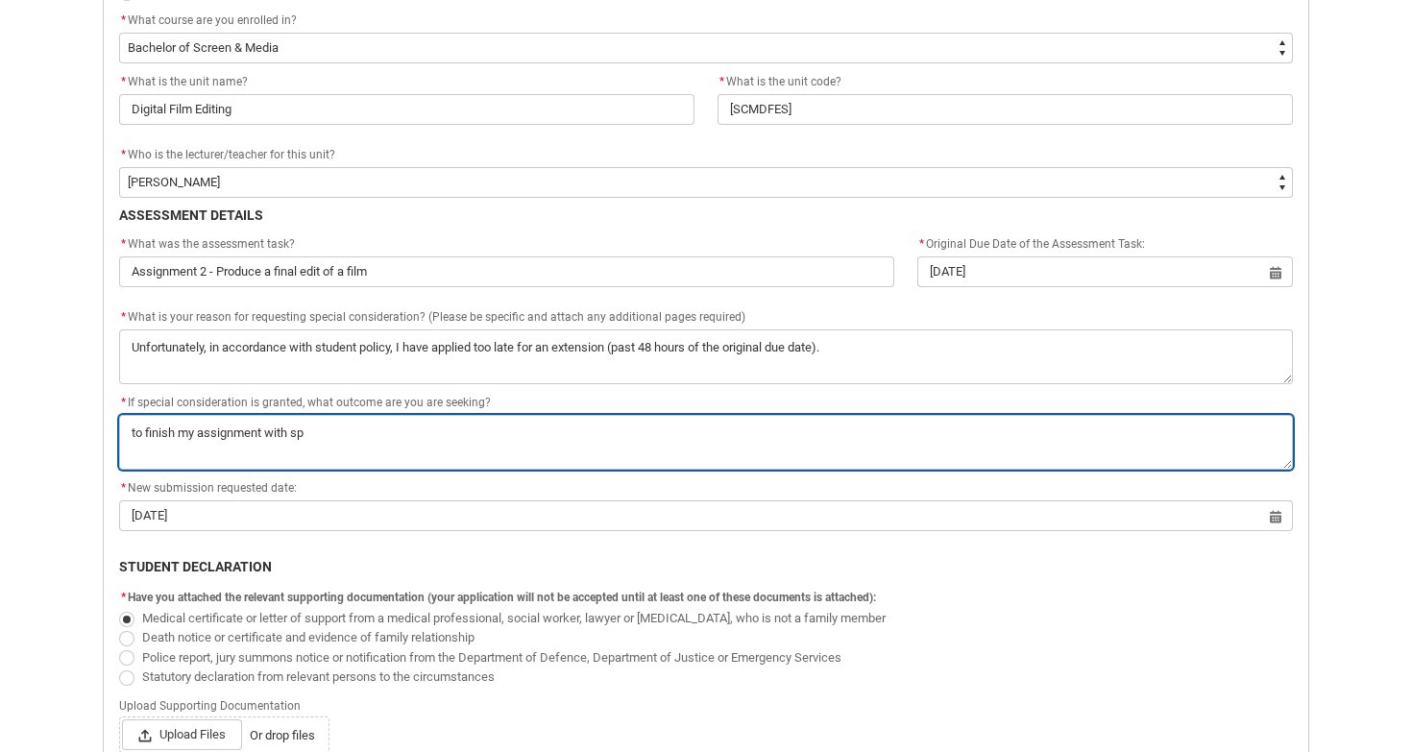
type lightning-textarea "to finish my assignment with spe"
type textarea "to finish my assignment with spe"
type lightning-textarea "to finish my assignment with spec"
type textarea "to finish my assignment with spec"
type lightning-textarea "to finish my assignment with speci"
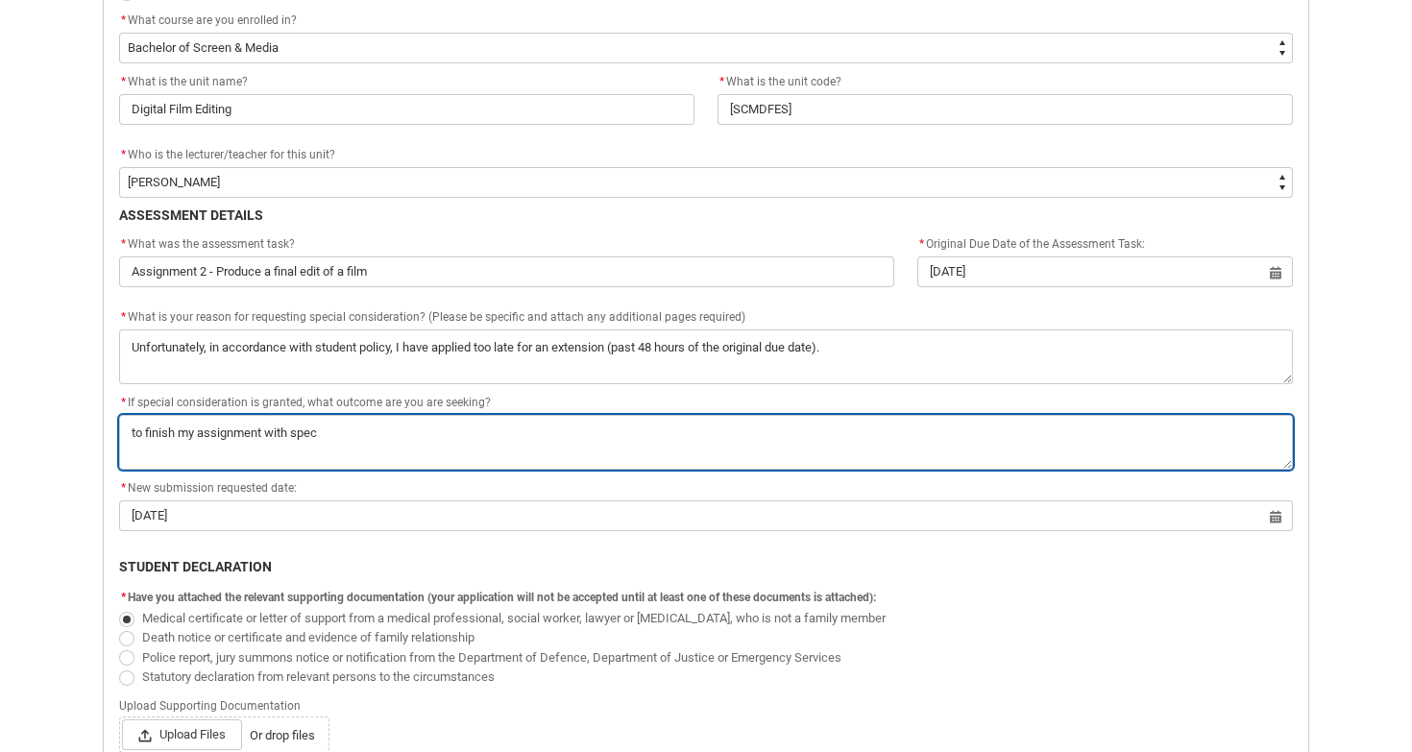
type textarea "to finish my assignment with speci"
type lightning-textarea "to finish my assignment with specia"
type textarea "to finish my assignment with specia"
type lightning-textarea "to finish my assignment with special"
type textarea "to finish my assignment with special"
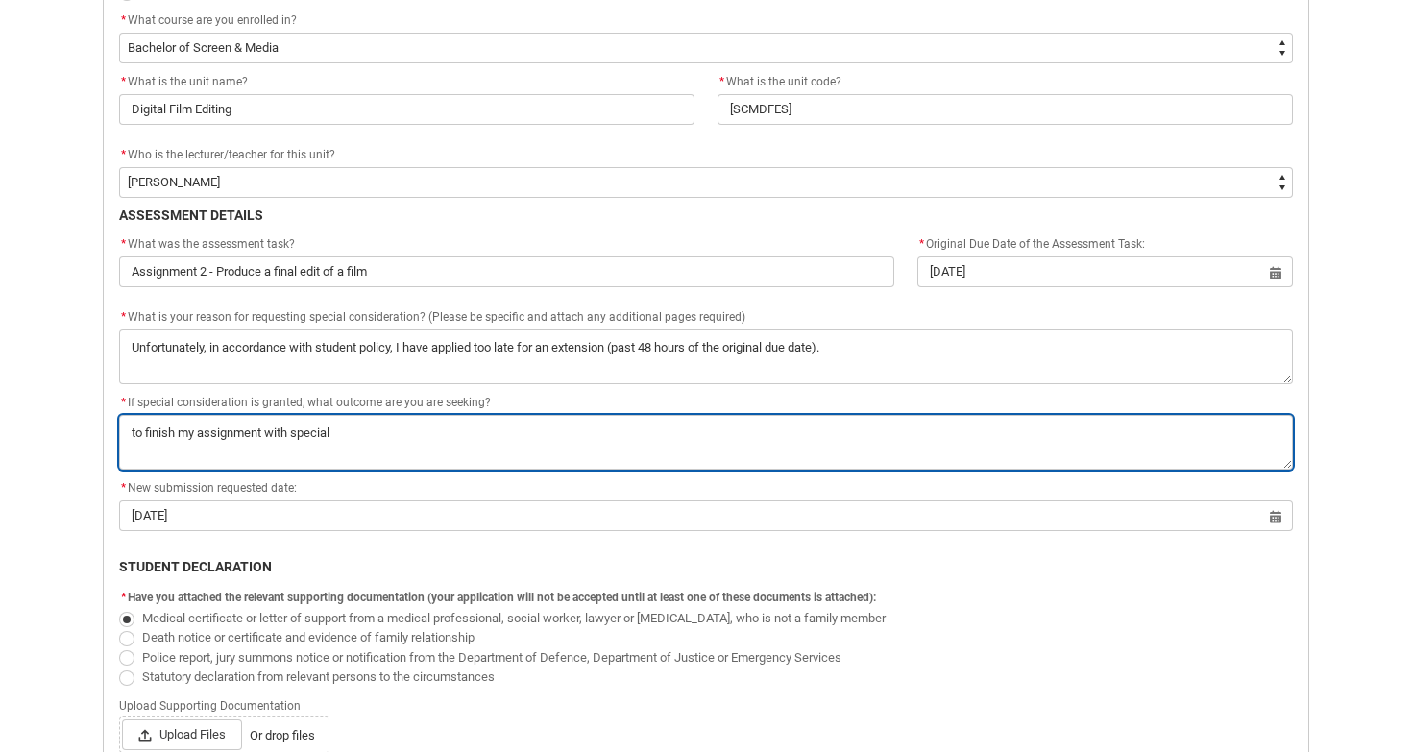
type lightning-textarea "to finish my assignment with special"
type textarea "to finish my assignment with special"
type lightning-textarea "to finish my assignment with special c"
type textarea "to finish my assignment with special c"
type lightning-textarea "to finish my assignment with special co"
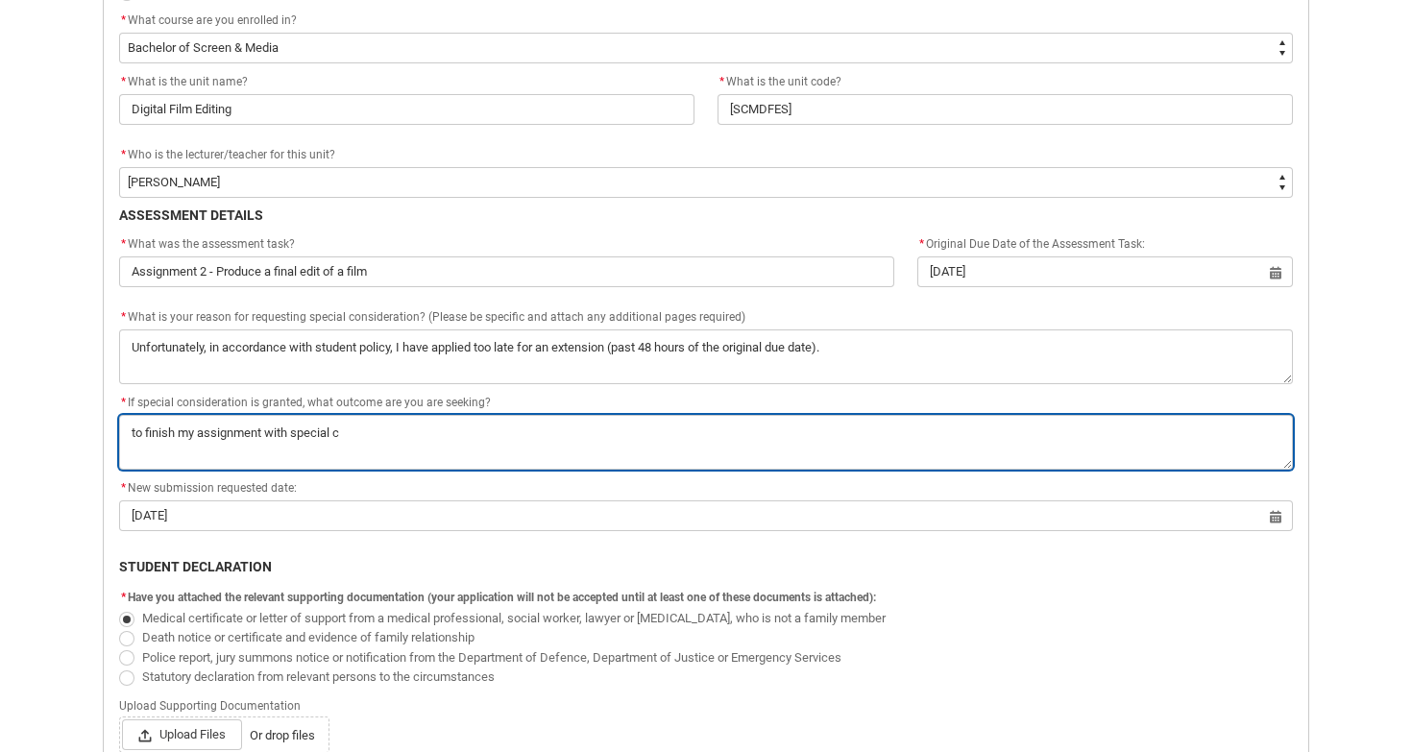
type textarea "to finish my assignment with special co"
type lightning-textarea "to finish my assignment with special con"
type textarea "to finish my assignment with special con"
type lightning-textarea "to finish my assignment with special cons"
type textarea "to finish my assignment with special cons"
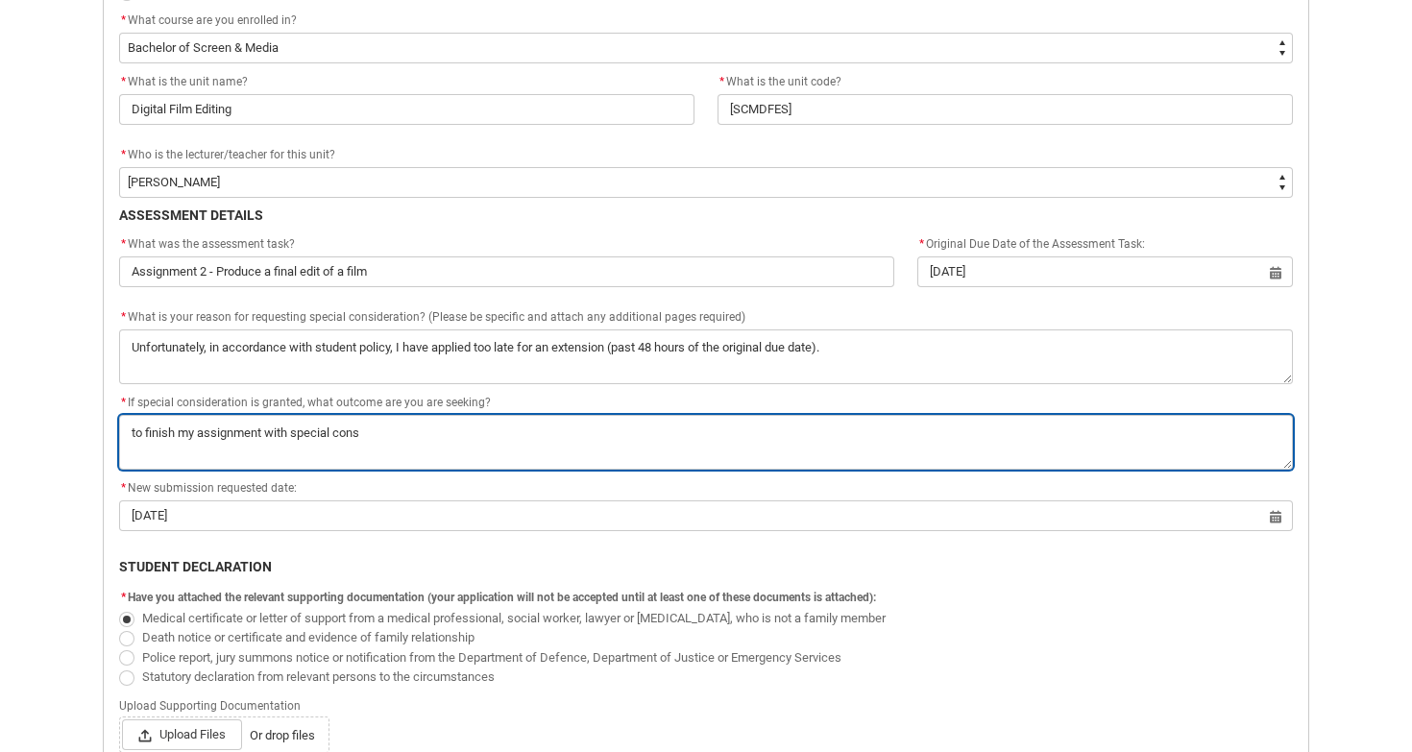
type lightning-textarea "to finish my assignment with special consi"
type textarea "to finish my assignment with special consi"
type lightning-textarea "to finish my assignment with special consid"
type textarea "to finish my assignment with special consid"
type lightning-textarea "to finish my assignment with special conside"
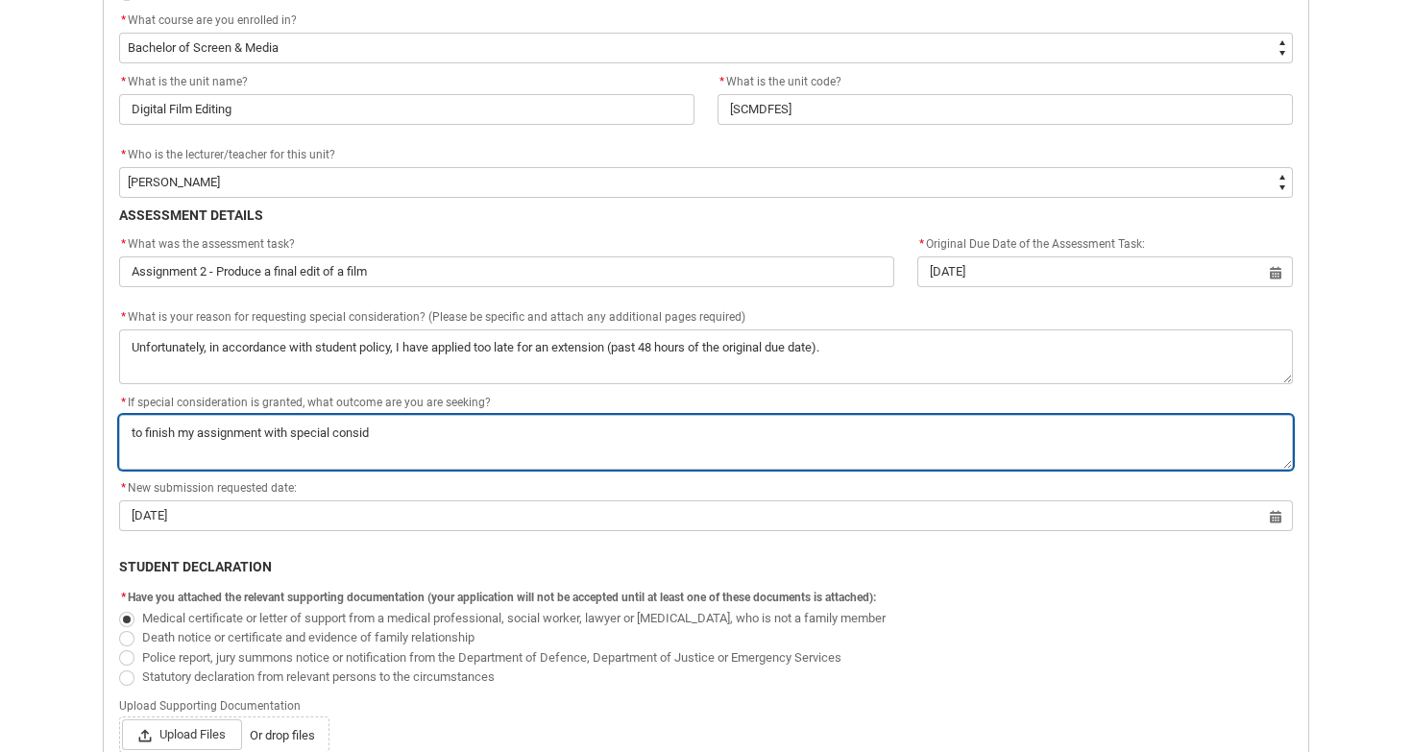
type textarea "to finish my assignment with special conside"
type lightning-textarea "to finish my assignment with special consider"
type textarea "to finish my assignment with special consider"
type lightning-textarea "to finish my assignment with special considera"
type textarea "to finish my assignment with special considera"
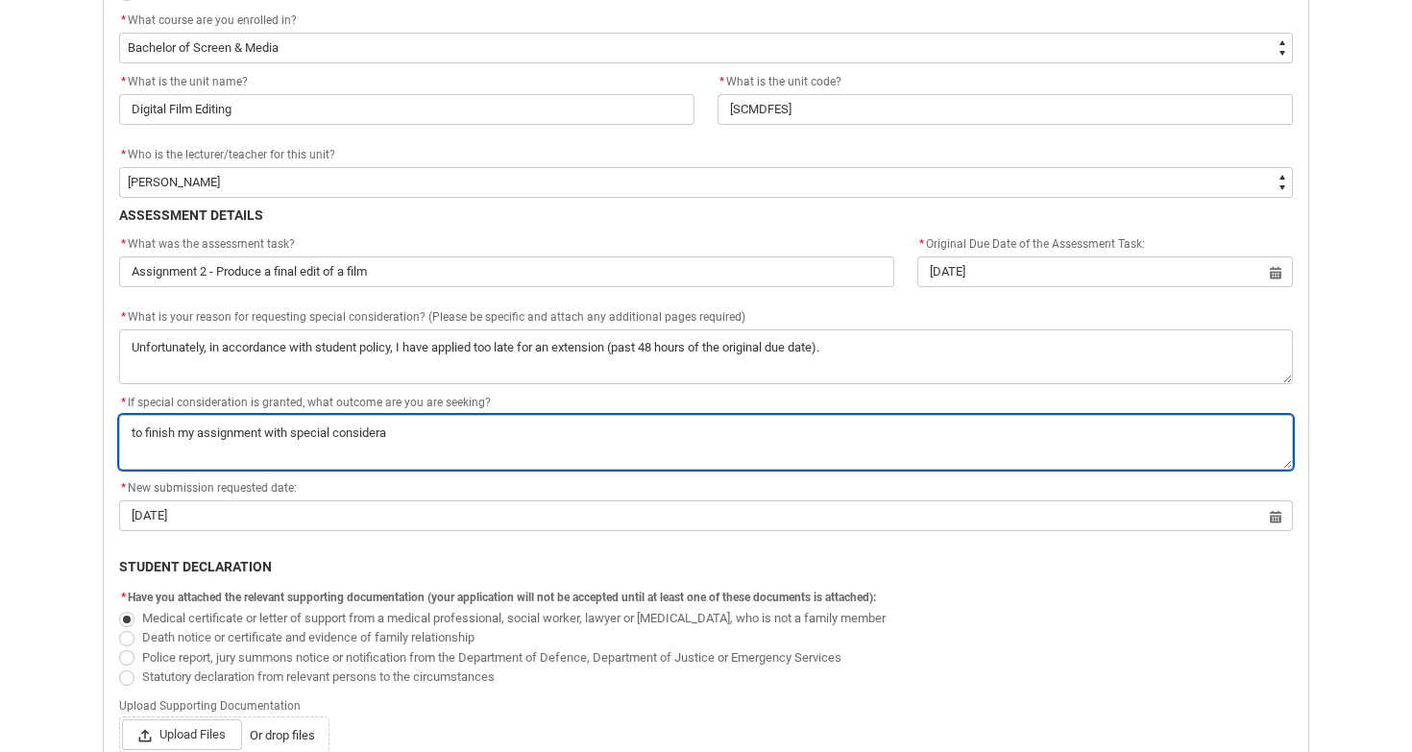
type lightning-textarea "to finish my assignment with special considerat"
type textarea "to finish my assignment with special considerat"
type lightning-textarea "to finish my assignment with special considerati"
type textarea "to finish my assignment with special considerati"
type lightning-textarea "to finish my assignment with special consideratio"
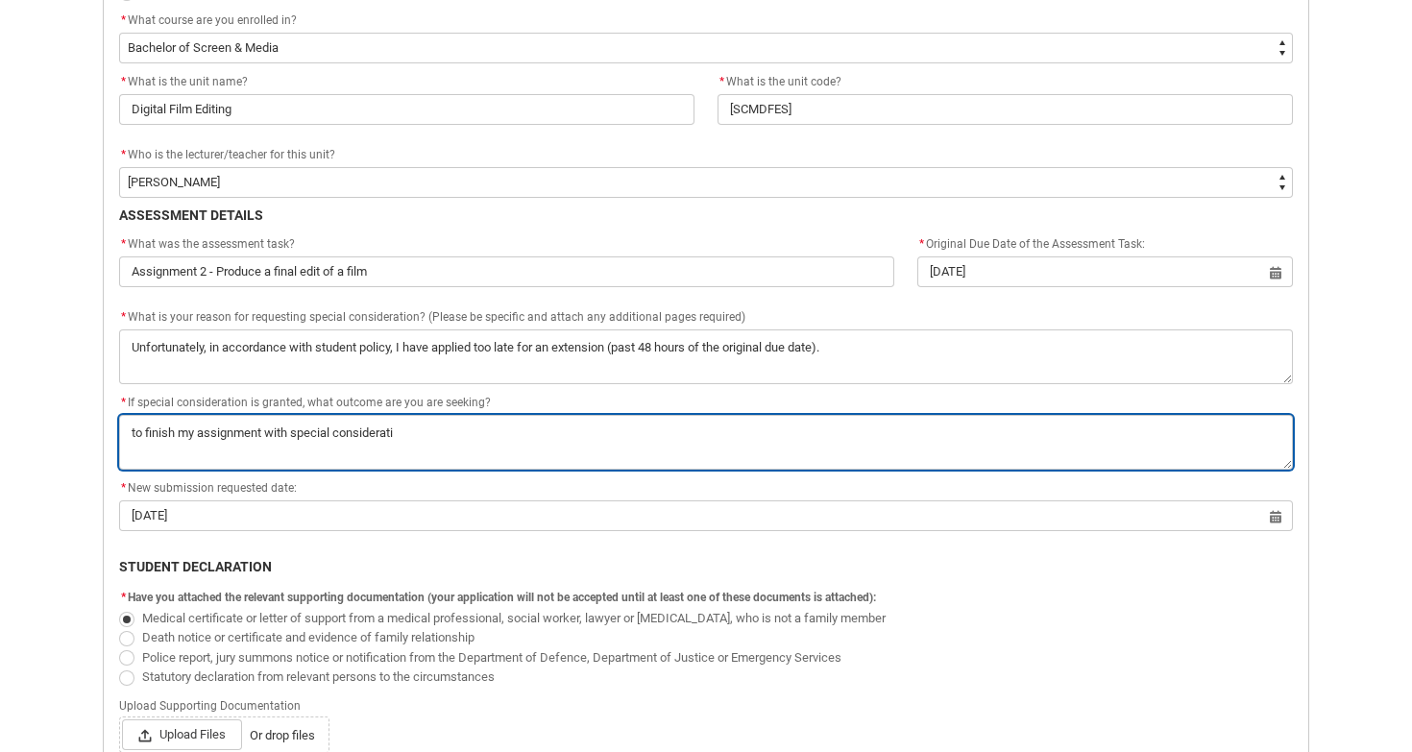
type textarea "to finish my assignment with special consideratio"
type lightning-textarea "to finish my assignment with special consideration"
type textarea "to finish my assignment with special consideration"
type lightning-textarea "to finish my assignment with special consideration"
type textarea "to finish my assignment with special consideration"
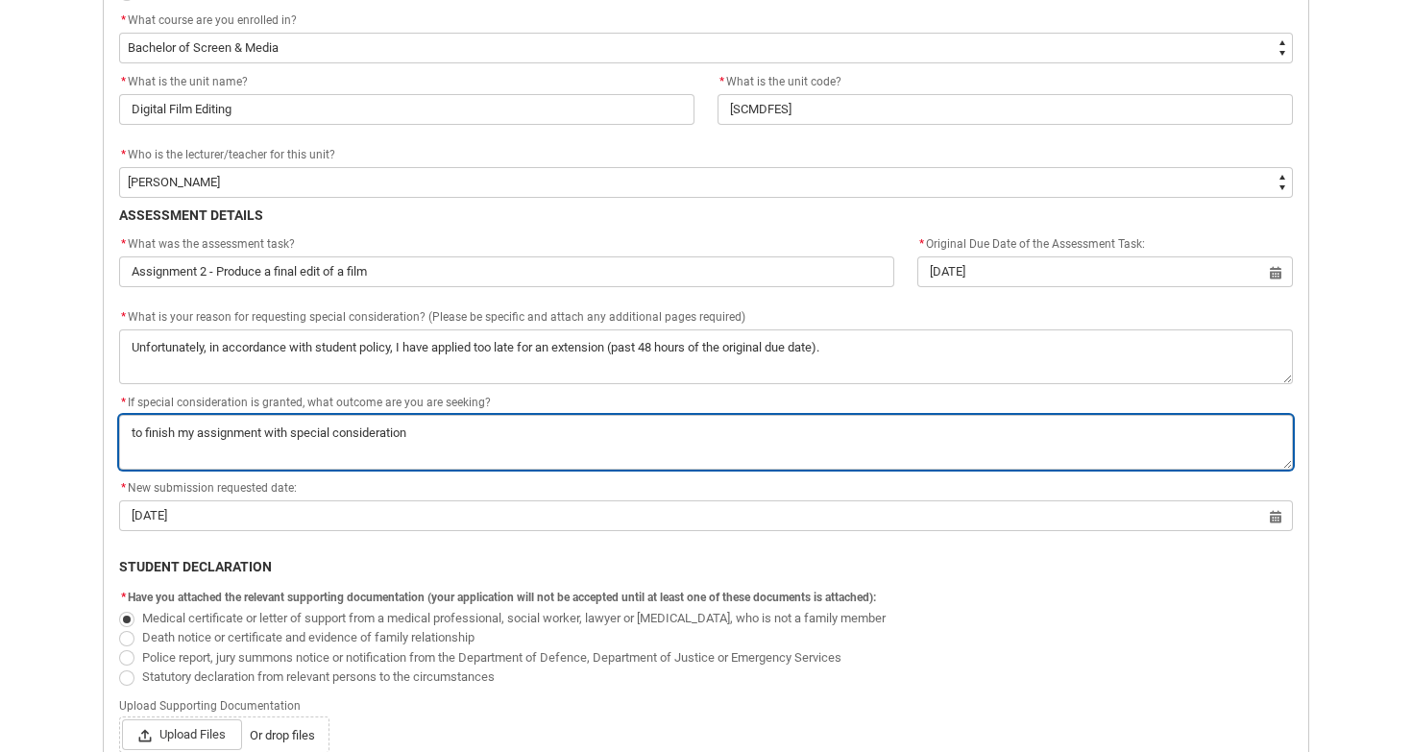
drag, startPoint x: 448, startPoint y: 437, endPoint x: 275, endPoint y: 435, distance: 172.9
click at [275, 435] on textarea "*" at bounding box center [706, 442] width 1174 height 55
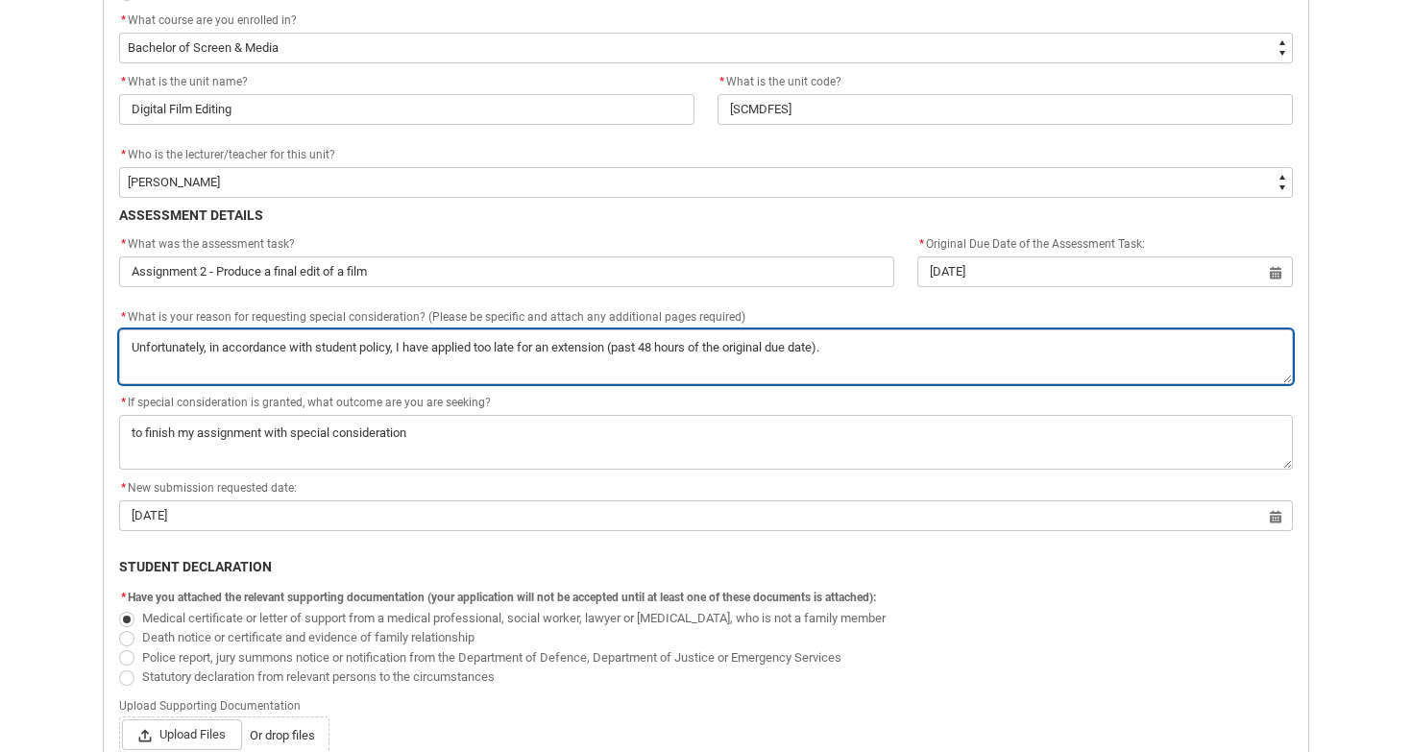
click at [860, 355] on textarea "*" at bounding box center [706, 356] width 1174 height 55
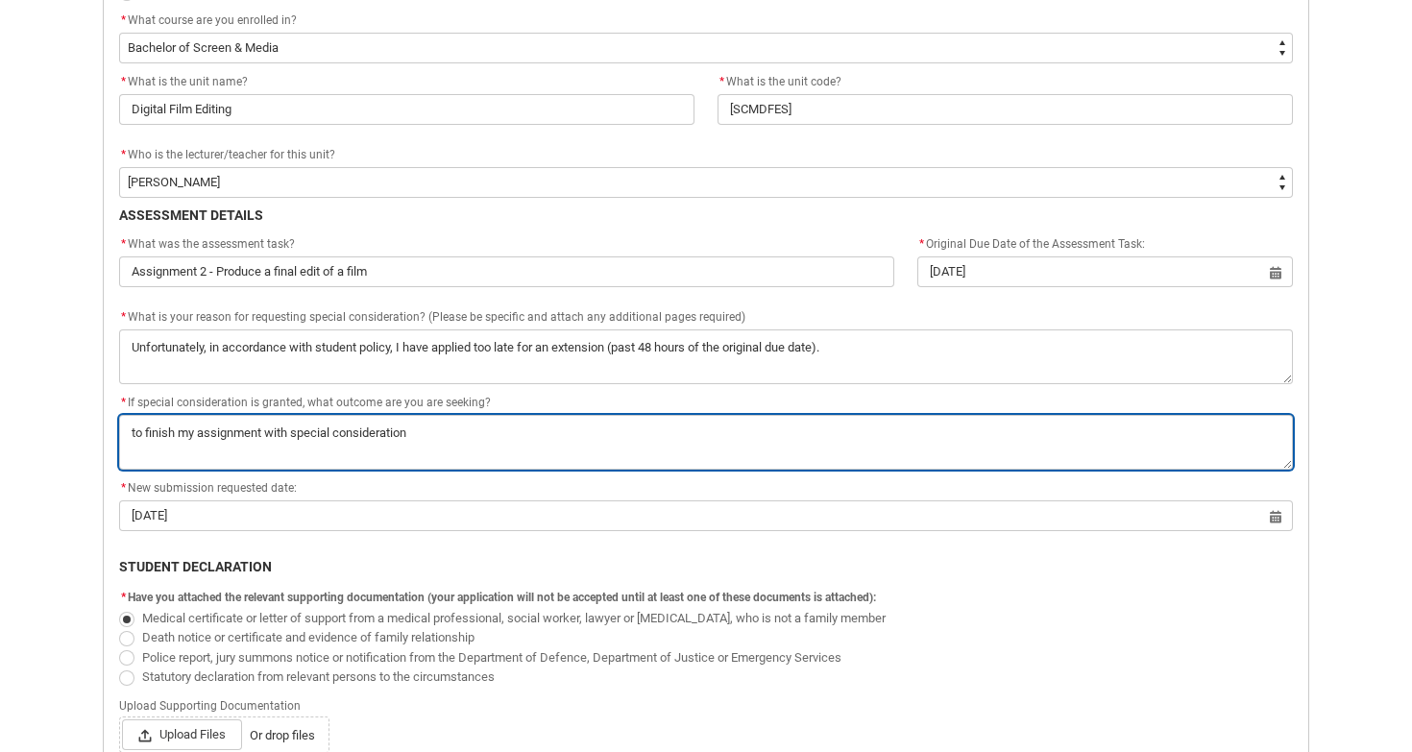
click at [135, 427] on textarea "*" at bounding box center [706, 442] width 1174 height 55
drag, startPoint x: 142, startPoint y: 432, endPoint x: 116, endPoint y: 431, distance: 25.9
click at [116, 431] on flowruntime-screen-field "* If special consideration is granted, what outcome are you are seeking? *" at bounding box center [706, 434] width 1197 height 85
type lightning-textarea "finish my assignment with special consideration"
type textarea "finish my assignment with special consideration"
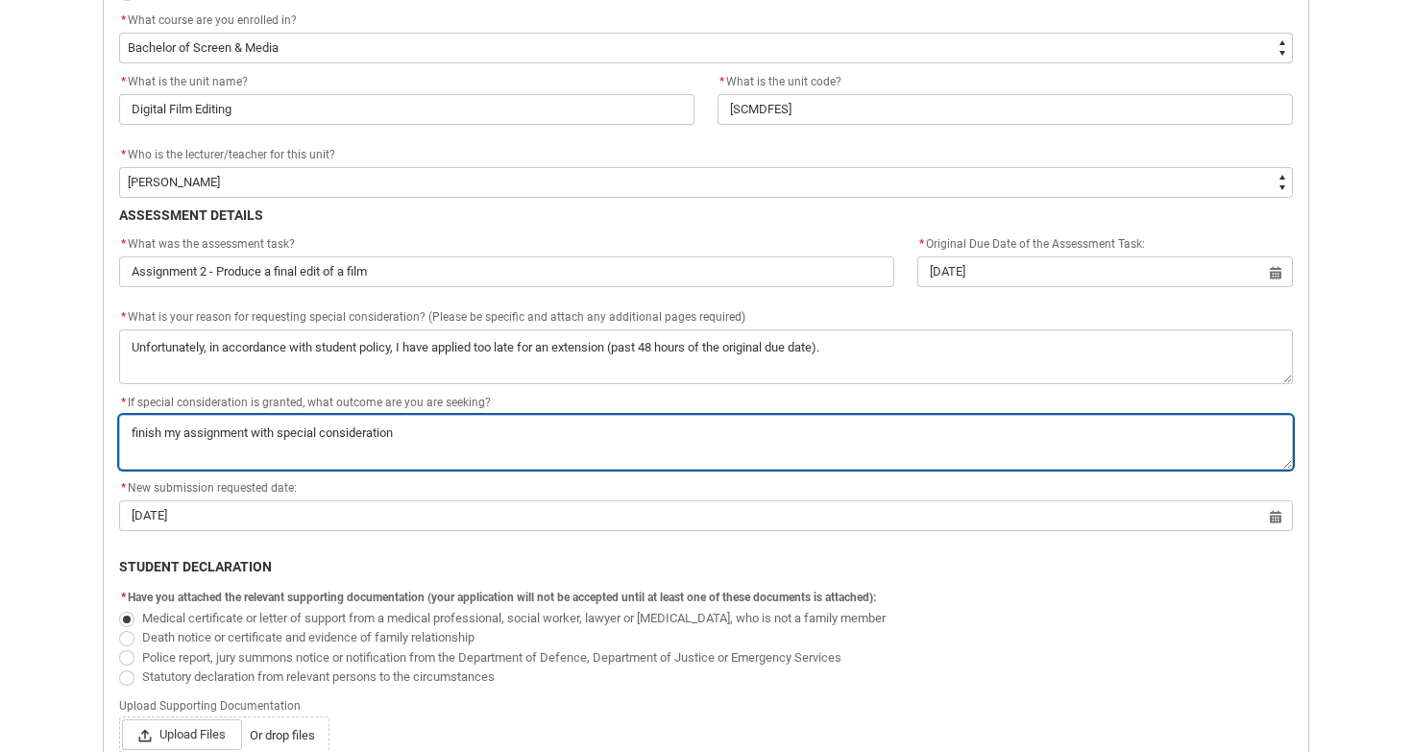
type lightning-textarea "I finish my assignment with special consideration"
type textarea "I finish my assignment with special consideration"
click at [576, 434] on textarea "*" at bounding box center [706, 442] width 1174 height 55
click at [326, 436] on textarea "*" at bounding box center [706, 442] width 1174 height 55
click at [361, 425] on textarea "*" at bounding box center [706, 442] width 1174 height 55
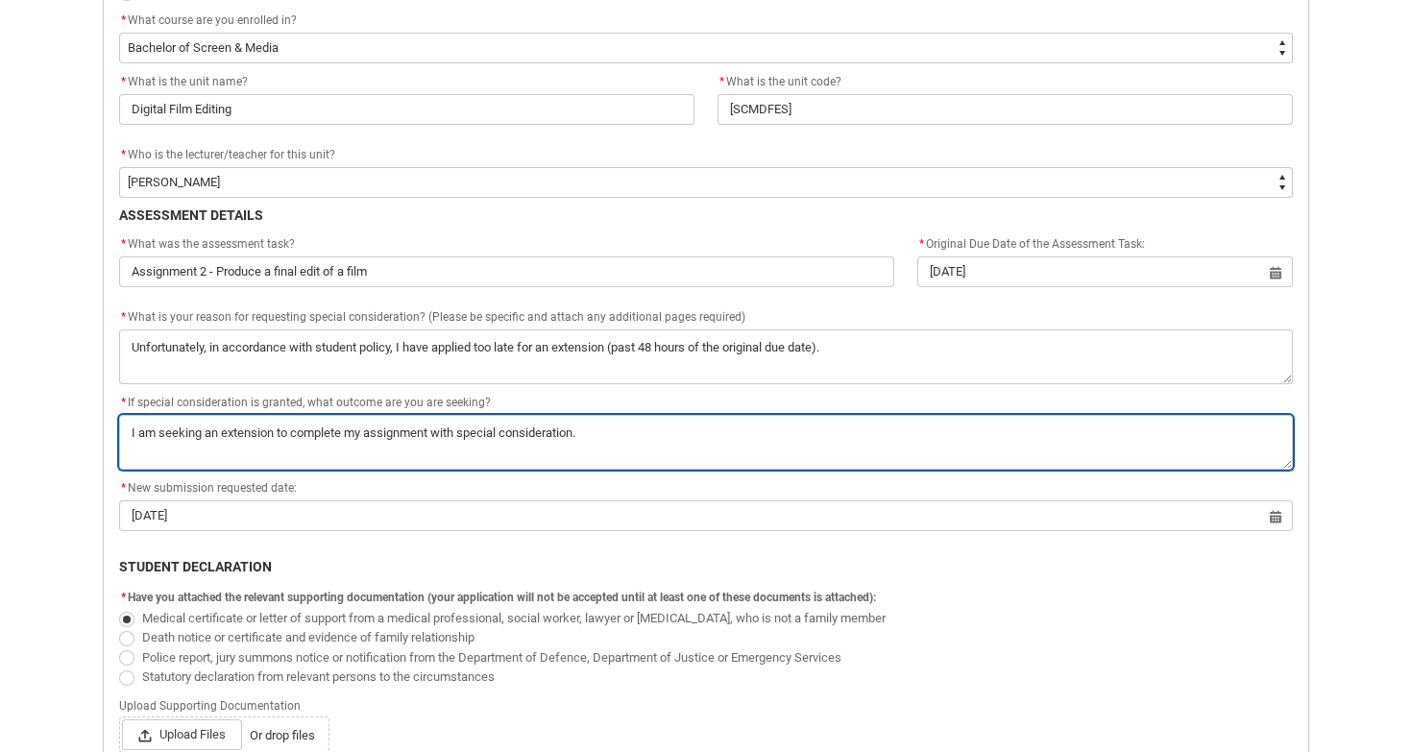
click at [361, 425] on textarea "*" at bounding box center [706, 442] width 1174 height 55
click at [580, 436] on textarea "*" at bounding box center [706, 442] width 1174 height 55
click at [339, 426] on textarea "*" at bounding box center [706, 442] width 1174 height 55
click at [362, 428] on textarea "*" at bounding box center [706, 442] width 1174 height 55
click at [390, 428] on textarea "*" at bounding box center [706, 442] width 1174 height 55
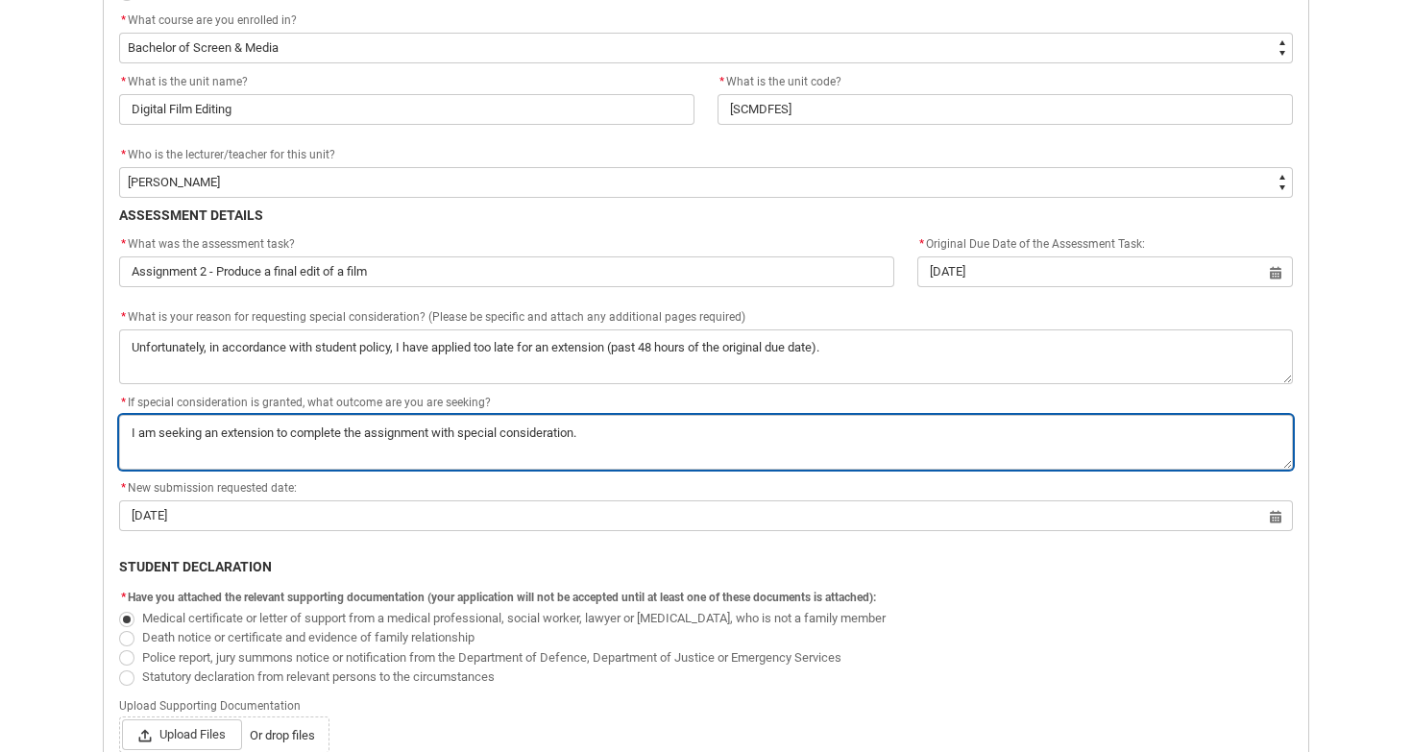
click at [500, 421] on textarea "*" at bounding box center [706, 442] width 1174 height 55
click at [600, 435] on textarea "*" at bounding box center [706, 442] width 1174 height 55
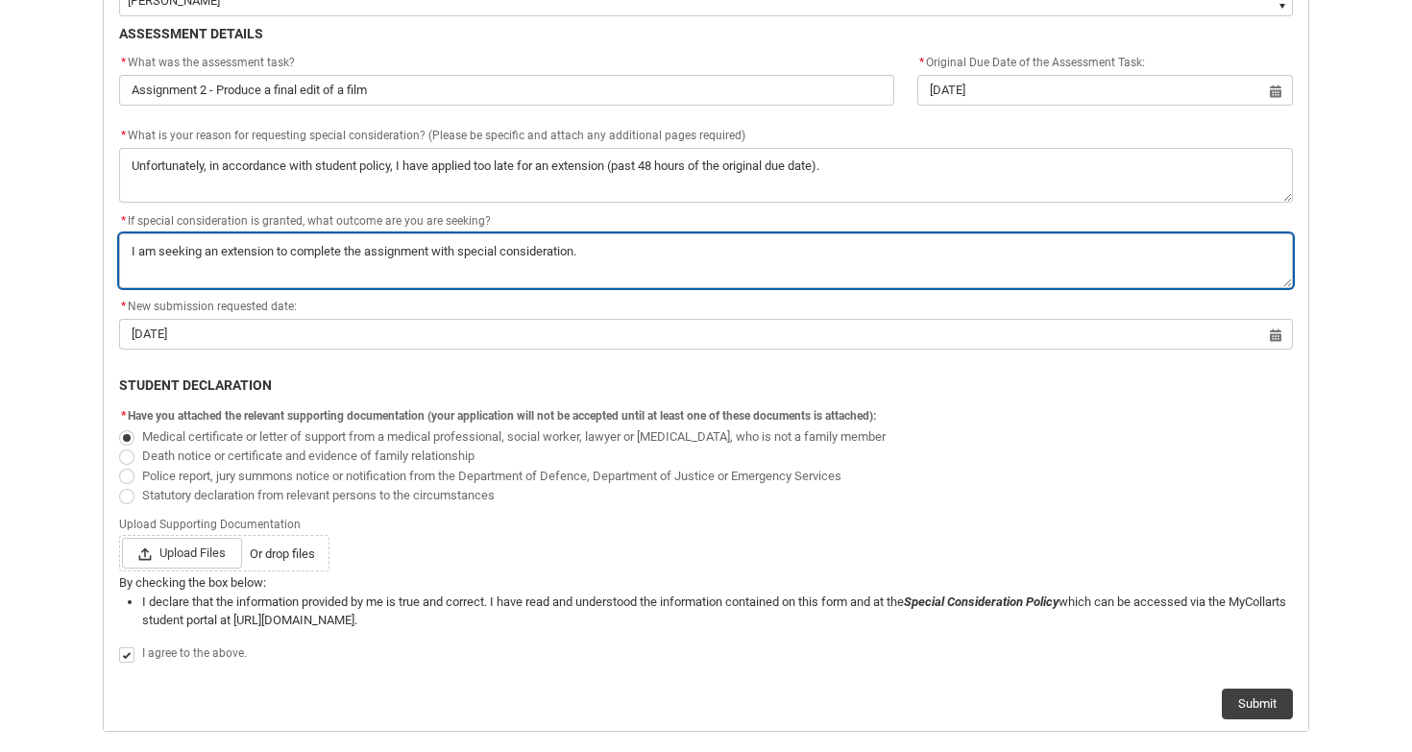
scroll to position [885, 0]
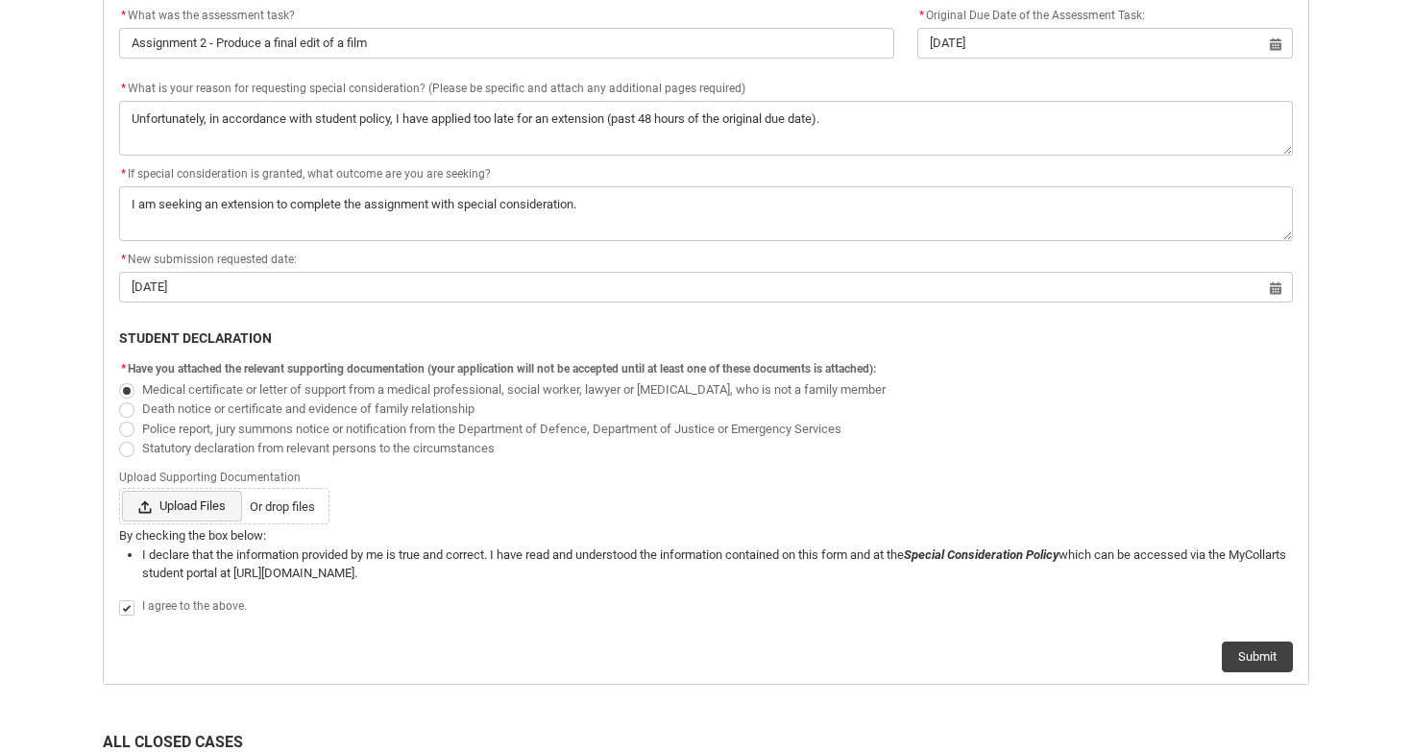
click at [184, 500] on span "Upload Files" at bounding box center [182, 506] width 120 height 31
click at [122, 491] on input "Upload Files Or drop files" at bounding box center [121, 490] width 1 height 1
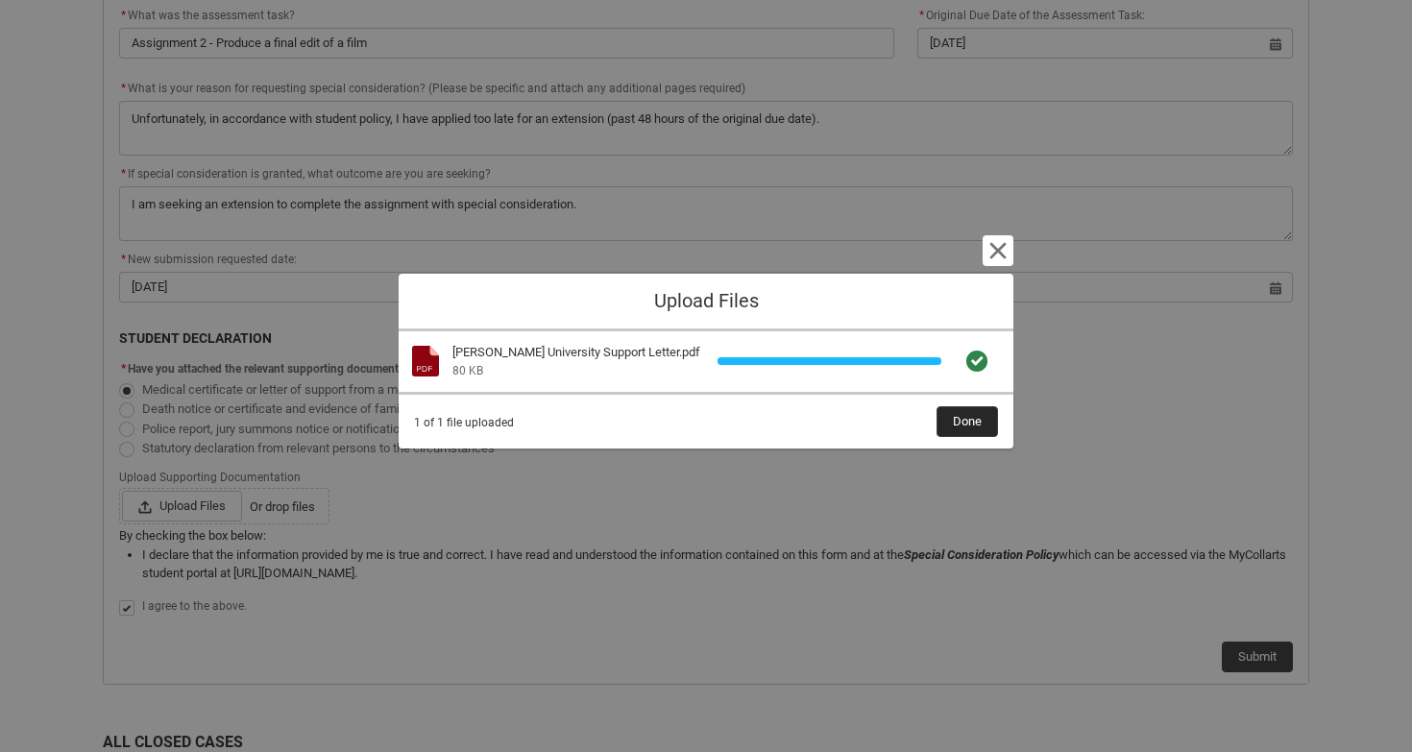
click at [974, 420] on span "Done" at bounding box center [967, 421] width 29 height 29
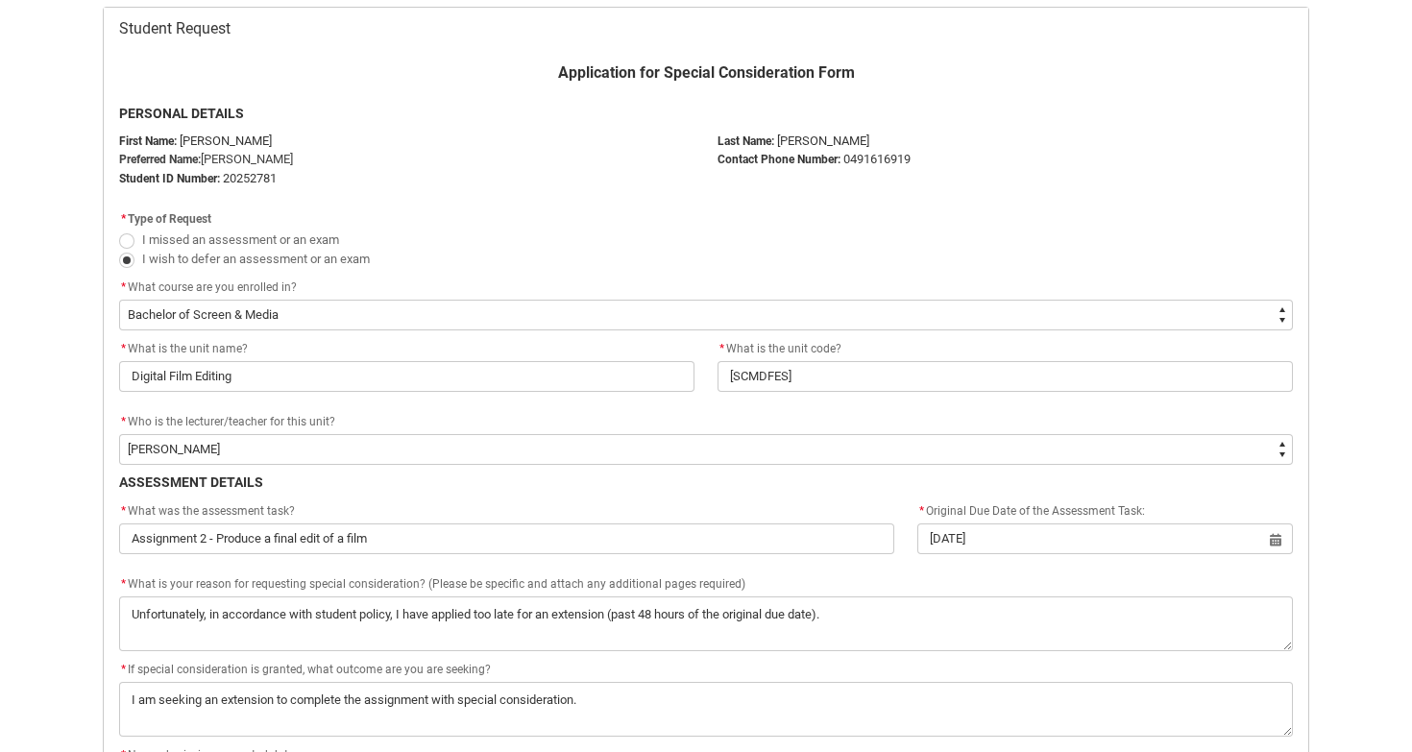
scroll to position [389, 0]
click at [126, 240] on span "Redu_Student_Request flow" at bounding box center [126, 240] width 15 height 15
click at [119, 230] on input "I missed an assessment or an exam" at bounding box center [118, 229] width 1 height 1
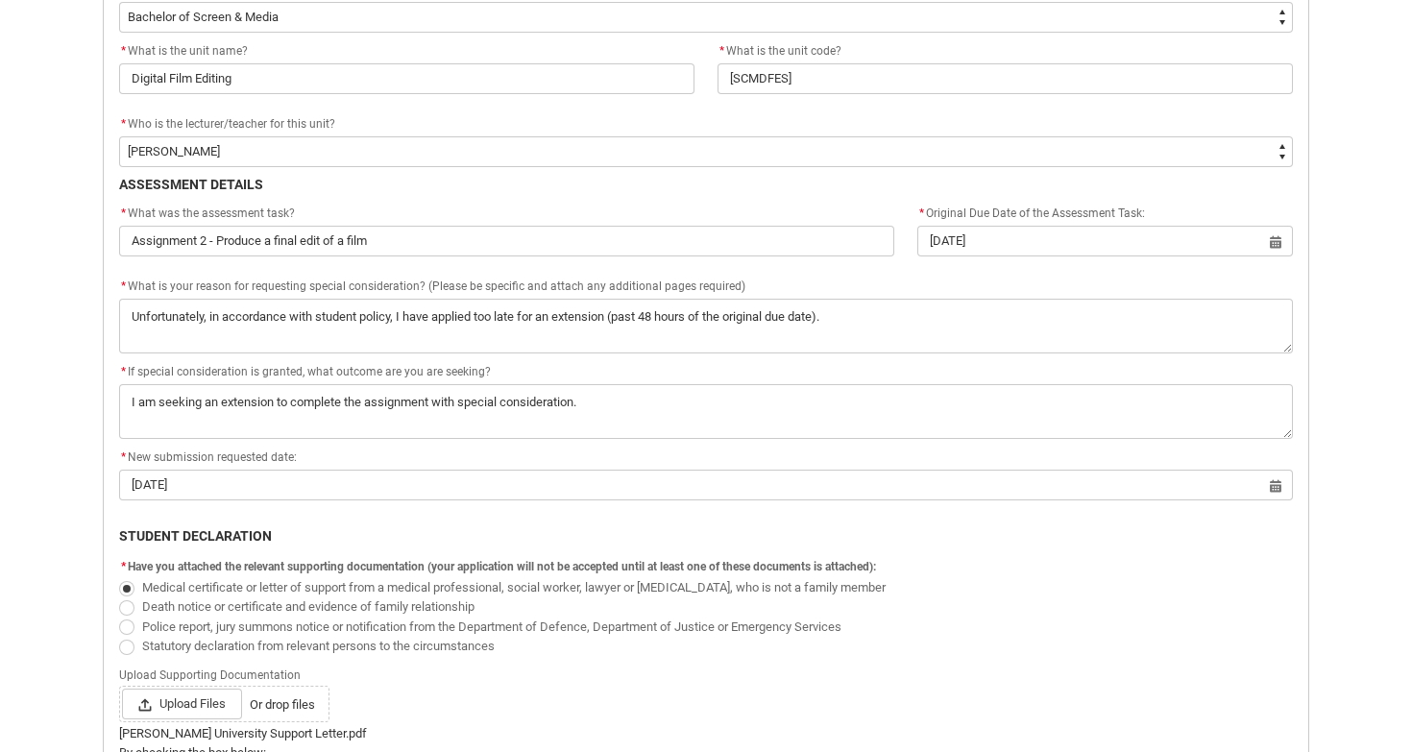
scroll to position [685, 0]
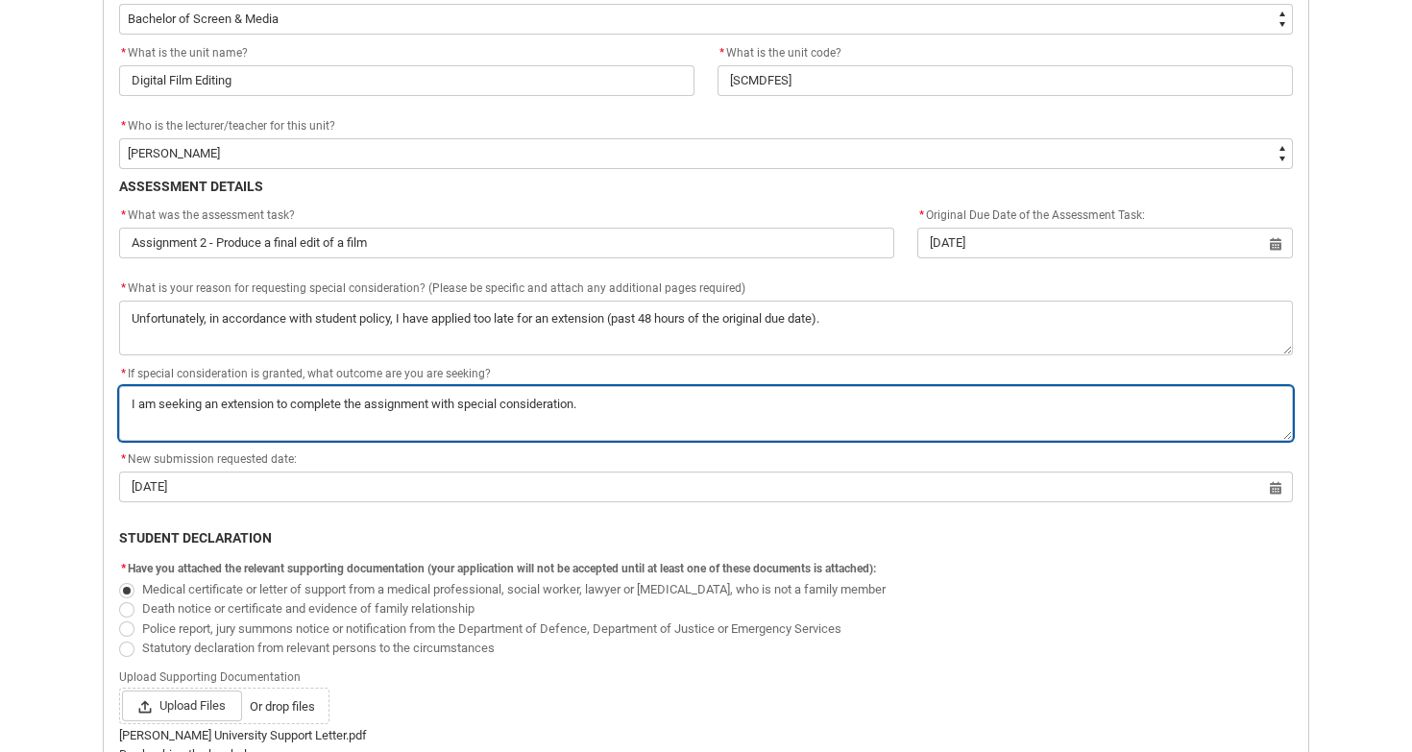
click at [218, 397] on textarea "*" at bounding box center [706, 413] width 1174 height 55
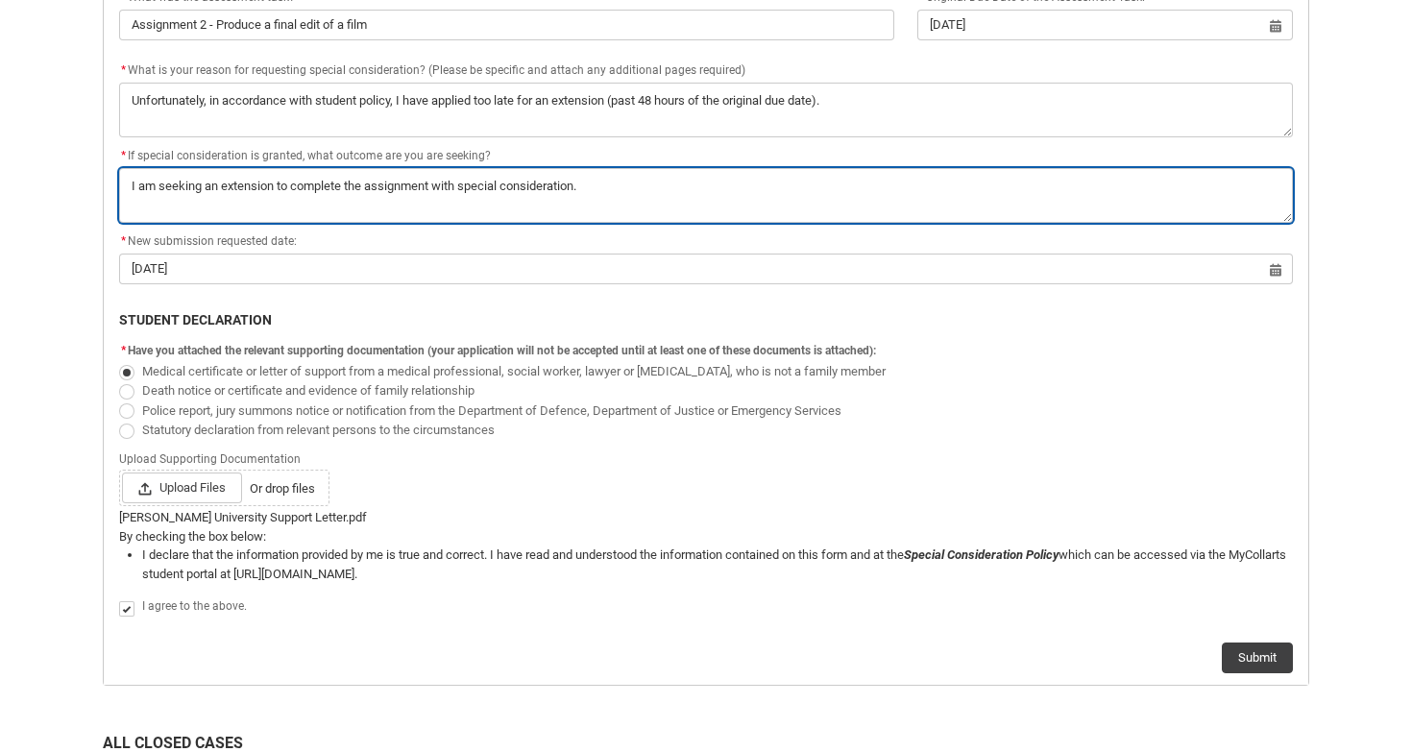
scroll to position [904, 0]
click at [435, 182] on textarea "*" at bounding box center [706, 194] width 1174 height 55
drag, startPoint x: 511, startPoint y: 329, endPoint x: 523, endPoint y: 196, distance: 134.1
click at [523, 196] on textarea "*" at bounding box center [706, 194] width 1174 height 55
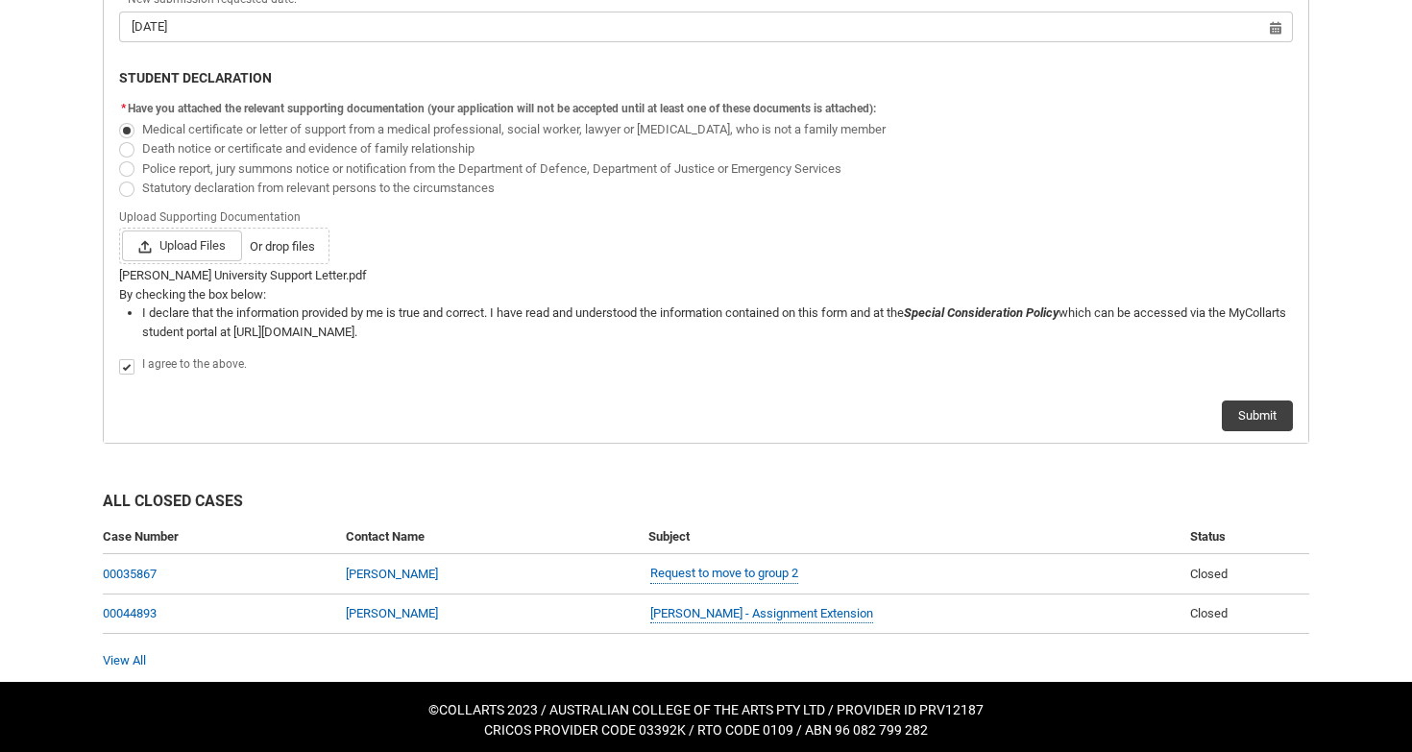
scroll to position [1144, 0]
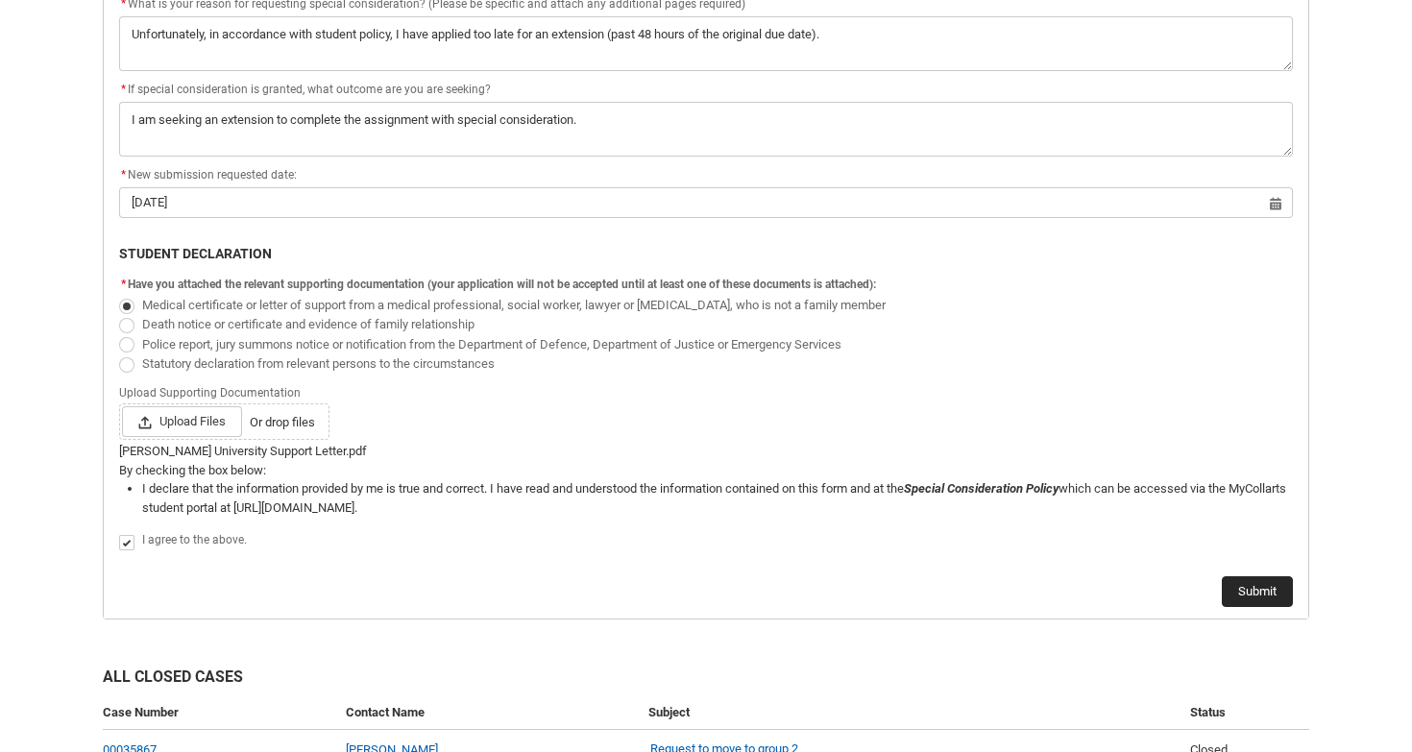
click at [1253, 579] on button "Submit" at bounding box center [1257, 591] width 71 height 31
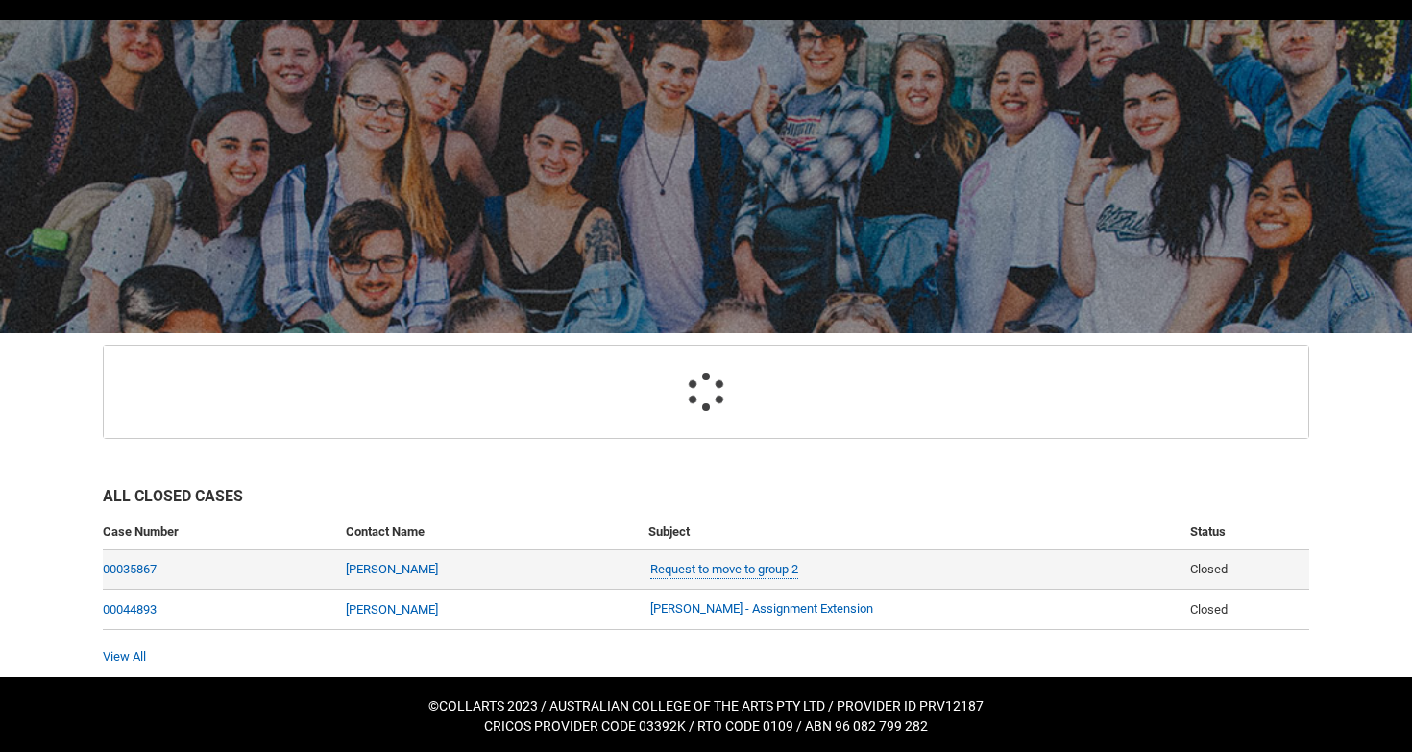
scroll to position [105, 0]
